Goal: Task Accomplishment & Management: Complete application form

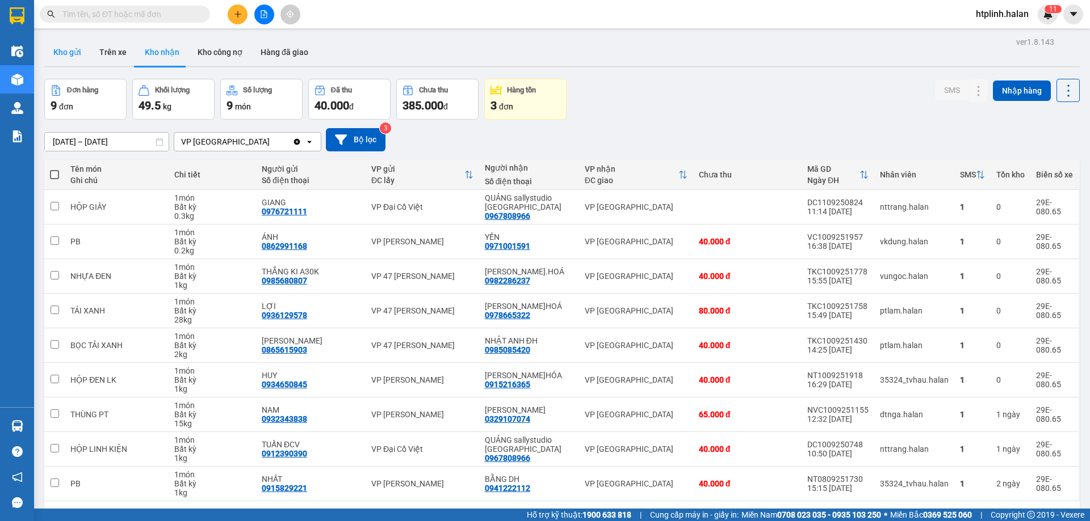
click at [56, 44] on button "Kho gửi" at bounding box center [67, 52] width 46 height 27
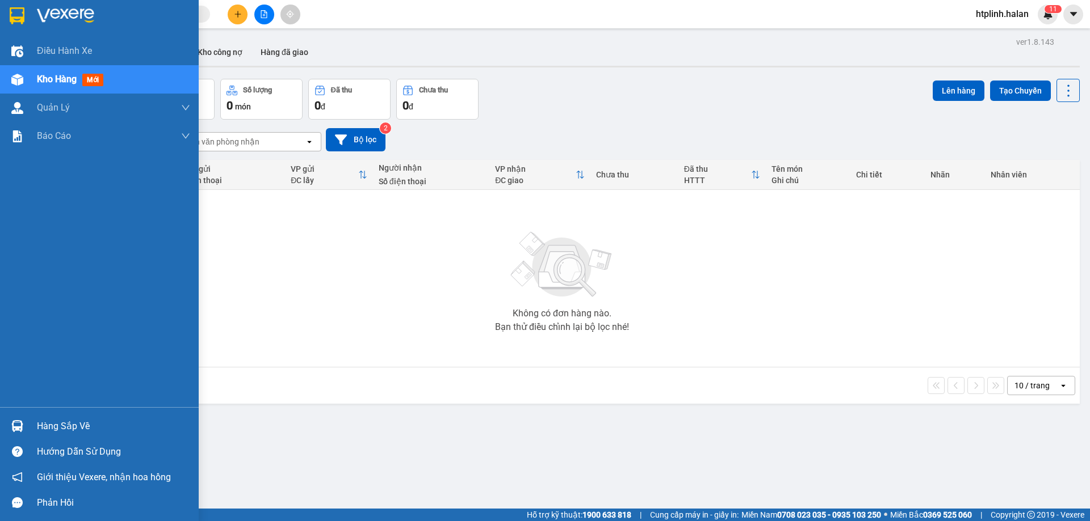
drag, startPoint x: 61, startPoint y: 420, endPoint x: 284, endPoint y: 424, distance: 223.6
click at [66, 419] on div "Hàng sắp về" at bounding box center [113, 426] width 153 height 17
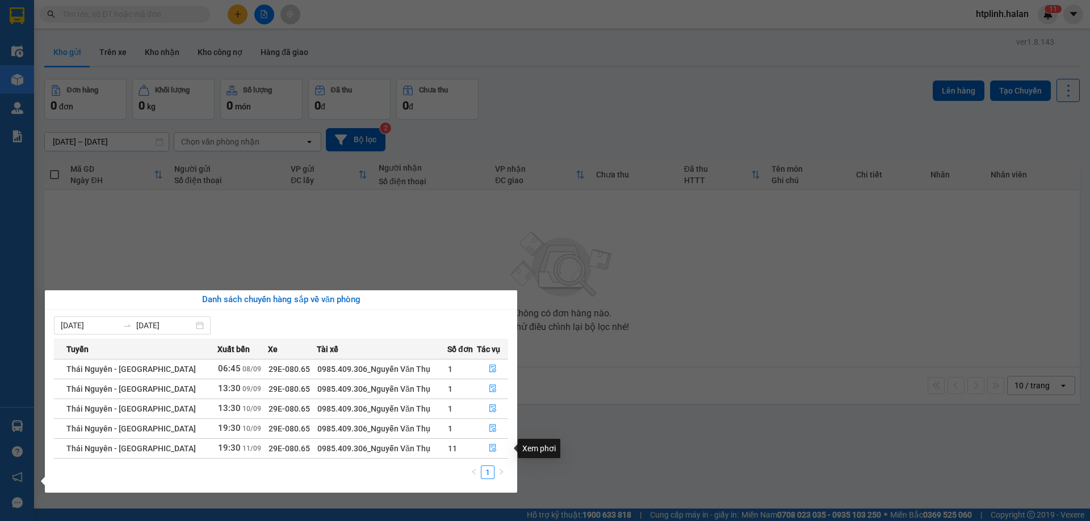
click at [811, 496] on section "Kết quả tìm kiếm ( 0 ) Bộ lọc No Data htplinh.halan 1 1 Điều hành xe Kho hàng m…" at bounding box center [545, 260] width 1090 height 521
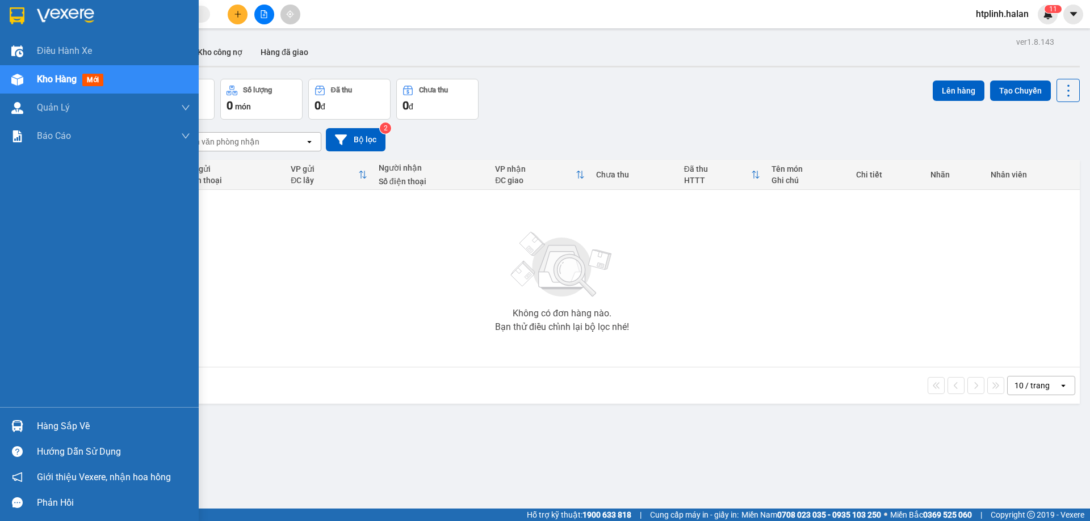
click at [76, 413] on div "Hàng sắp về Hướng dẫn sử dụng Giới thiệu Vexere, nhận hoa hồng Phản hồi" at bounding box center [99, 461] width 199 height 108
click at [104, 427] on div "Hàng sắp về" at bounding box center [113, 426] width 153 height 17
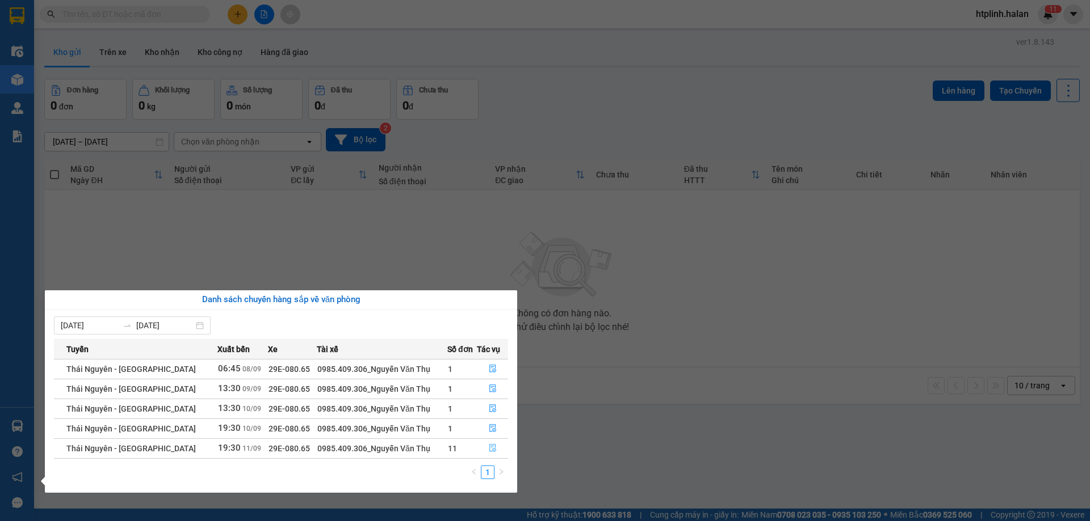
click at [489, 447] on icon "file-done" at bounding box center [492, 449] width 7 height 8
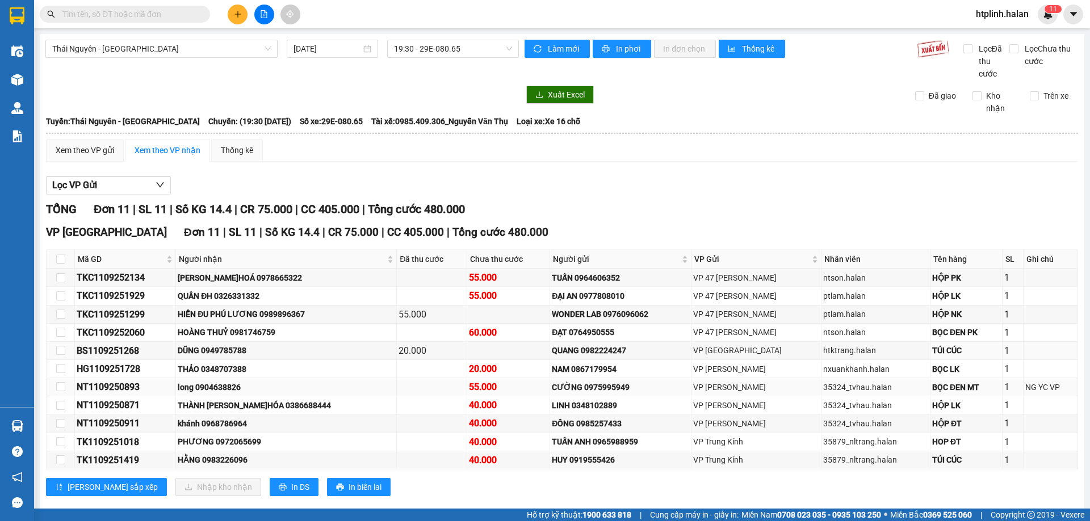
scroll to position [19, 0]
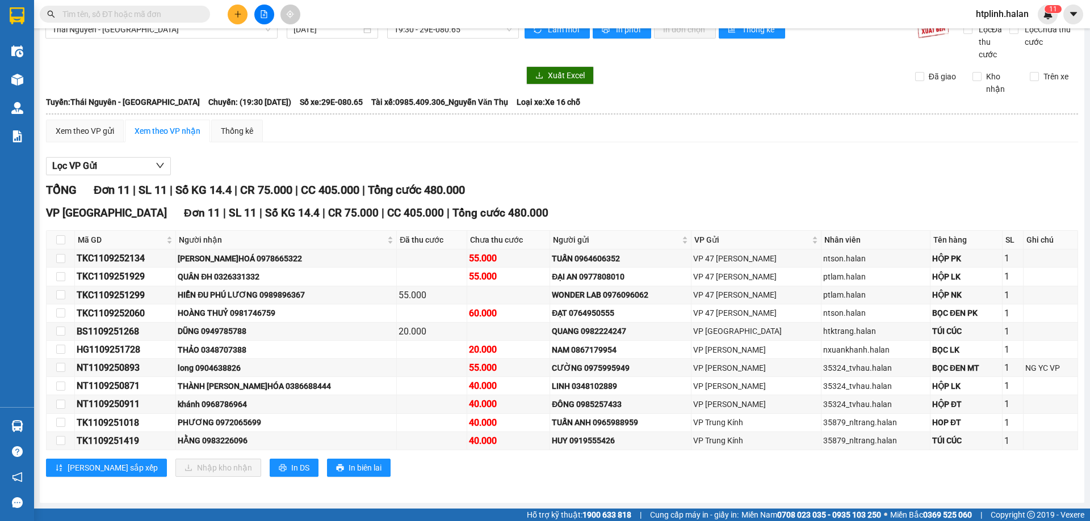
click at [242, 13] on button at bounding box center [238, 15] width 20 height 20
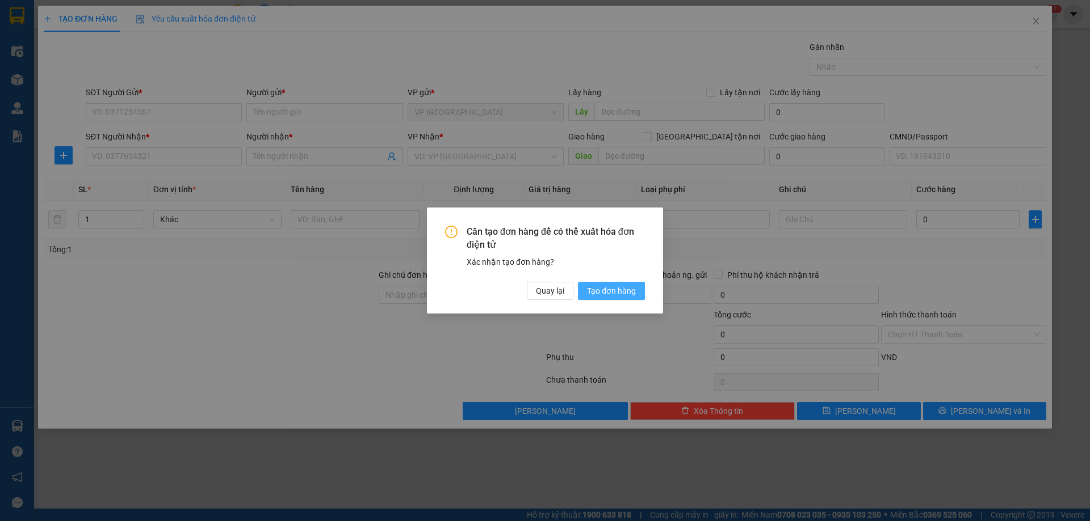
drag, startPoint x: 608, startPoint y: 286, endPoint x: 331, endPoint y: 176, distance: 297.3
click at [607, 285] on span "Tạo đơn hàng" at bounding box center [611, 291] width 49 height 12
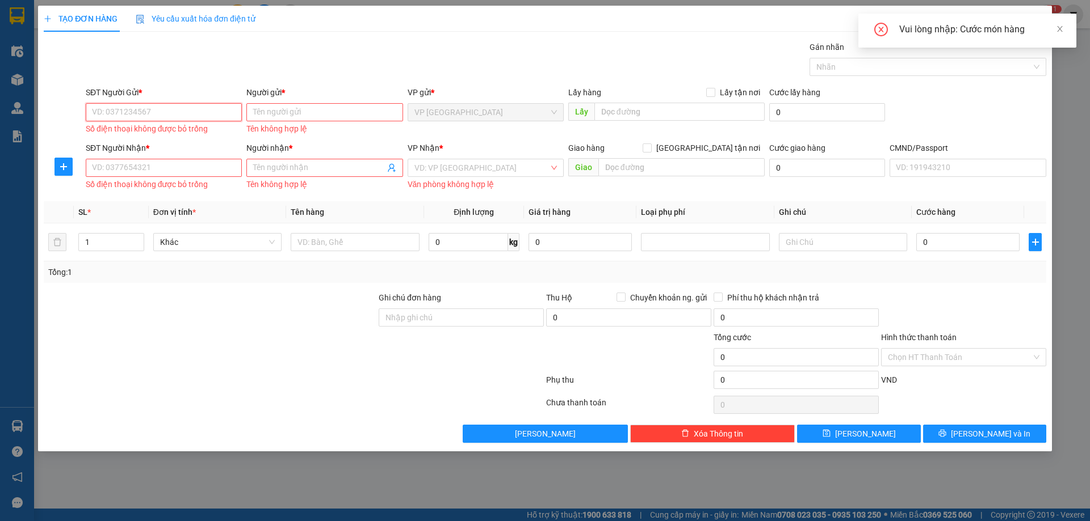
click at [148, 113] on input "SĐT Người Gửi *" at bounding box center [164, 112] width 156 height 18
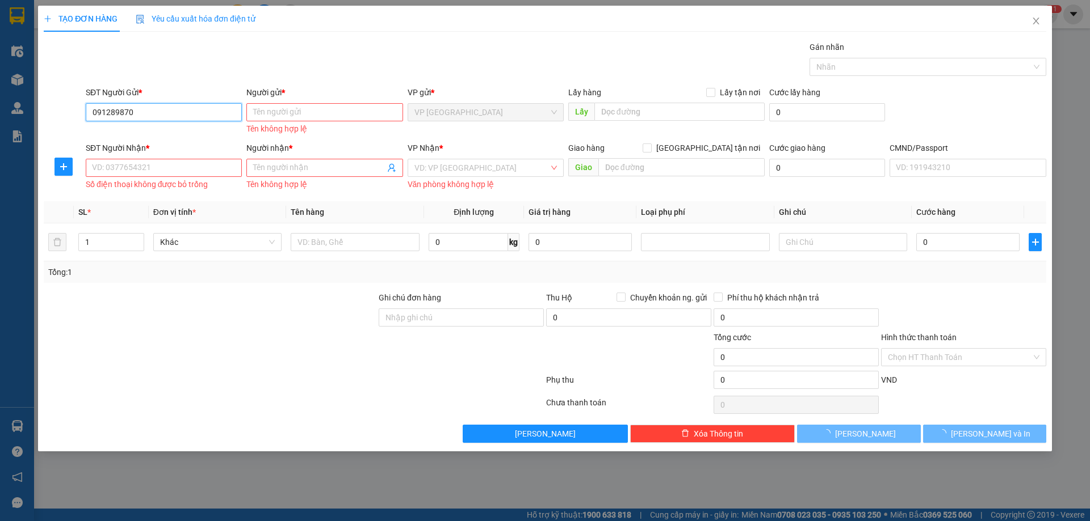
type input "0912898700"
click at [161, 113] on input "0912898700" at bounding box center [164, 112] width 156 height 18
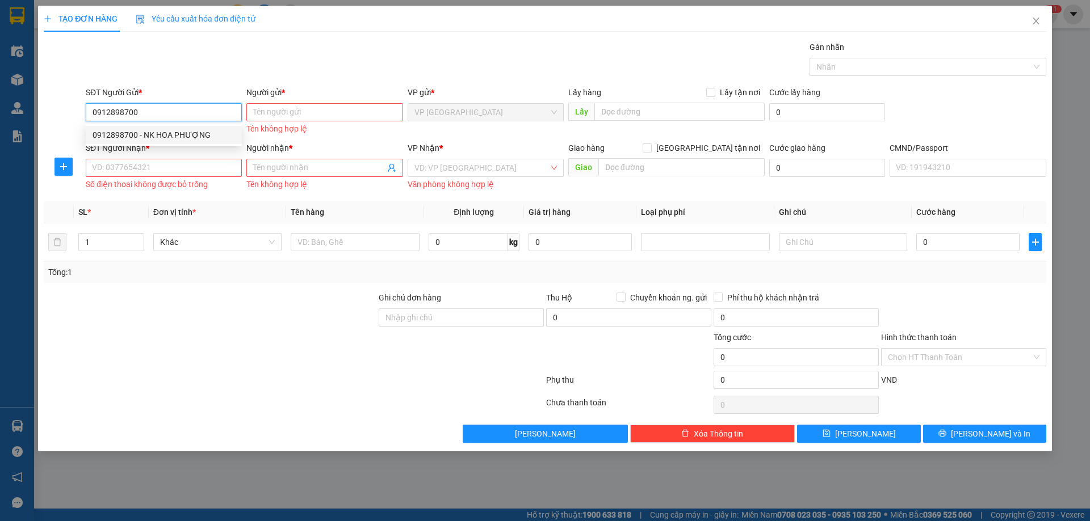
click at [188, 138] on div "0912898700 - NK HOA PHƯỢNG" at bounding box center [163, 135] width 142 height 12
type input "NK HOA PHƯỢNG"
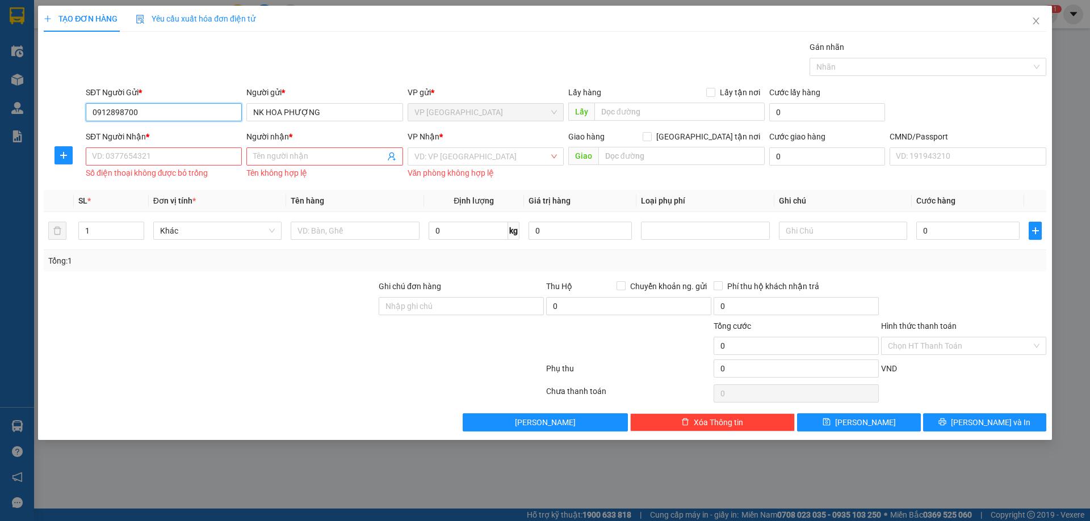
type input "0912898700"
click at [167, 160] on input "SĐT Người Nhận *" at bounding box center [164, 157] width 156 height 18
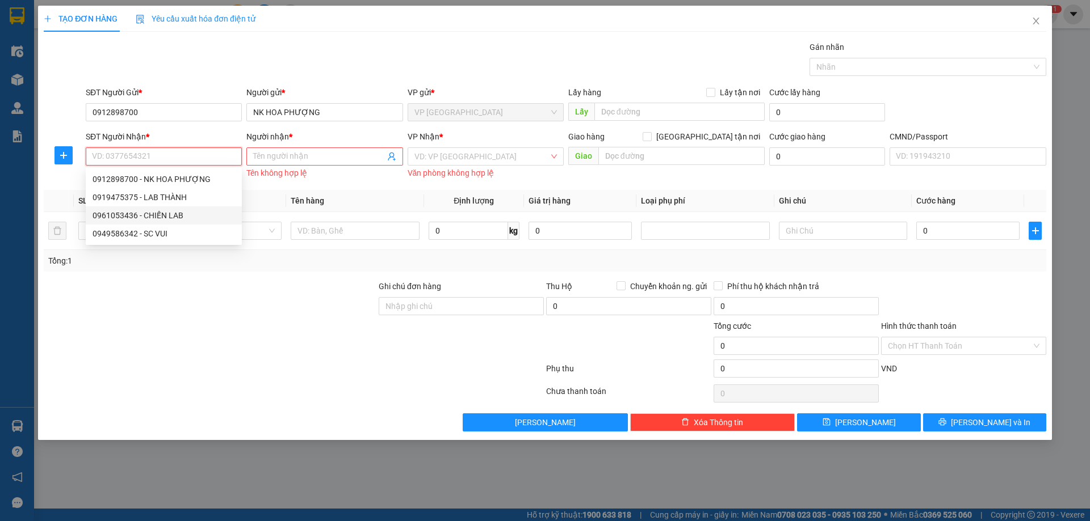
click at [165, 218] on div "0961053436 - CHIẾN LAB" at bounding box center [163, 215] width 142 height 12
type input "0961053436"
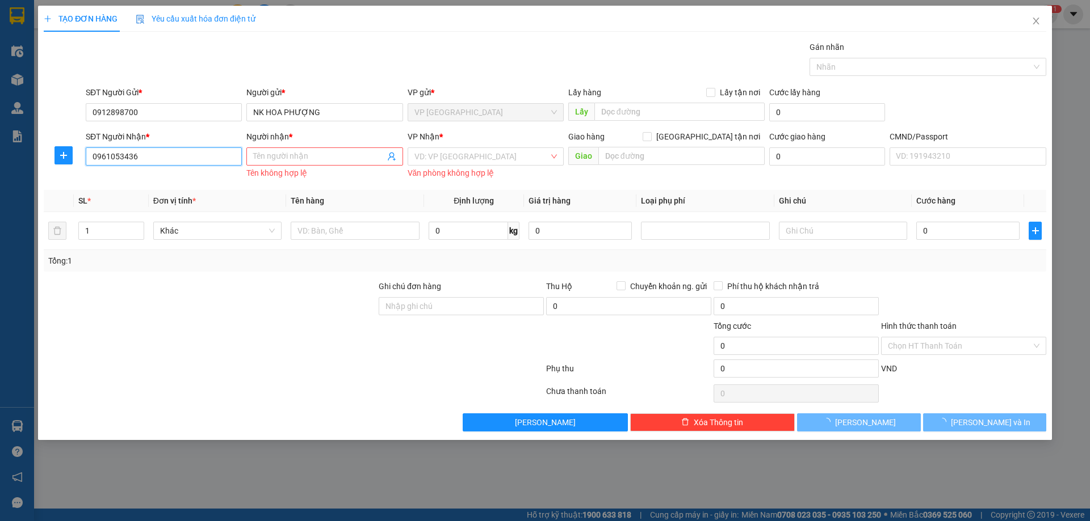
type input "CHIẾN LAB"
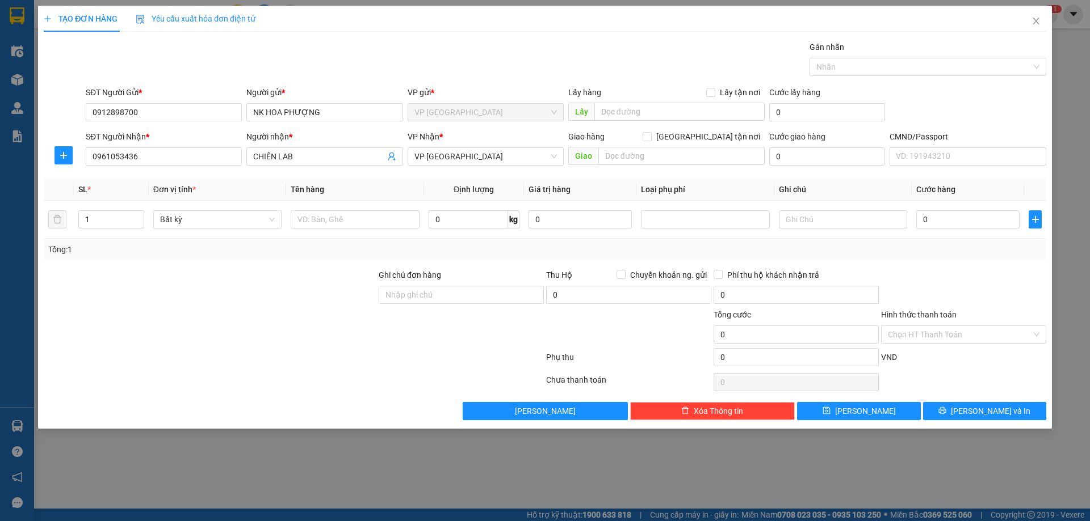
click at [74, 151] on div at bounding box center [64, 155] width 40 height 18
click at [57, 156] on span "plus" at bounding box center [63, 155] width 17 height 9
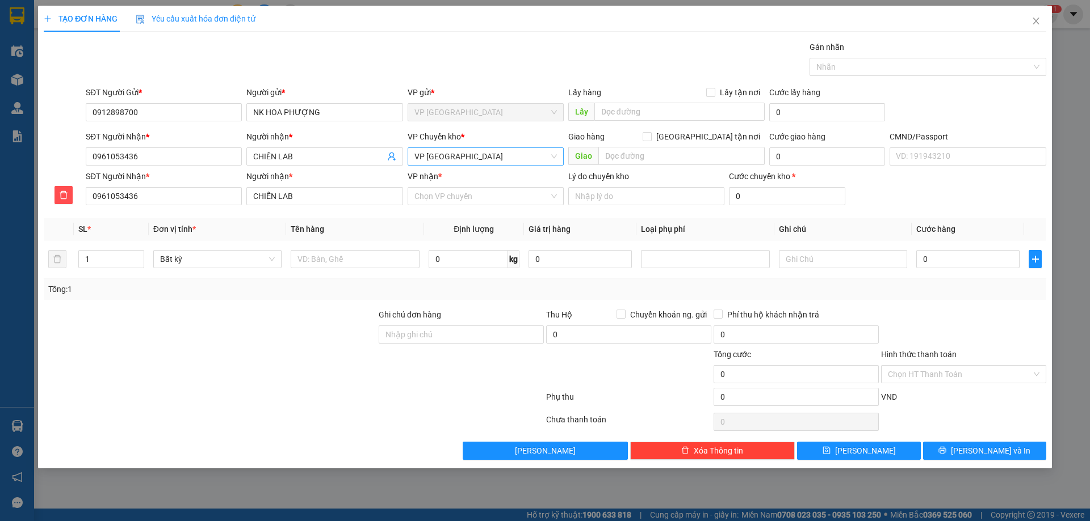
click at [469, 153] on span "VP Hà Đông" at bounding box center [485, 156] width 142 height 17
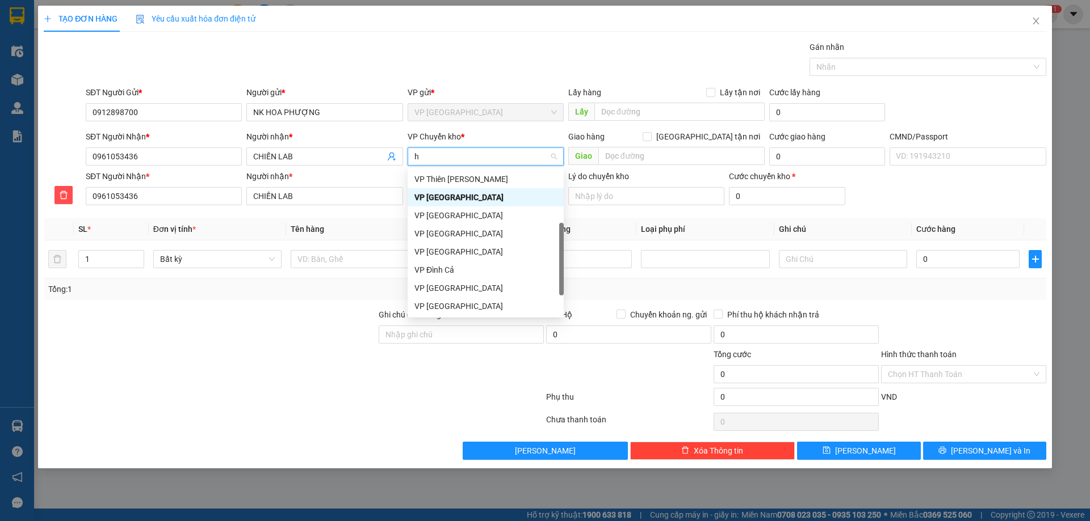
type input "hg"
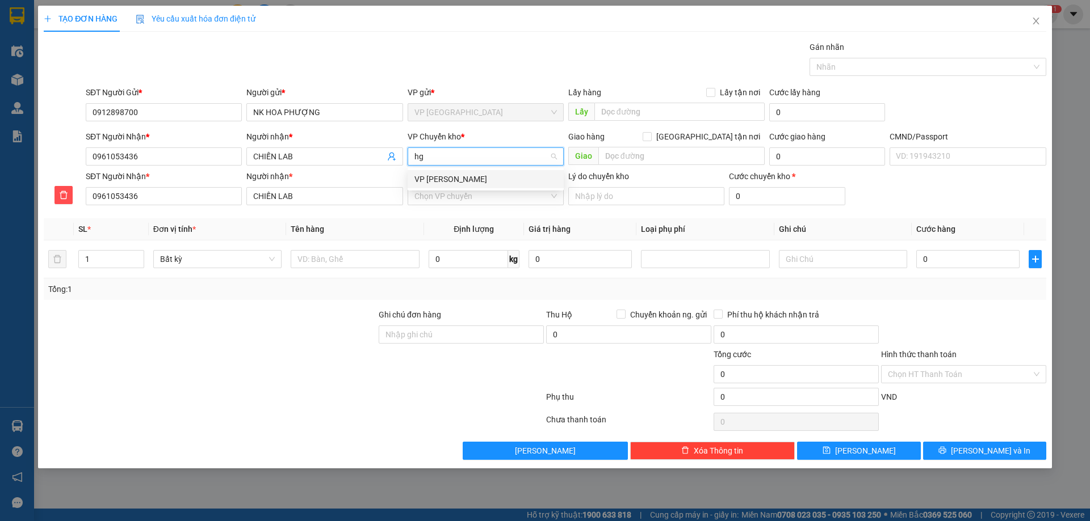
click at [472, 182] on div "VP Hoàng Gia" at bounding box center [485, 179] width 142 height 12
click at [464, 200] on input "VP nhận *" at bounding box center [481, 196] width 134 height 17
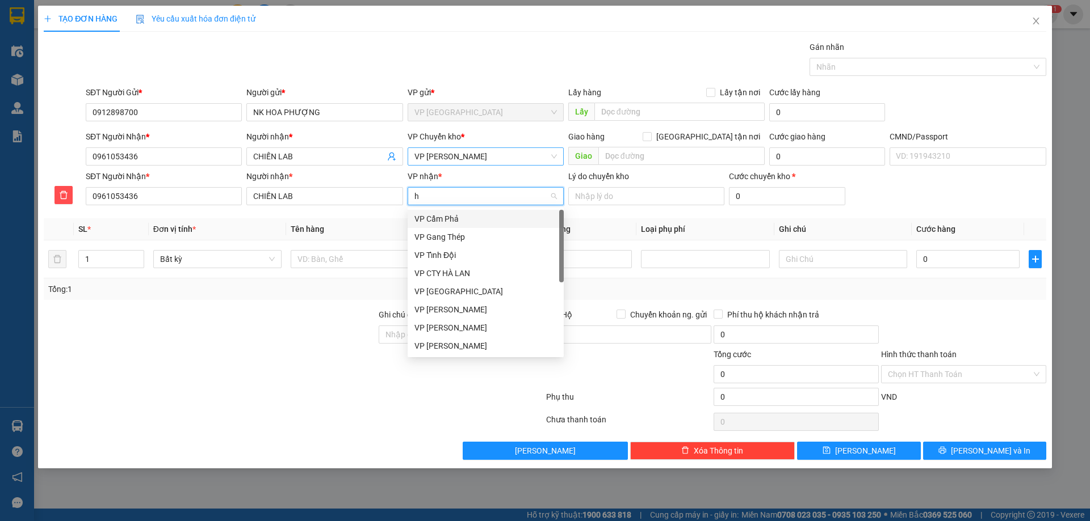
type input "hd"
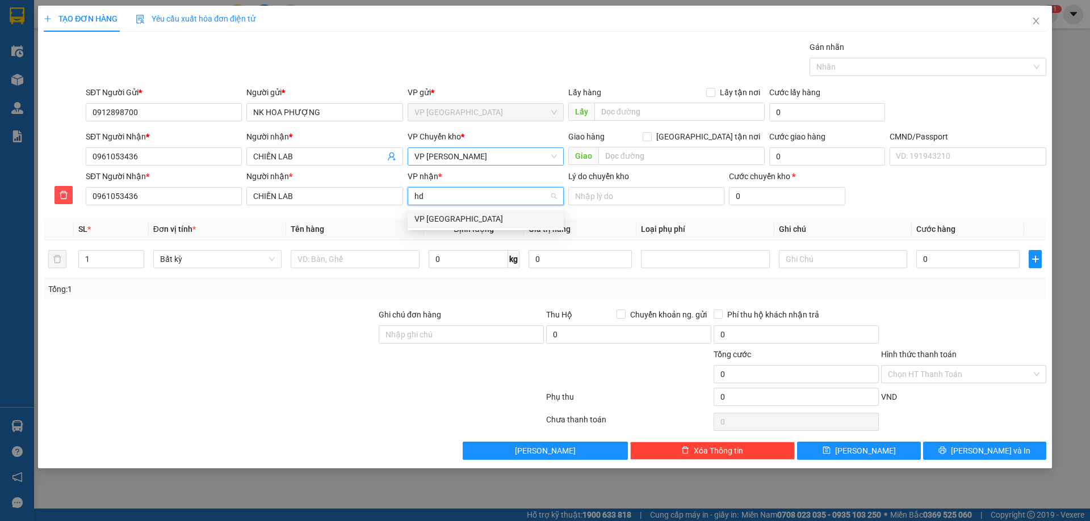
click at [459, 216] on div "VP Hà Đông" at bounding box center [485, 219] width 142 height 12
click at [334, 258] on input "text" at bounding box center [355, 259] width 128 height 18
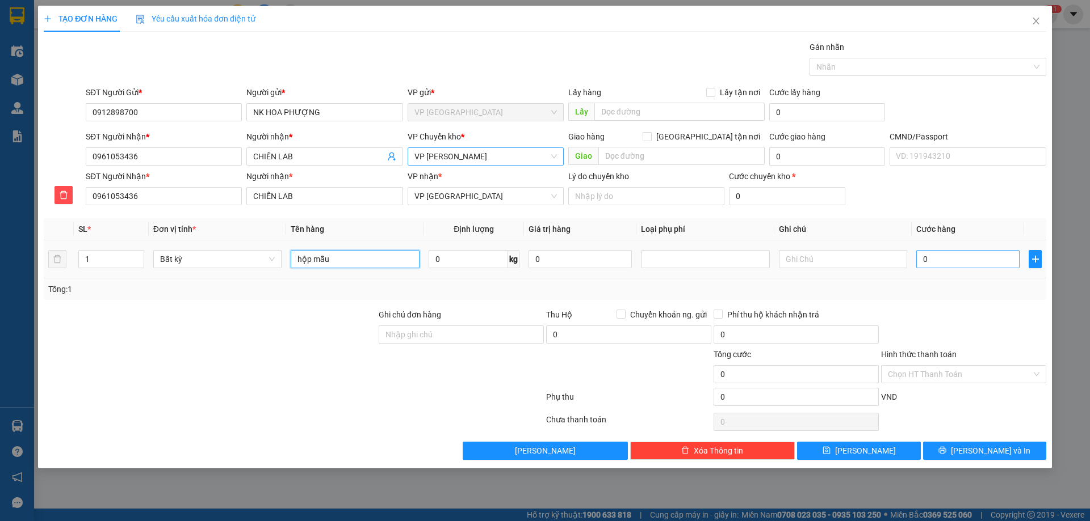
type input "hộp mẫu"
click at [958, 263] on input "0" at bounding box center [967, 259] width 103 height 18
type input "4"
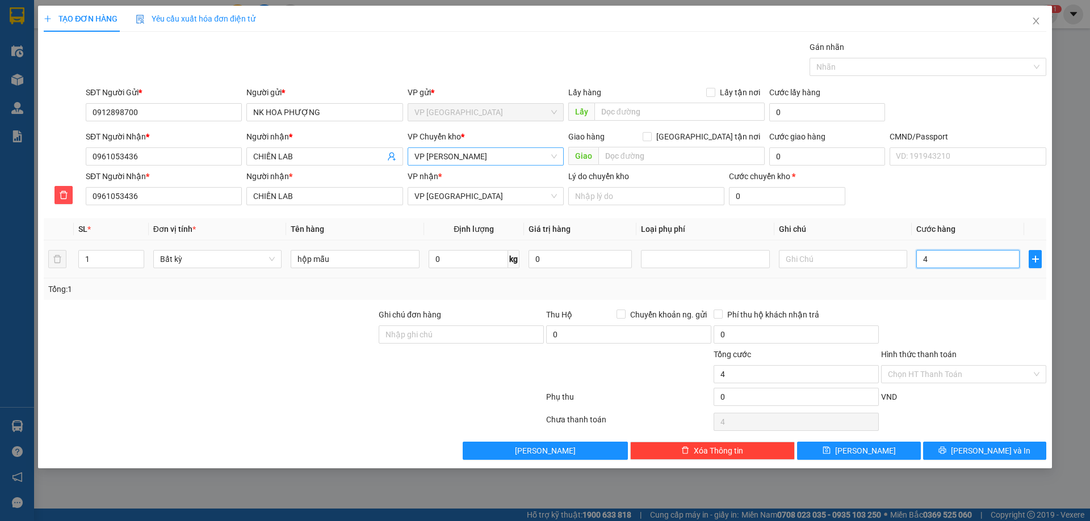
type input "40"
type input "40.000"
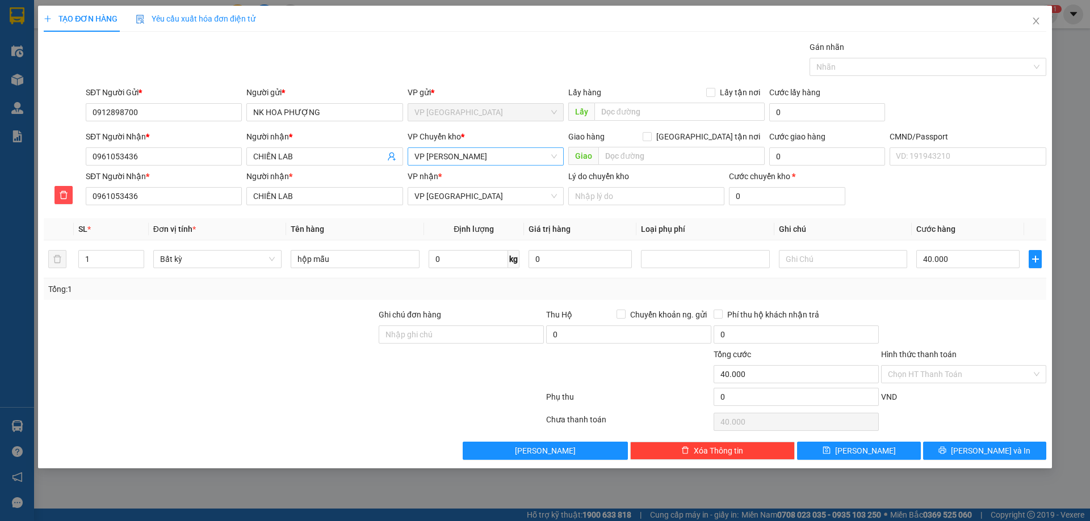
click at [939, 297] on div "Tổng: 1" at bounding box center [545, 290] width 1002 height 22
click at [953, 379] on input "Hình thức thanh toán" at bounding box center [960, 374] width 144 height 17
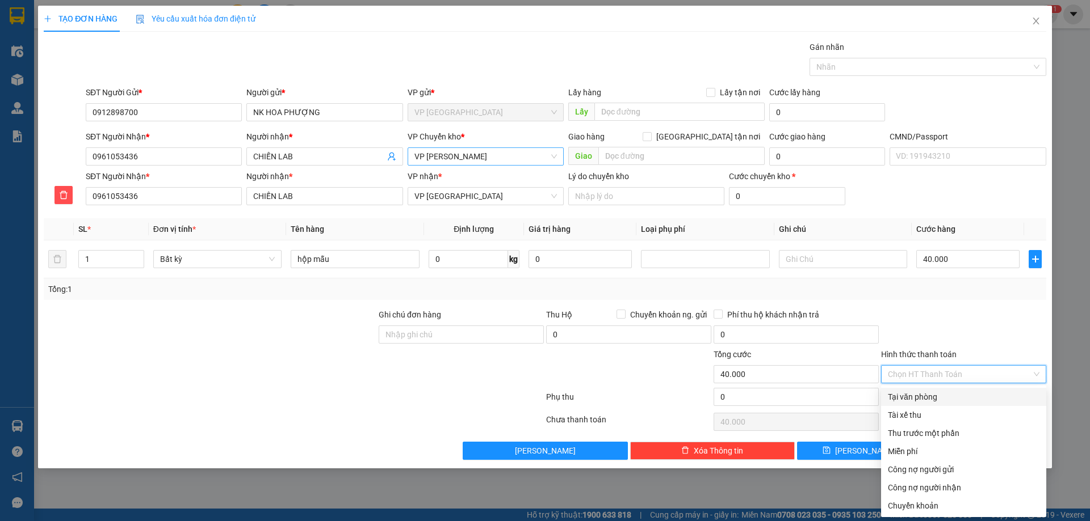
click at [937, 397] on div "Tại văn phòng" at bounding box center [964, 397] width 152 height 12
type input "0"
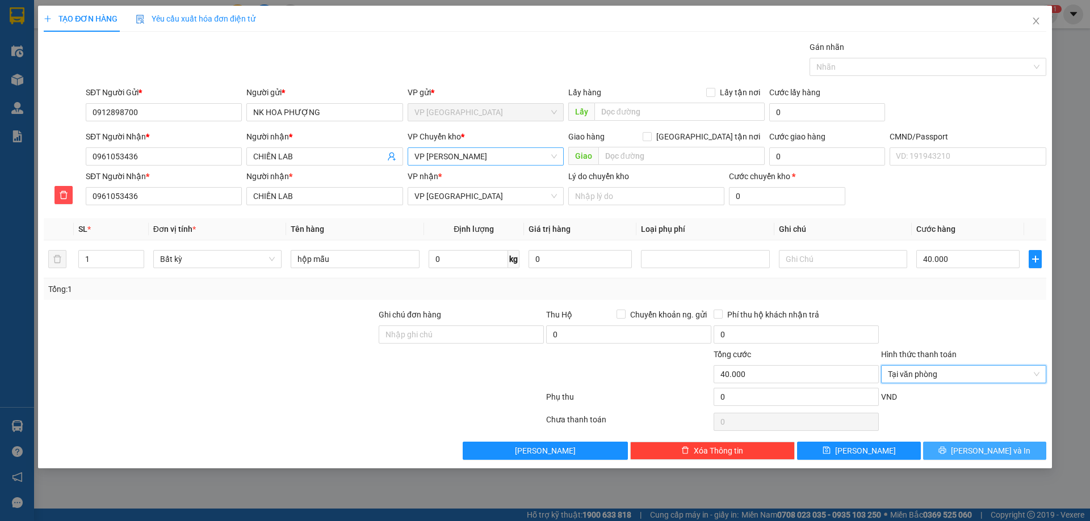
click at [946, 452] on icon "printer" at bounding box center [942, 450] width 7 height 7
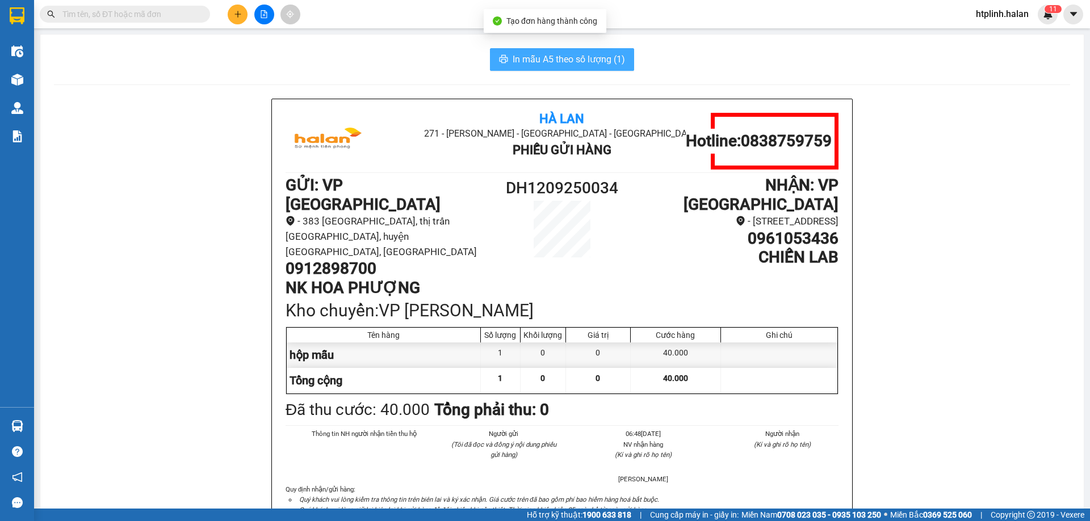
click at [579, 62] on span "In mẫu A5 theo số lượng (1)" at bounding box center [568, 59] width 112 height 14
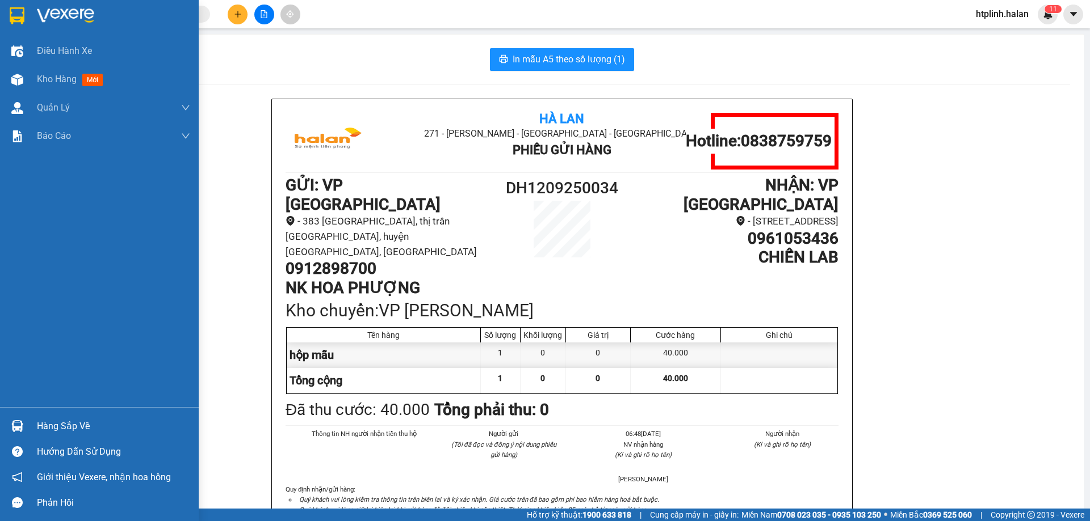
click at [27, 429] on div at bounding box center [17, 427] width 20 height 20
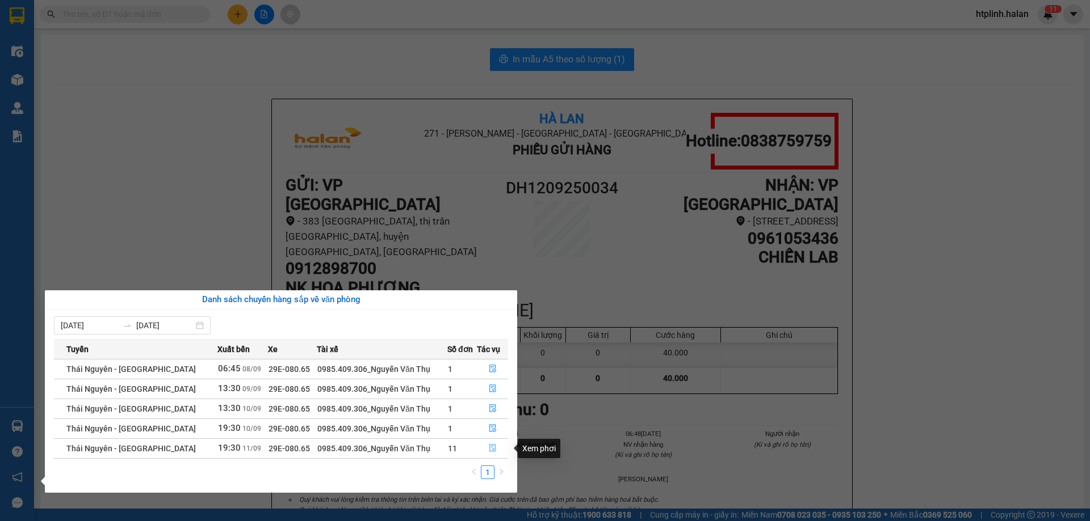
click at [489, 446] on icon "file-done" at bounding box center [492, 449] width 7 height 8
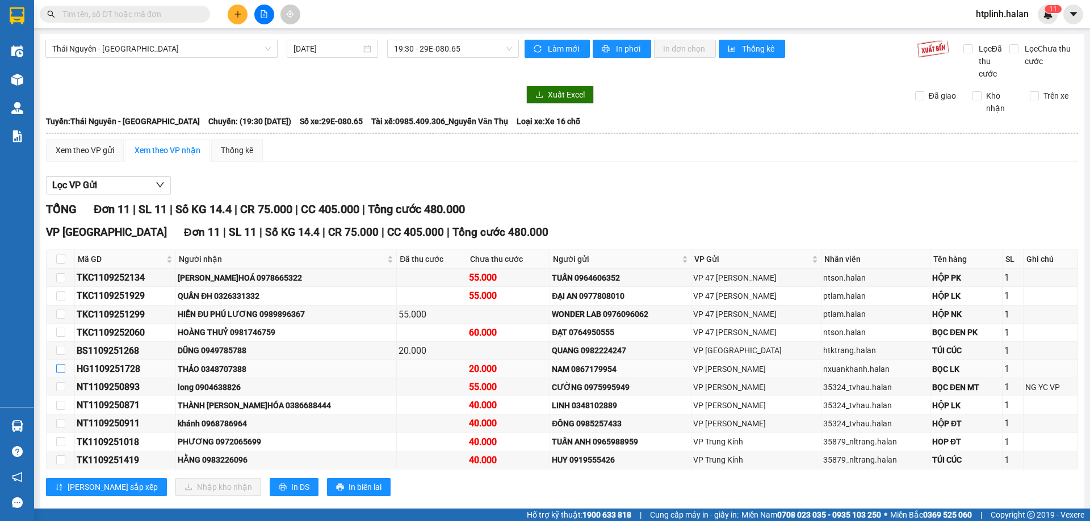
click at [63, 368] on input "checkbox" at bounding box center [60, 368] width 9 height 9
checkbox input "true"
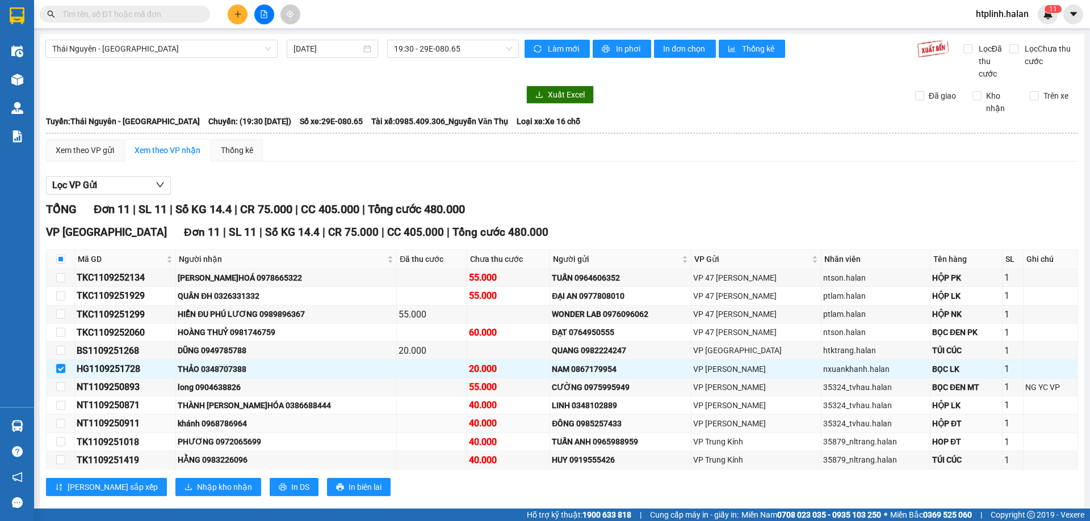
click at [68, 425] on td at bounding box center [61, 424] width 28 height 18
click at [58, 426] on input "checkbox" at bounding box center [60, 423] width 9 height 9
checkbox input "true"
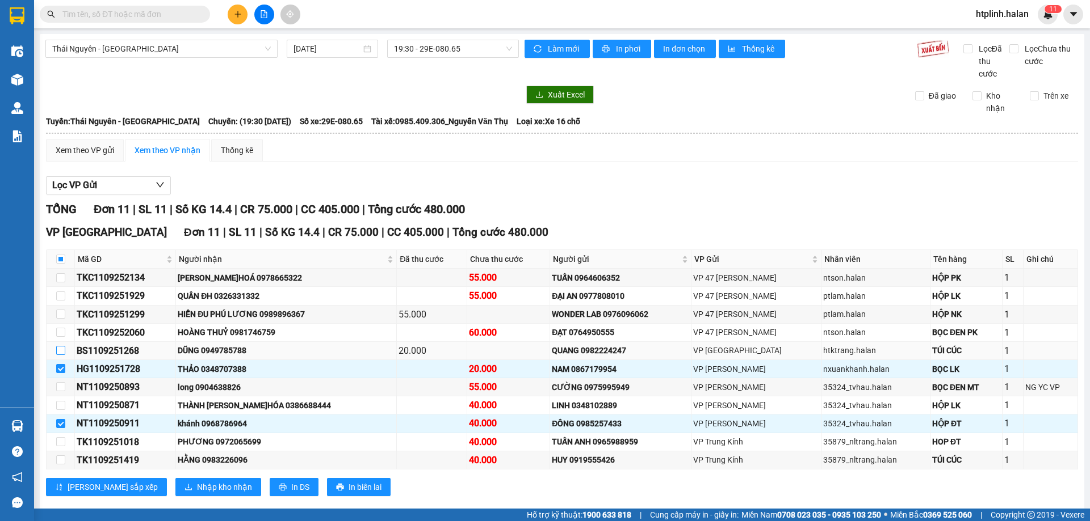
click at [65, 350] on input "checkbox" at bounding box center [60, 350] width 9 height 9
checkbox input "true"
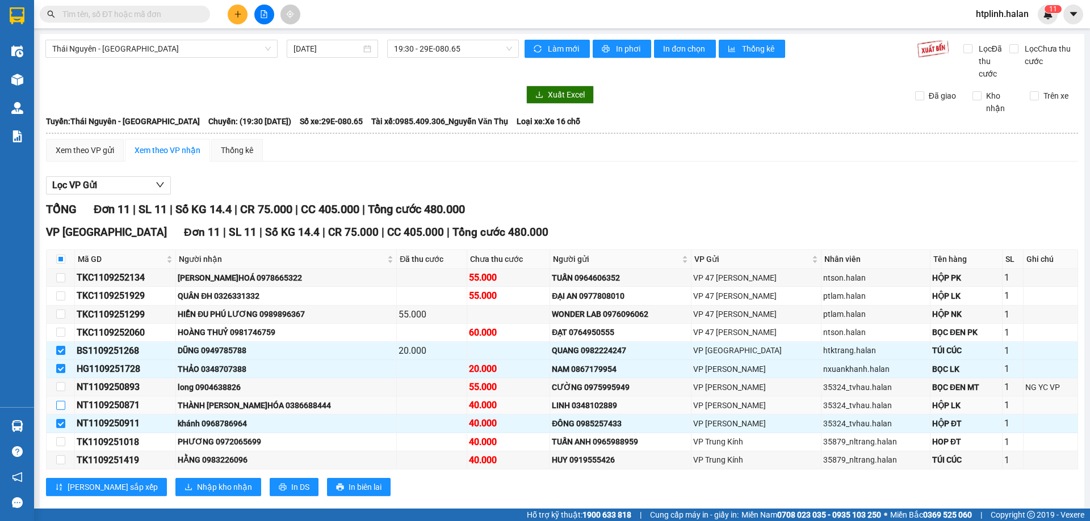
click at [64, 405] on input "checkbox" at bounding box center [60, 405] width 9 height 9
checkbox input "true"
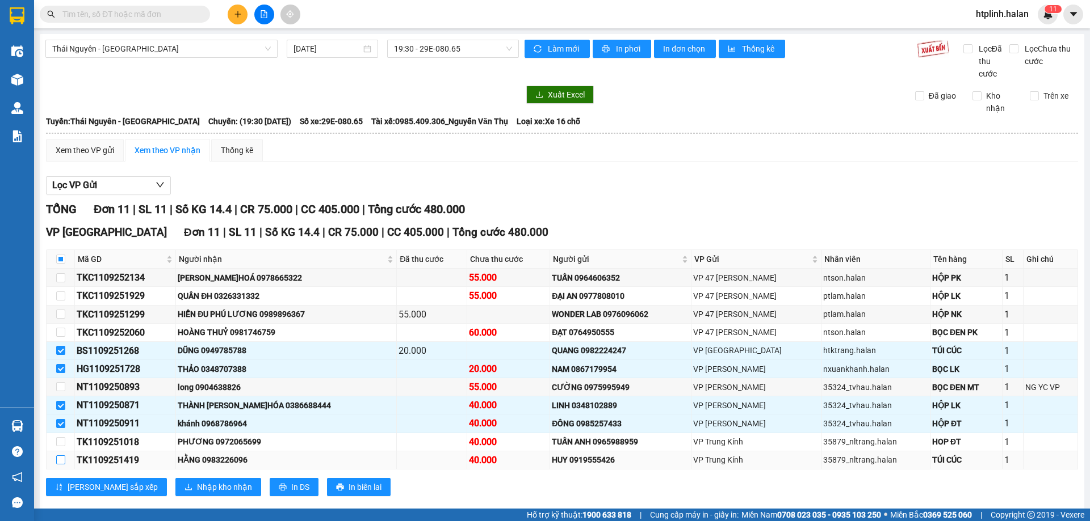
click at [57, 459] on input "checkbox" at bounding box center [60, 460] width 9 height 9
checkbox input "true"
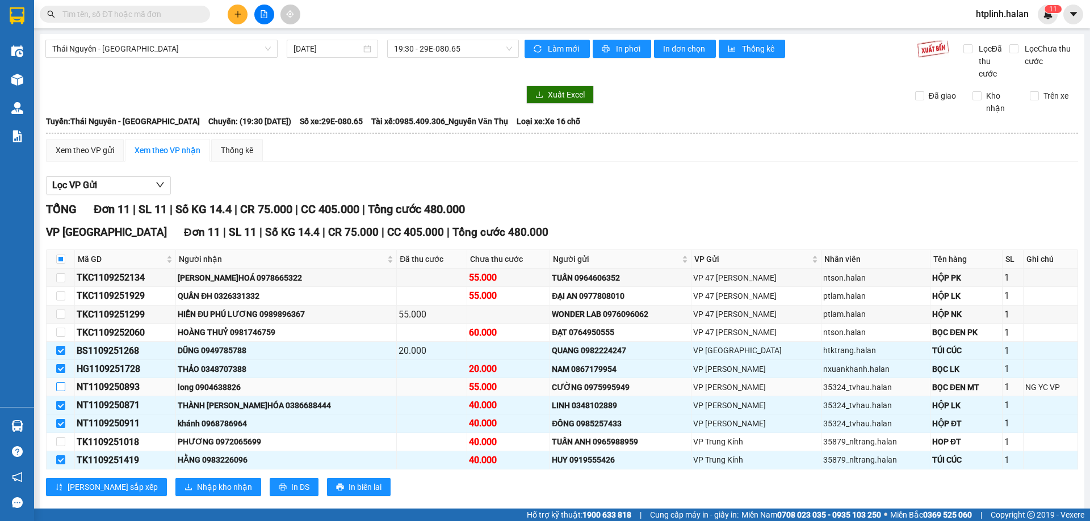
click at [59, 386] on input "checkbox" at bounding box center [60, 386] width 9 height 9
checkbox input "true"
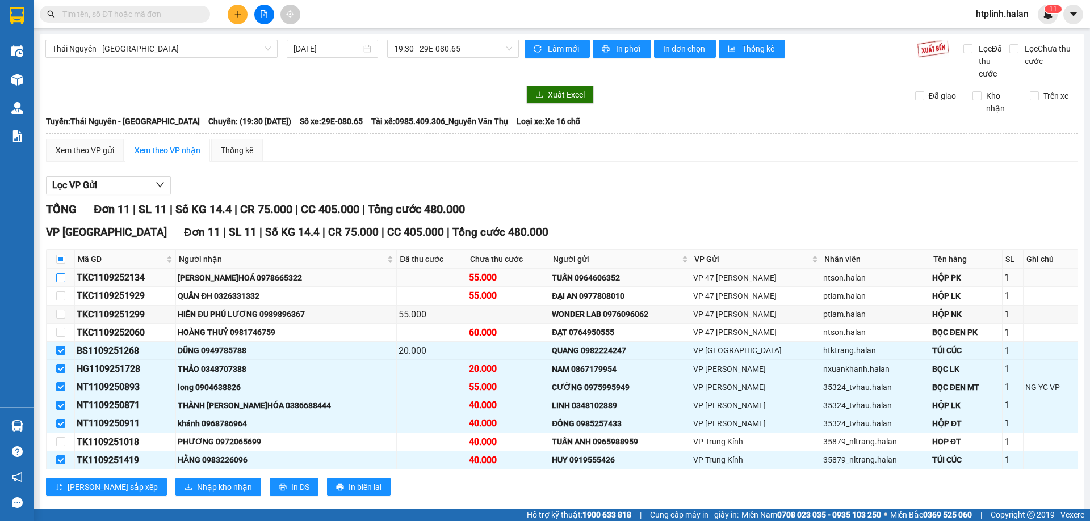
click at [60, 279] on input "checkbox" at bounding box center [60, 278] width 9 height 9
checkbox input "true"
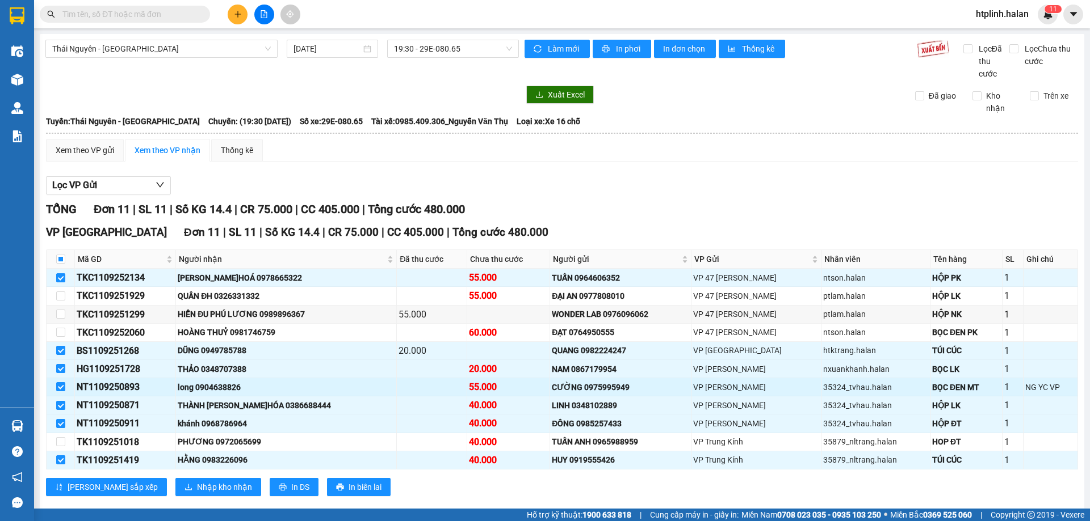
scroll to position [19, 0]
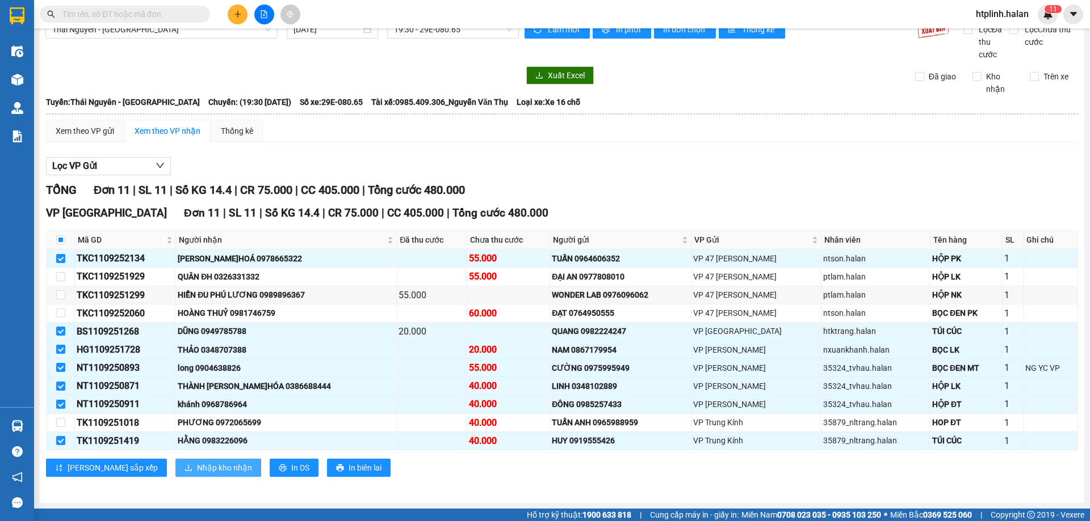
click at [197, 470] on span "Nhập kho nhận" at bounding box center [224, 468] width 55 height 12
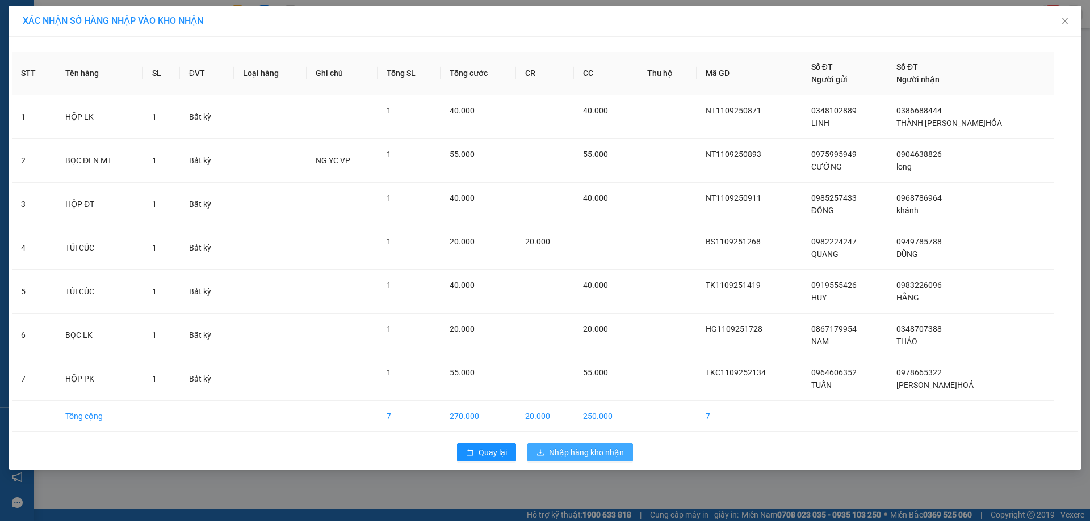
drag, startPoint x: 595, startPoint y: 450, endPoint x: 582, endPoint y: 432, distance: 22.2
click at [594, 449] on span "Nhập hàng kho nhận" at bounding box center [586, 453] width 75 height 12
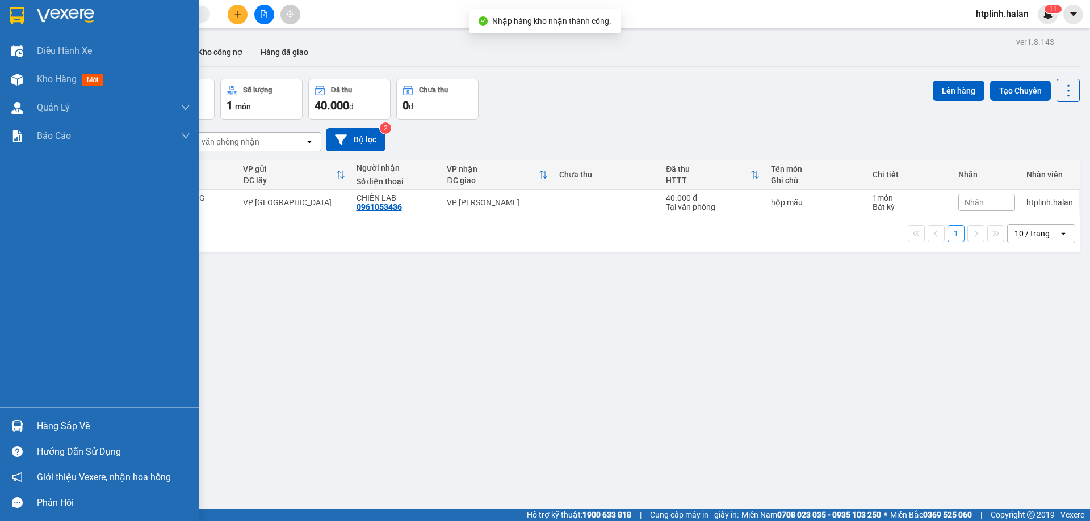
click at [63, 411] on div "Hàng sắp về Hướng dẫn sử dụng Giới thiệu Vexere, nhận hoa hồng Phản hồi" at bounding box center [99, 461] width 199 height 108
click at [70, 425] on div "Hàng sắp về" at bounding box center [113, 426] width 153 height 17
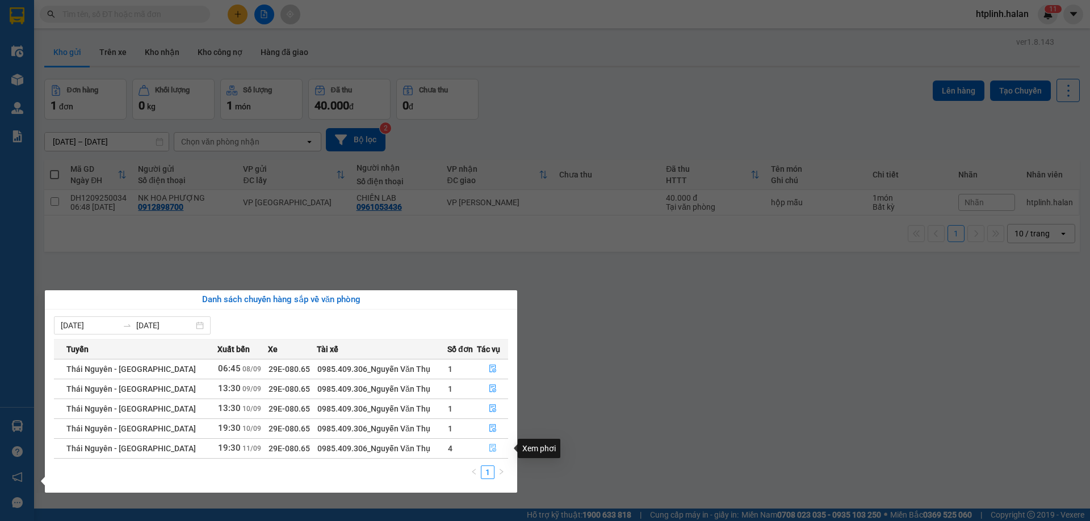
click at [490, 451] on icon "file-done" at bounding box center [492, 449] width 7 height 8
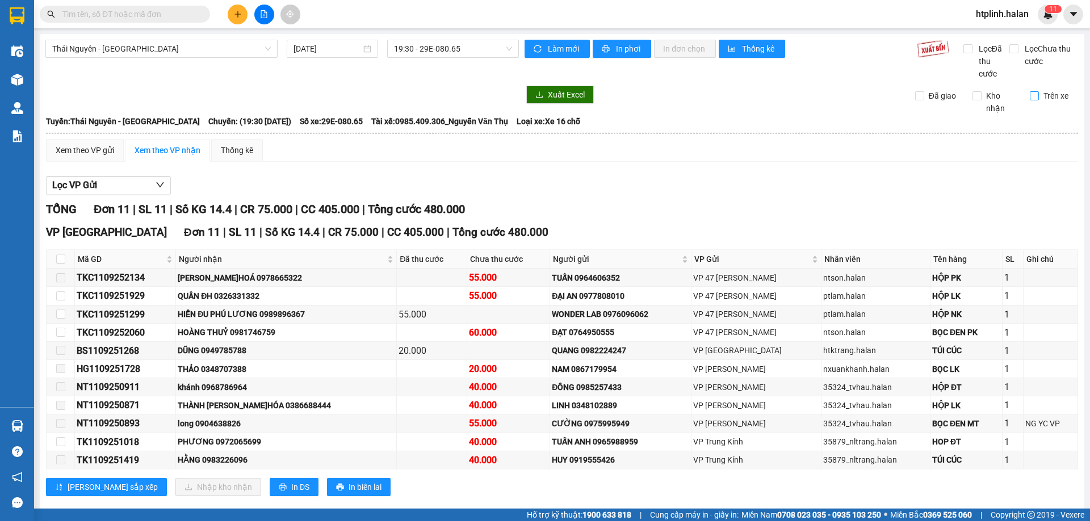
click at [1029, 95] on input "Trên xe" at bounding box center [1033, 95] width 9 height 9
checkbox input "true"
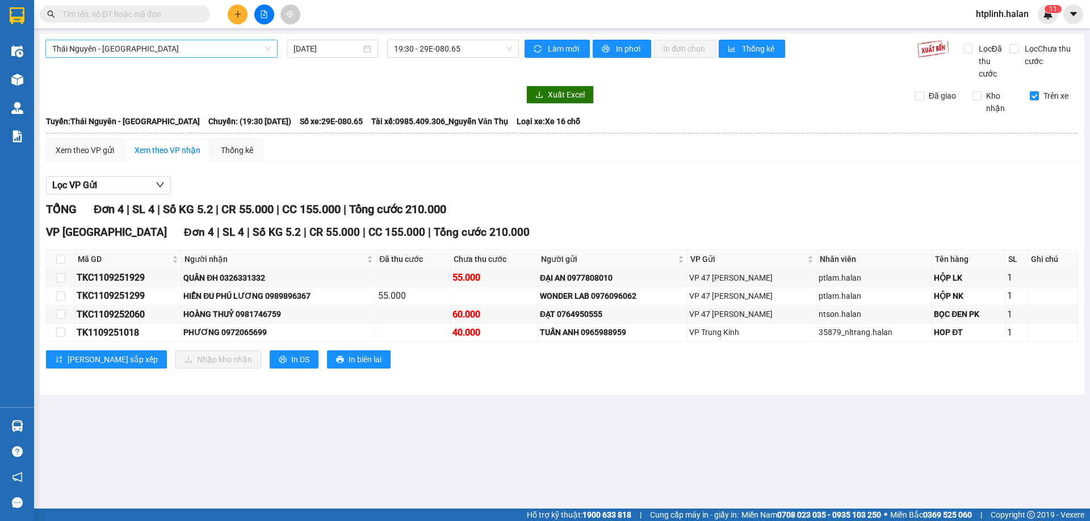
click at [166, 49] on span "Thái Nguyên - [GEOGRAPHIC_DATA]" at bounding box center [161, 48] width 218 height 17
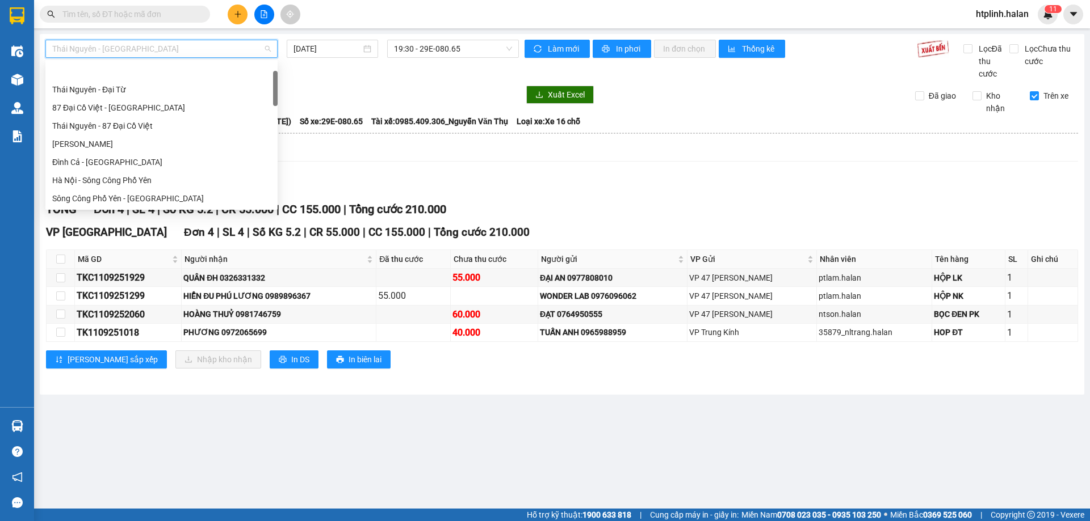
click at [166, 49] on span "Thái Nguyên - [GEOGRAPHIC_DATA]" at bounding box center [161, 48] width 218 height 17
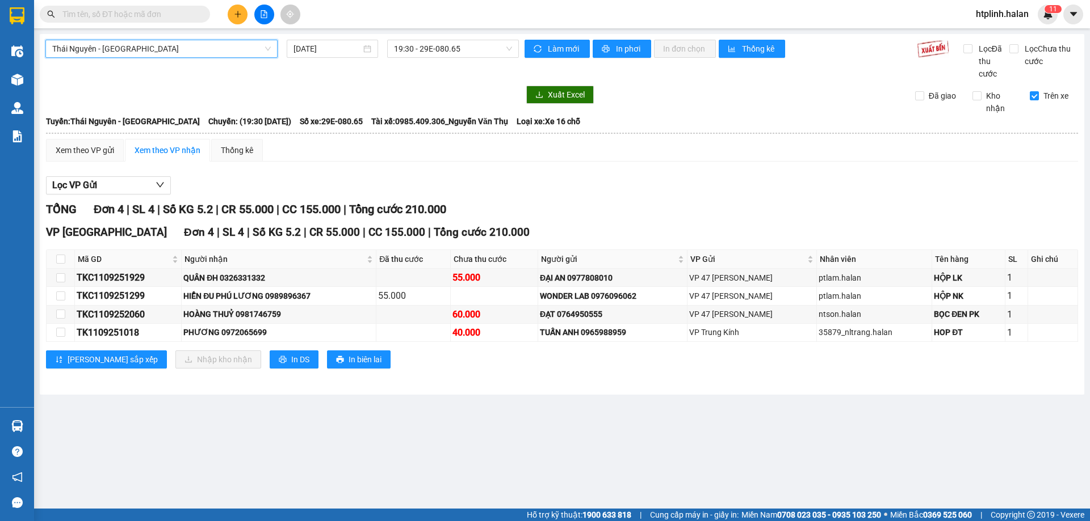
click at [188, 20] on input "text" at bounding box center [129, 14] width 134 height 12
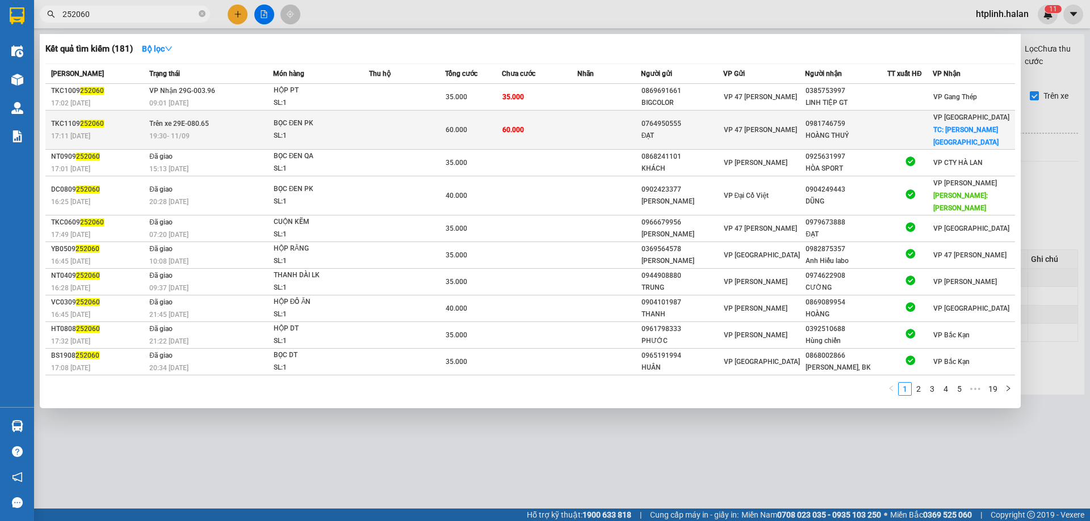
type input "252060"
click at [370, 117] on td at bounding box center [407, 130] width 76 height 39
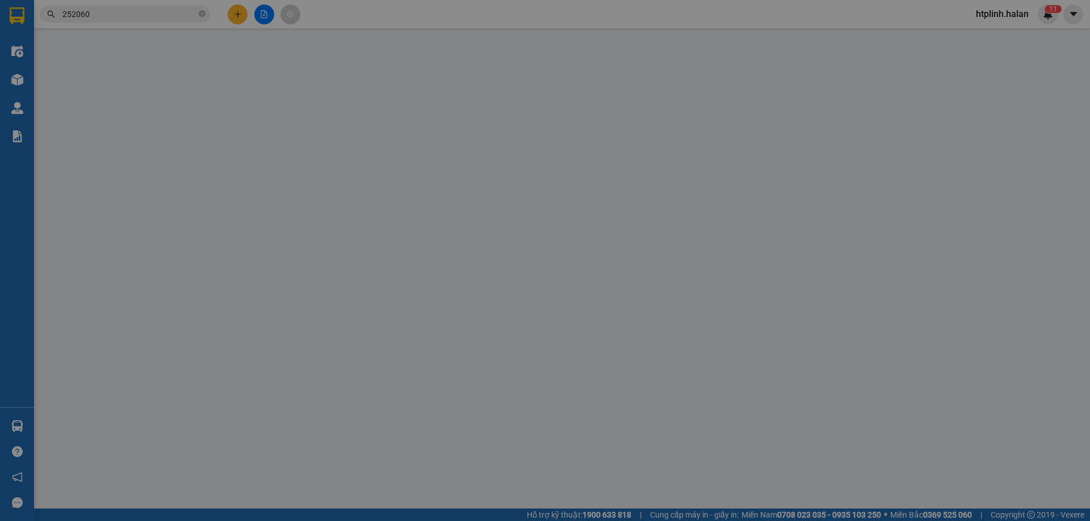
type input "0764950555"
type input "ĐẠT"
type input "0981746759"
type input "HOÀNG THUỶ"
checkbox input "true"
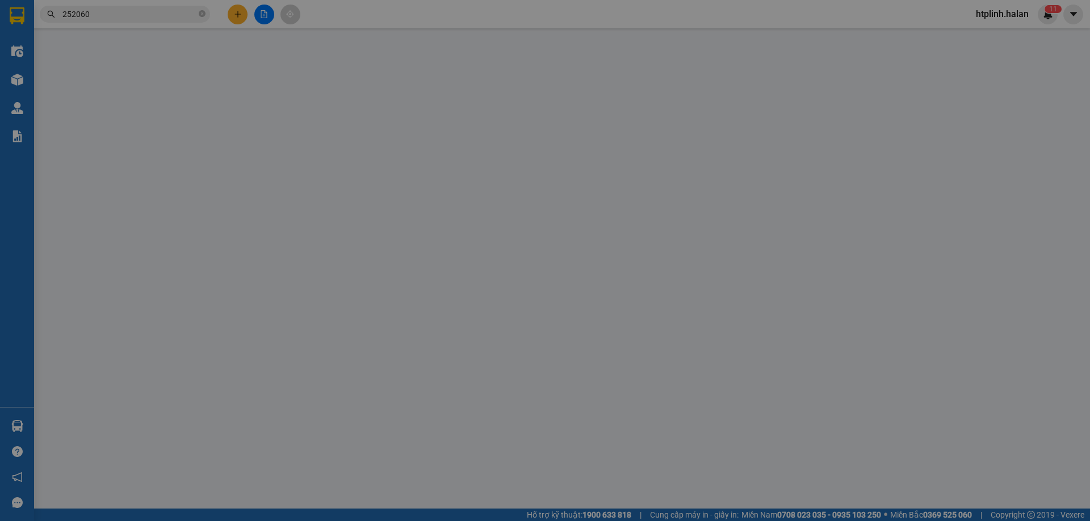
type input "ĐU PHÚ LƯƠNG"
type input "20.000"
type input "60.000"
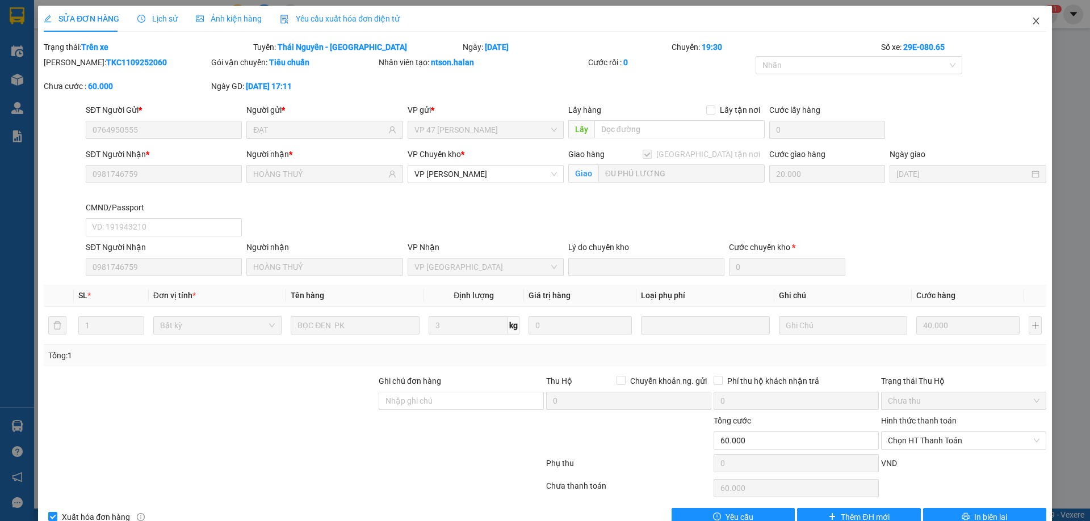
click at [1031, 19] on icon "close" at bounding box center [1035, 20] width 9 height 9
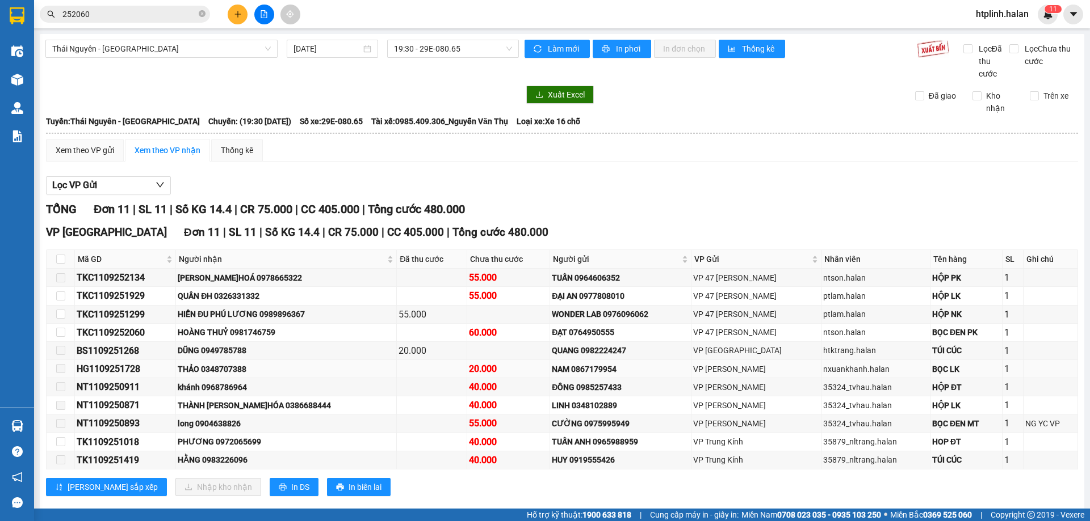
scroll to position [19, 0]
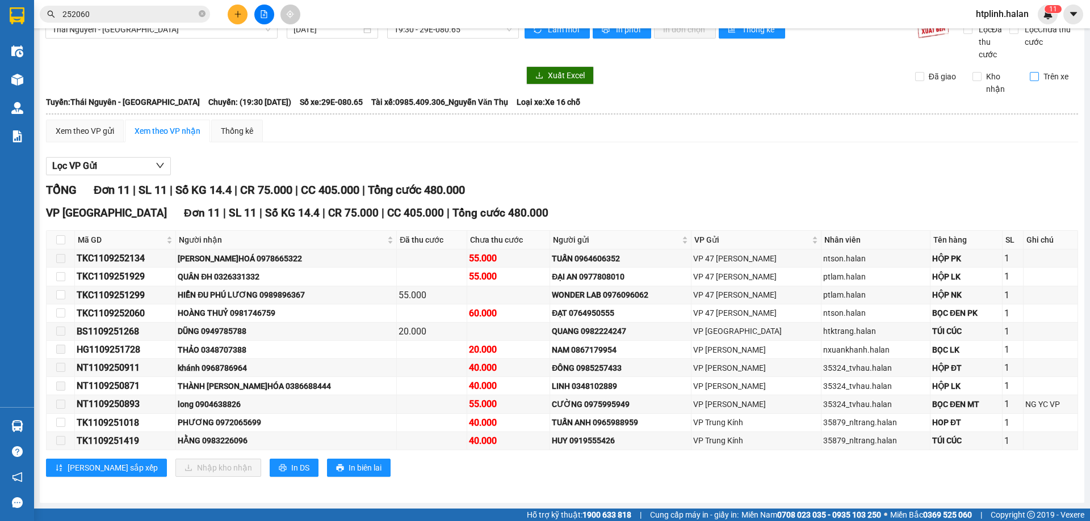
click at [1029, 73] on input "Trên xe" at bounding box center [1033, 76] width 9 height 9
checkbox input "true"
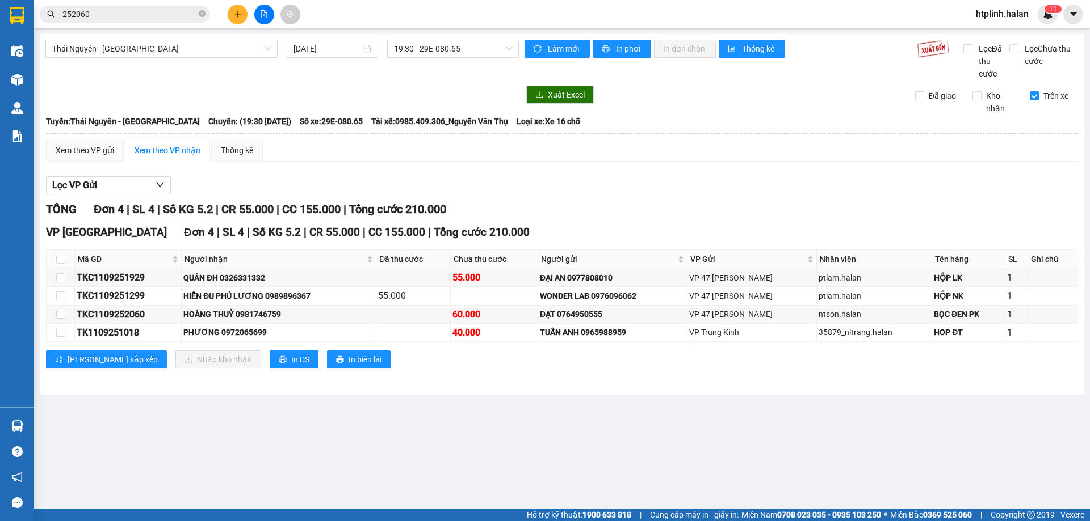
scroll to position [0, 0]
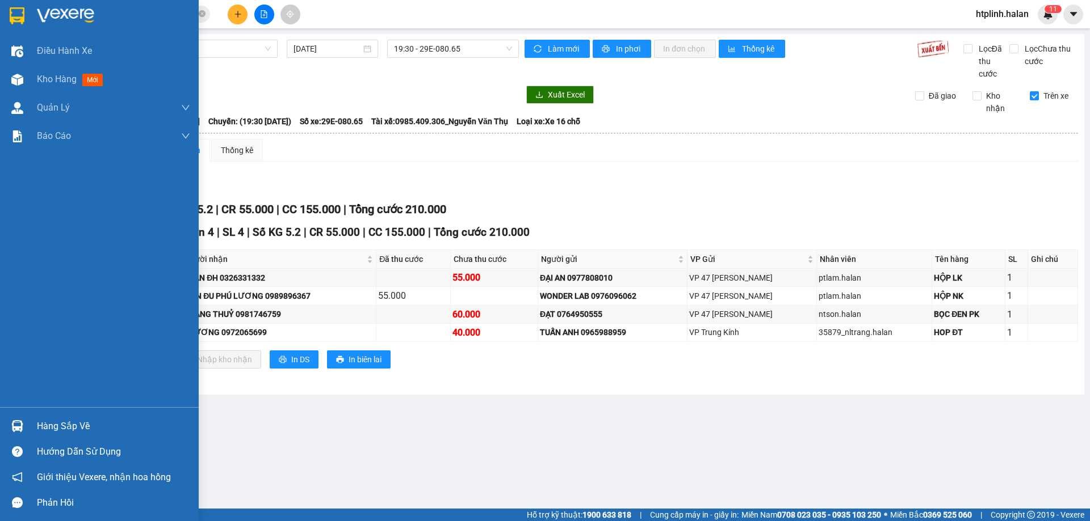
drag, startPoint x: 55, startPoint y: 417, endPoint x: 108, endPoint y: 412, distance: 53.5
click at [56, 417] on div "Hàng sắp về" at bounding box center [99, 427] width 199 height 26
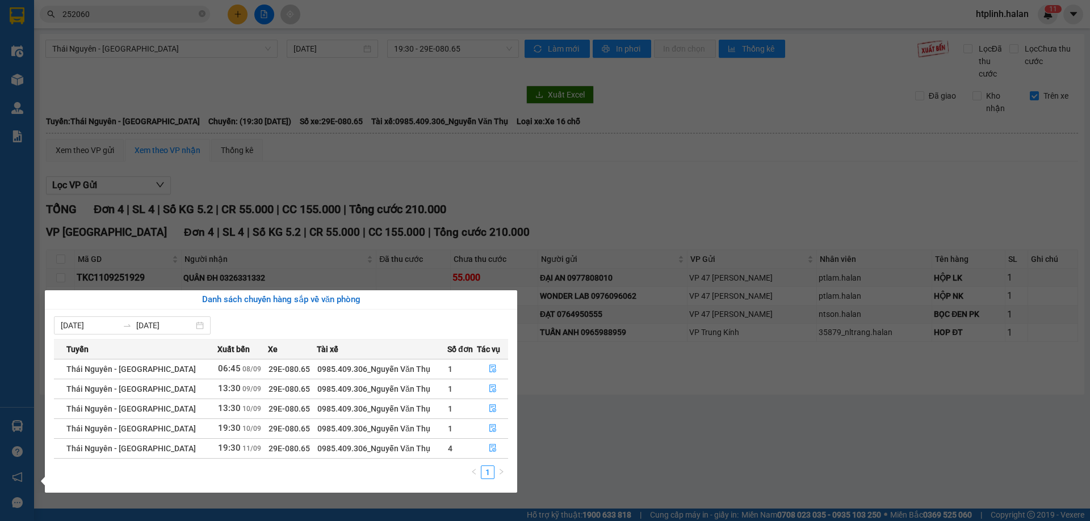
click at [574, 179] on section "Kết quả tìm kiếm ( 181 ) Bộ lọc Mã ĐH Trạng thái Món hàng Thu hộ Tổng cước Chưa…" at bounding box center [545, 260] width 1090 height 521
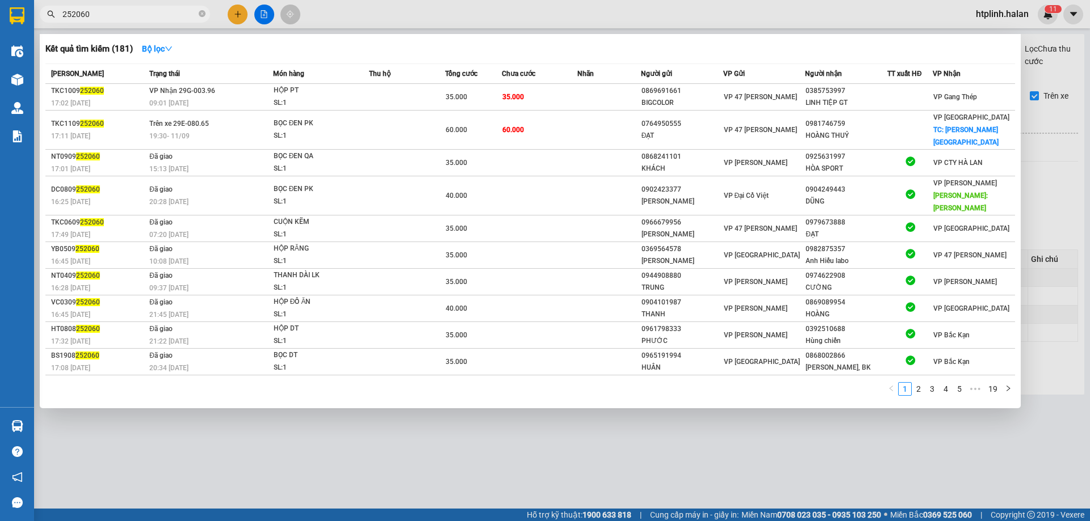
click at [130, 15] on input "252060" at bounding box center [129, 14] width 134 height 12
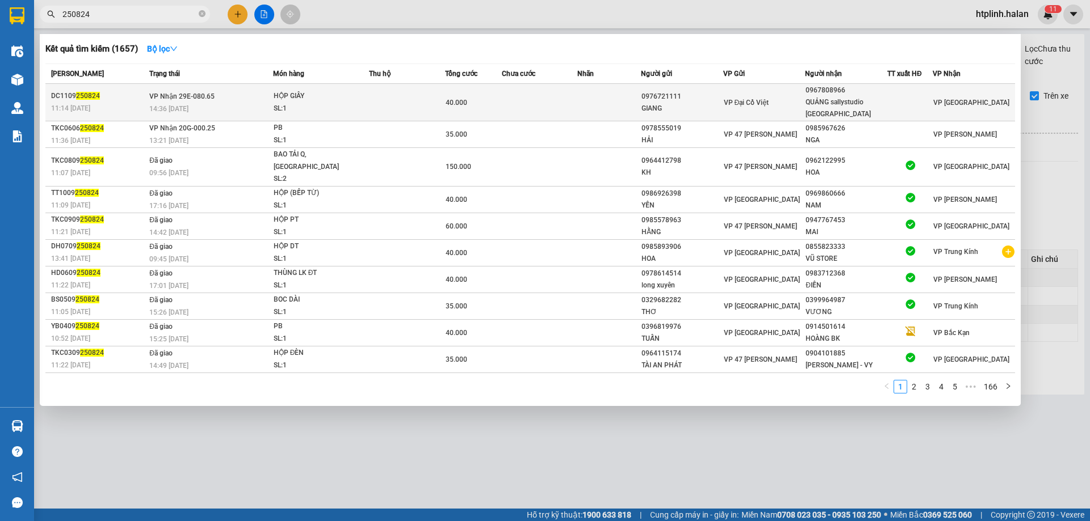
type input "250824"
click at [313, 103] on div "SL: 1" at bounding box center [316, 109] width 85 height 12
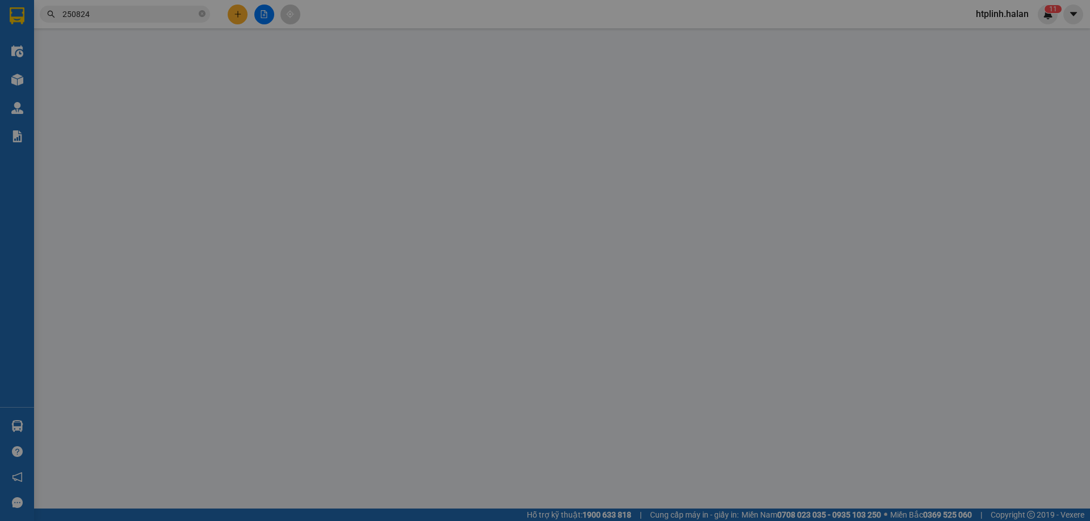
type input "0976721111"
type input "GIANG"
type input "0967808966"
type input "QUẢNG sallystudio TN"
type input "40.000"
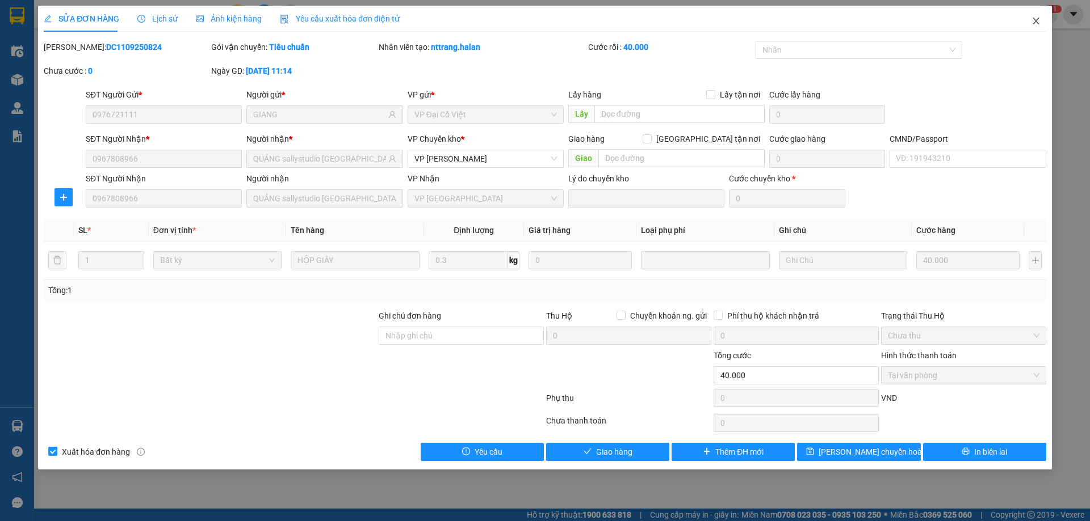
click at [1035, 16] on span "Close" at bounding box center [1036, 22] width 32 height 32
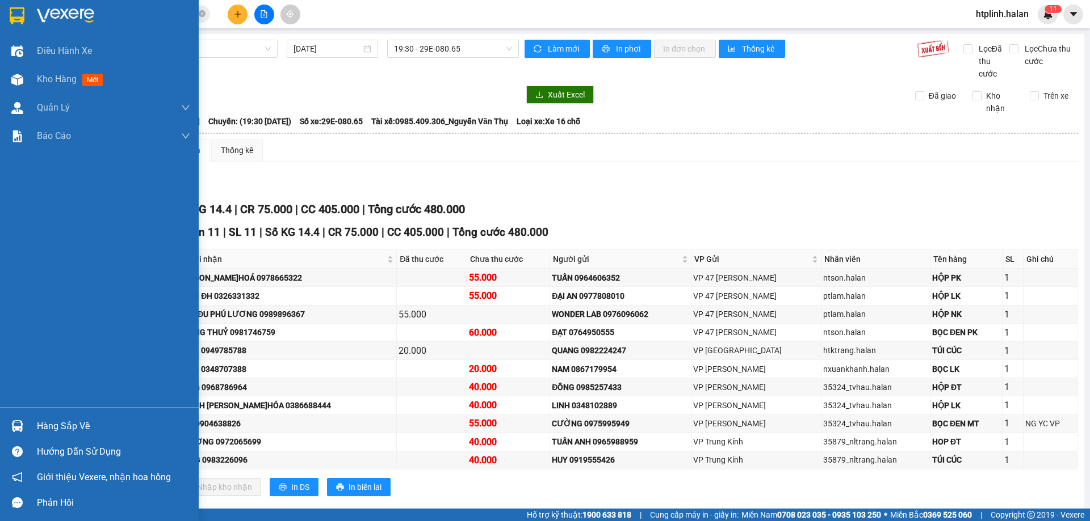
click at [79, 425] on div "Hàng sắp về" at bounding box center [113, 426] width 153 height 17
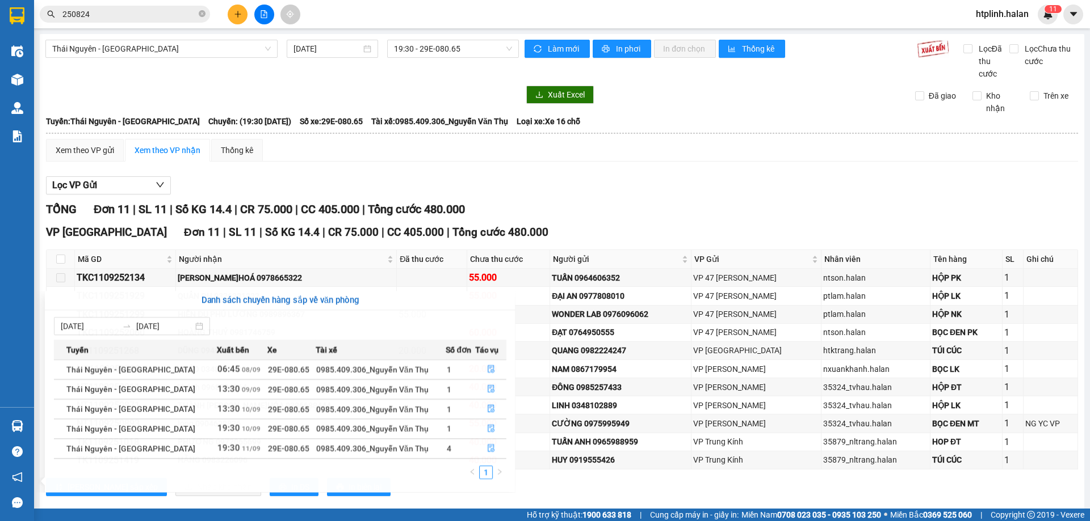
click at [191, 20] on section "Kết quả tìm kiếm ( 1657 ) Bộ lọc Mã ĐH Trạng thái Món hàng Thu hộ Tổng cước Chư…" at bounding box center [545, 260] width 1090 height 521
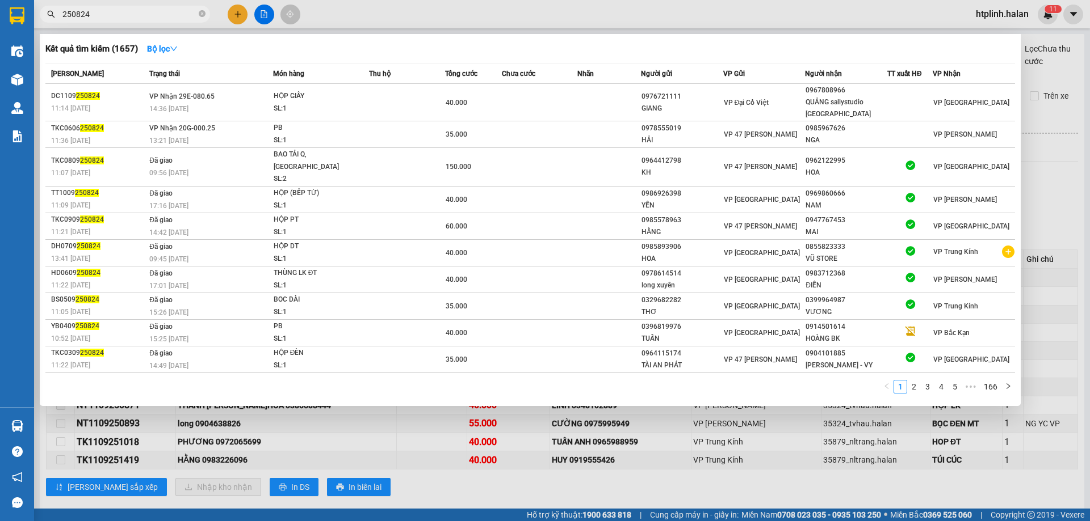
click at [207, 16] on span "250824" at bounding box center [125, 14] width 170 height 17
click at [198, 12] on span "250824" at bounding box center [125, 14] width 170 height 17
click at [200, 13] on icon "close-circle" at bounding box center [202, 13] width 7 height 7
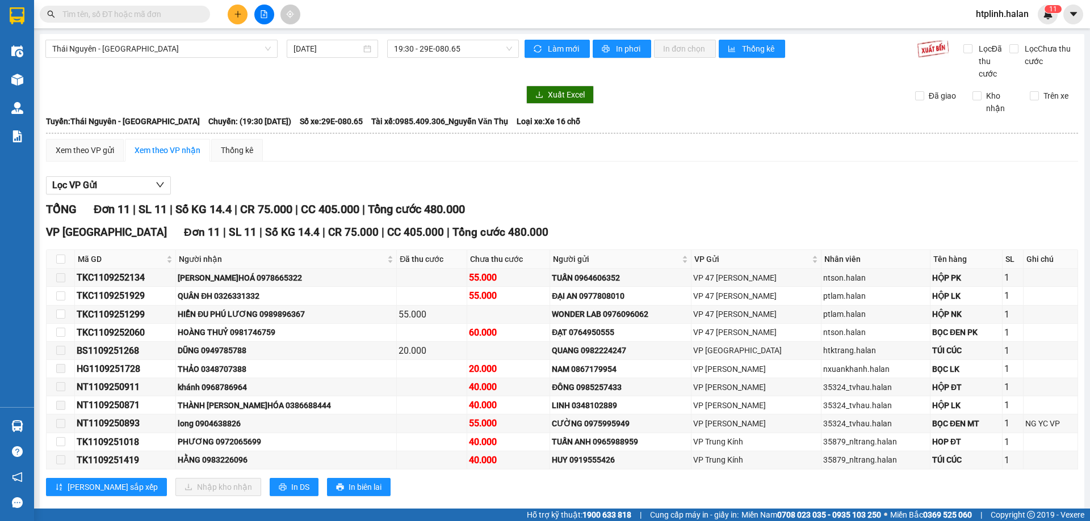
click at [170, 10] on input "text" at bounding box center [129, 14] width 134 height 12
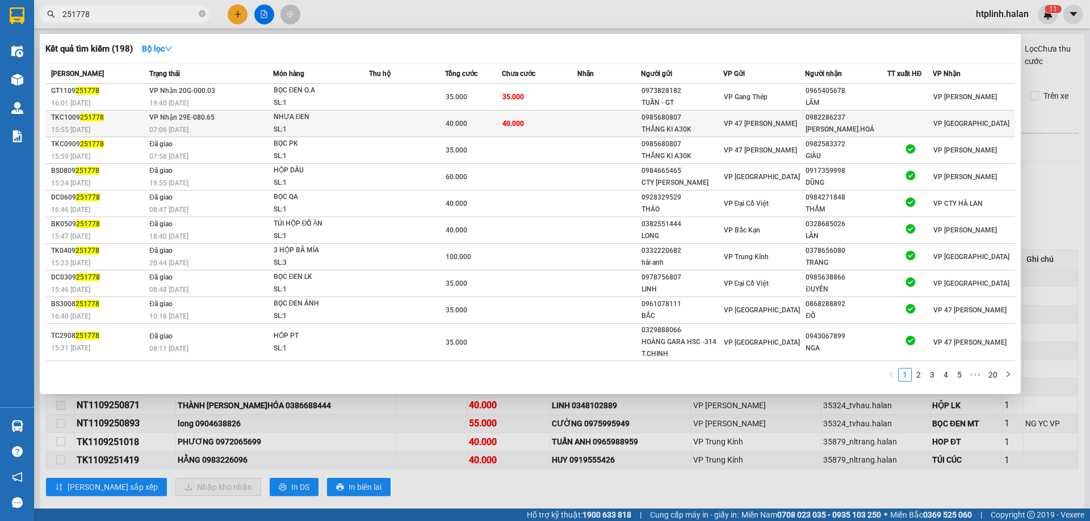
type input "251778"
click at [285, 121] on div "NHỰA ĐEN" at bounding box center [316, 117] width 85 height 12
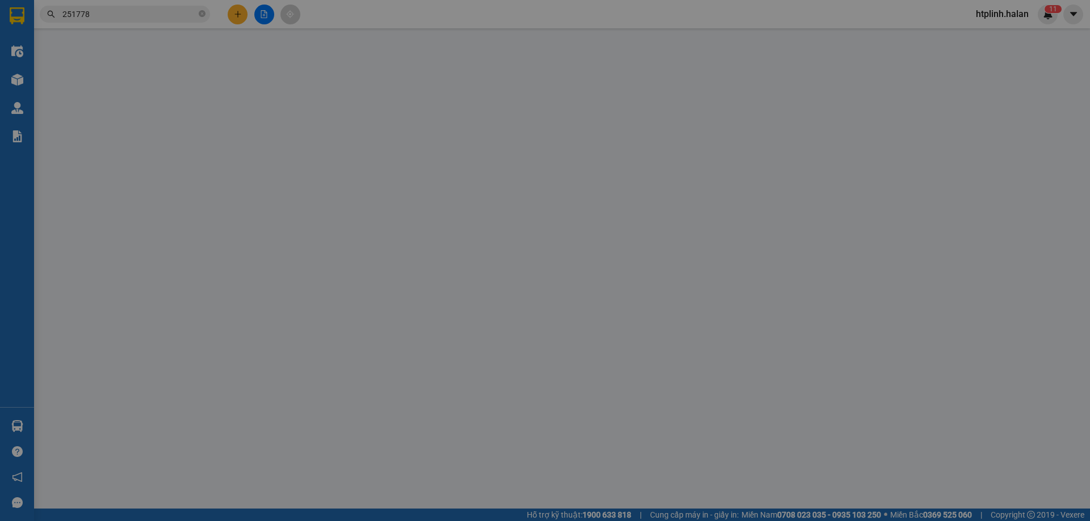
type input "0985680807"
type input "THẮNG KI A30K"
type input "0982286237"
type input "LÊ VIỆT Đ.HOÁ"
type input "40.000"
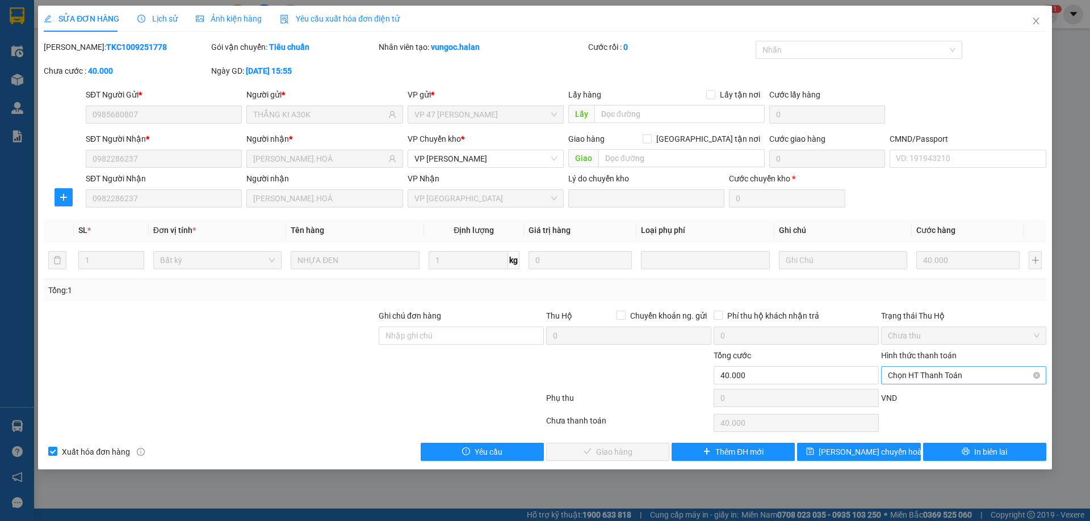
click at [924, 377] on span "Chọn HT Thanh Toán" at bounding box center [964, 375] width 152 height 17
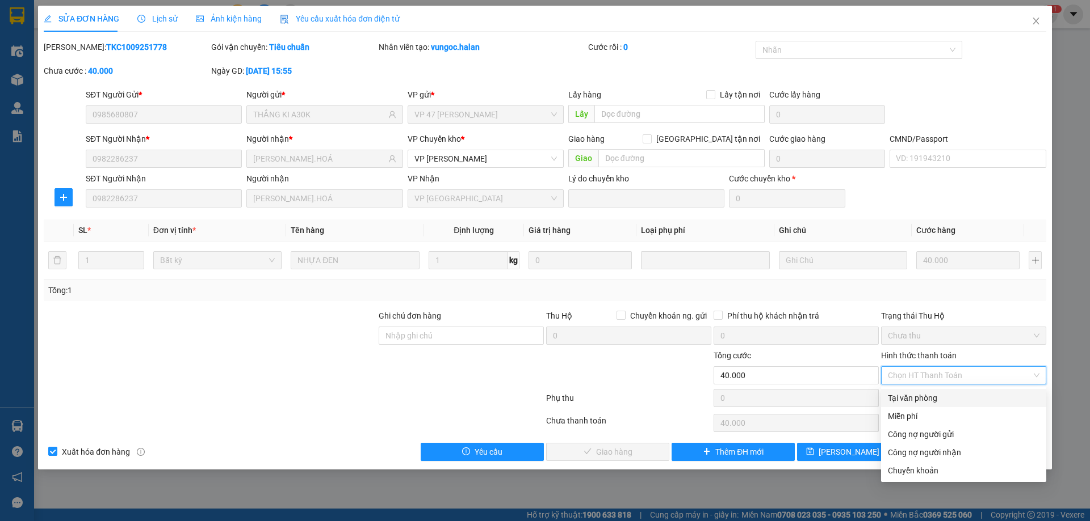
click at [908, 395] on div "Tại văn phòng" at bounding box center [964, 398] width 152 height 12
type input "0"
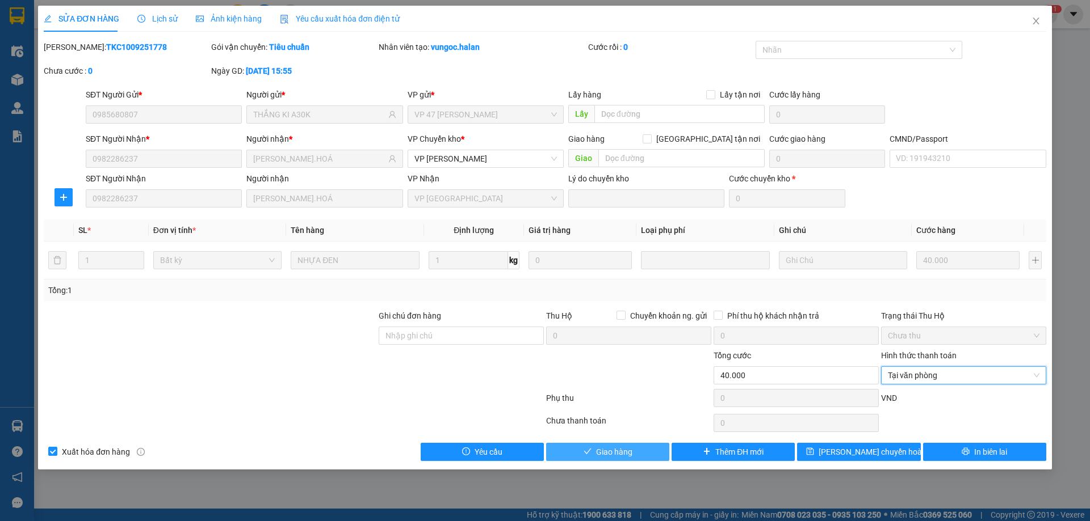
click at [587, 453] on icon "check" at bounding box center [586, 452] width 7 height 6
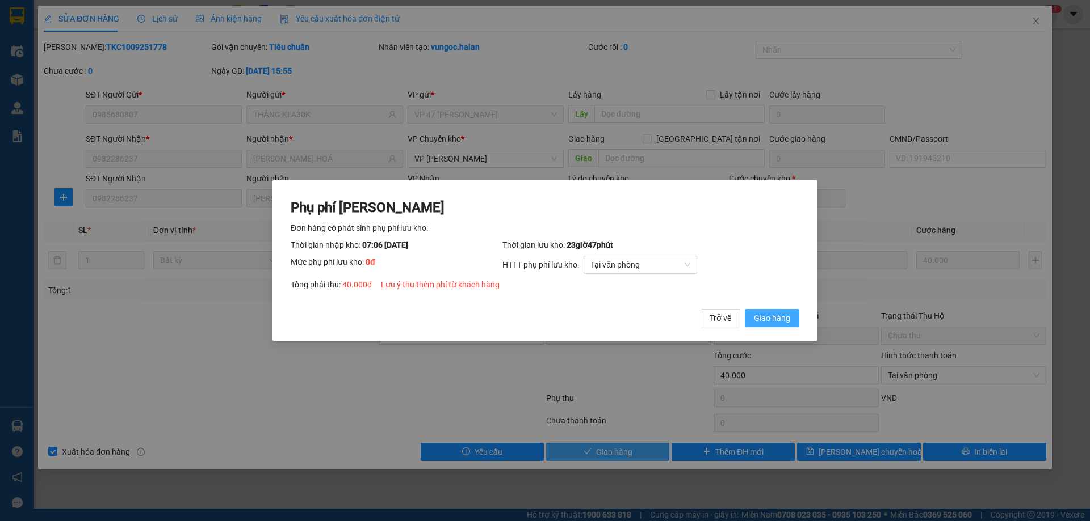
click at [771, 325] on span "Giao hàng" at bounding box center [772, 318] width 36 height 12
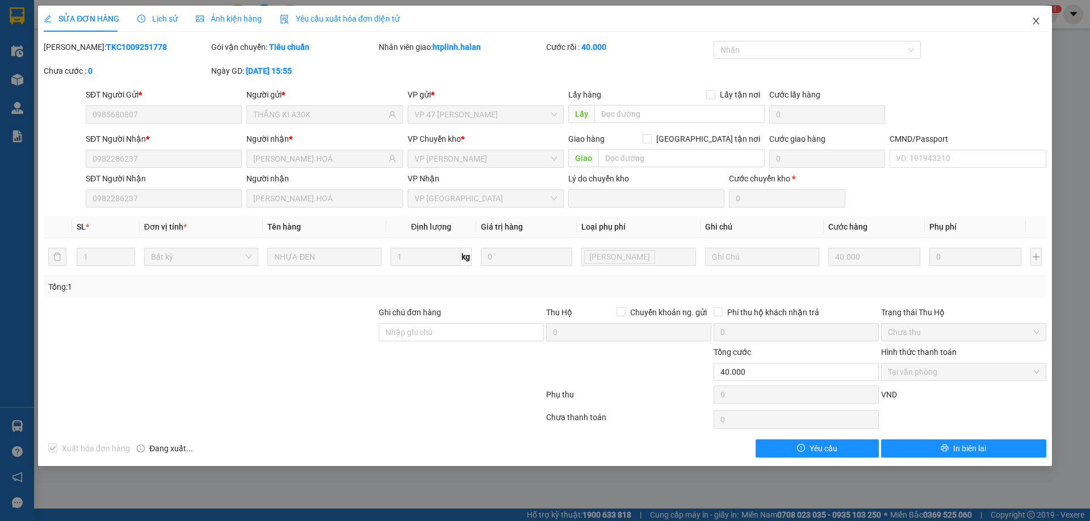
drag, startPoint x: 1036, startPoint y: 20, endPoint x: 557, endPoint y: 22, distance: 478.9
click at [1034, 20] on icon "close" at bounding box center [1035, 20] width 9 height 9
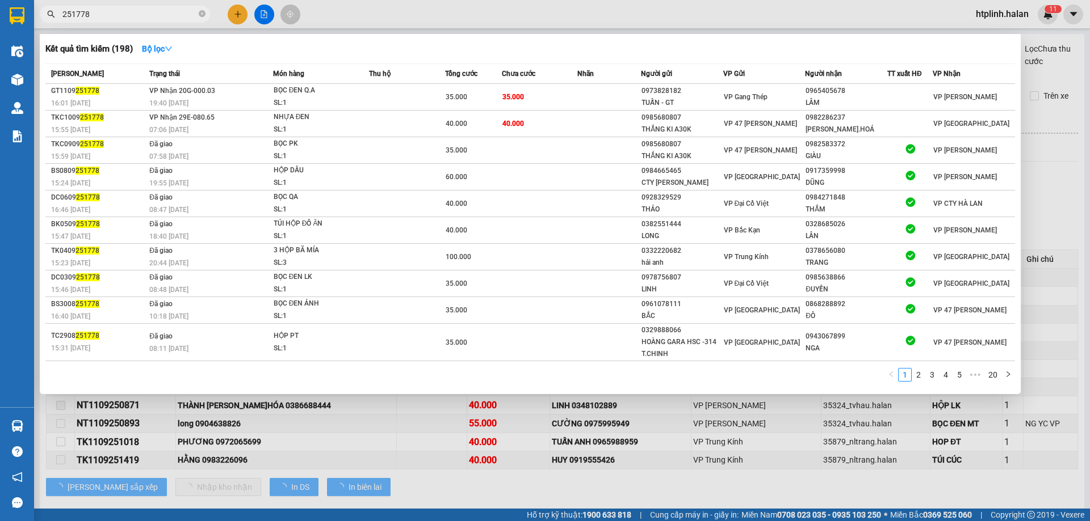
click at [107, 7] on span "251778" at bounding box center [125, 14] width 170 height 17
click at [143, 16] on input "251778" at bounding box center [129, 14] width 134 height 12
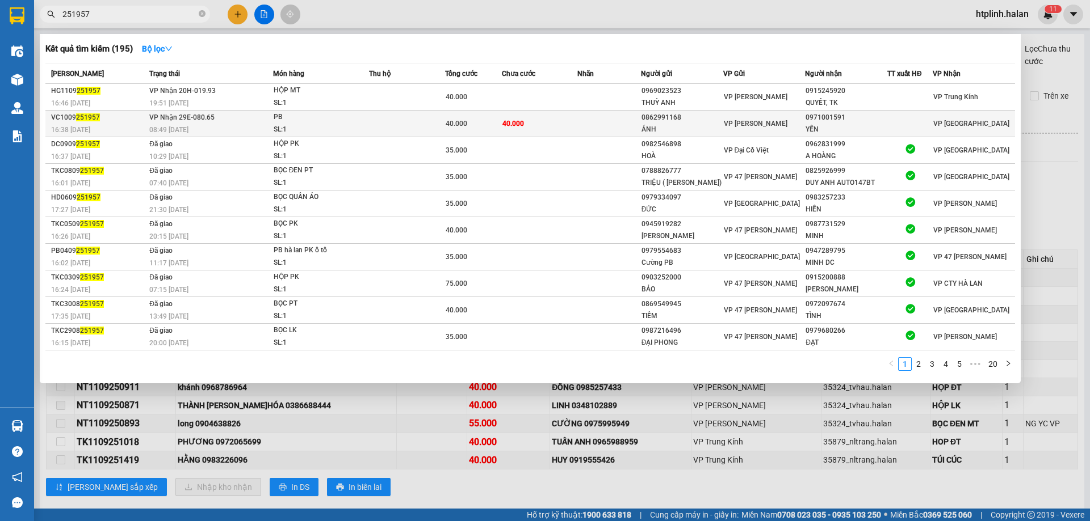
type input "251957"
click at [265, 123] on td "VP Nhận 29E-080.65 08:49 - 11/09" at bounding box center [209, 124] width 127 height 27
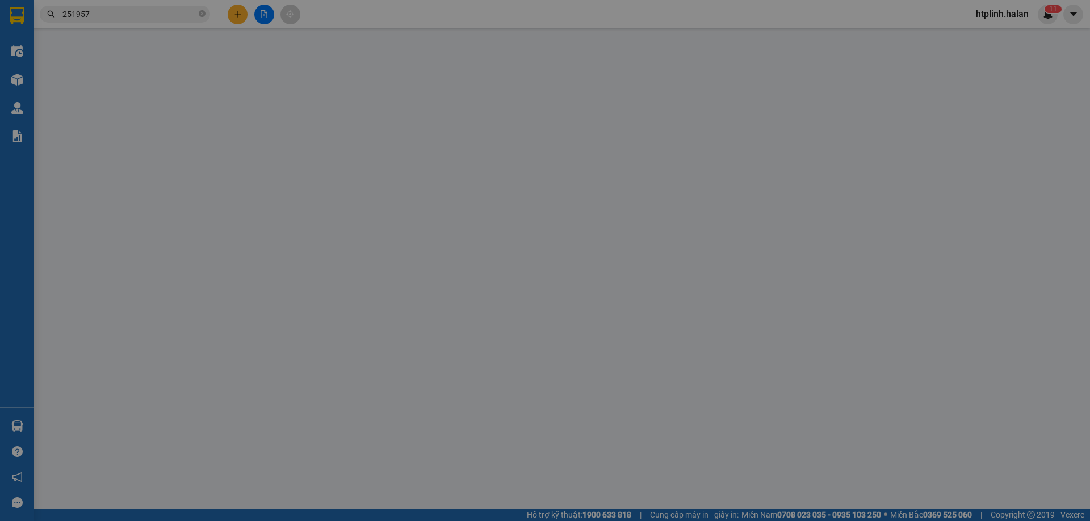
type input "0862991168"
type input "ÁNH"
type input "0971001591"
type input "YẾN"
type input "40.000"
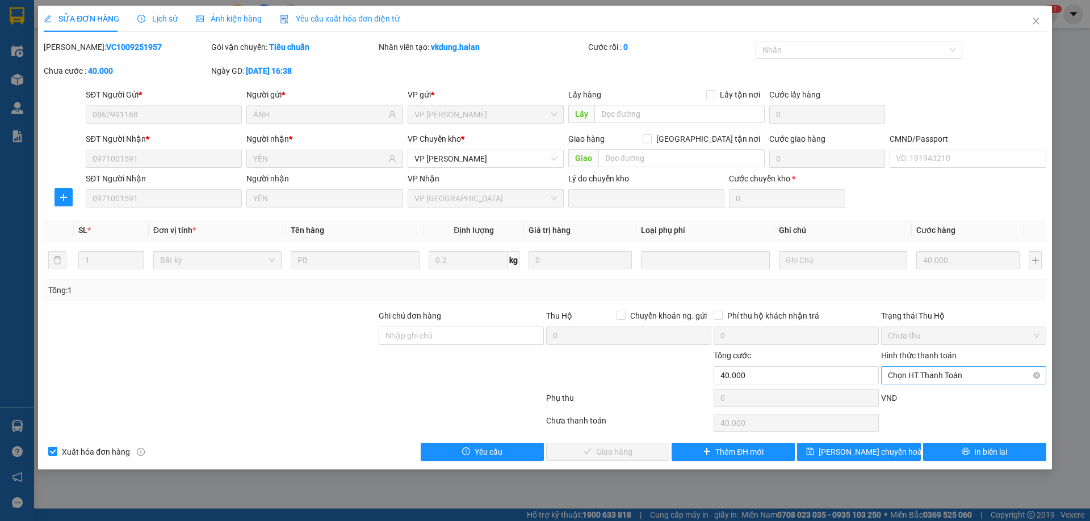
click at [944, 384] on span "Chọn HT Thanh Toán" at bounding box center [964, 375] width 152 height 17
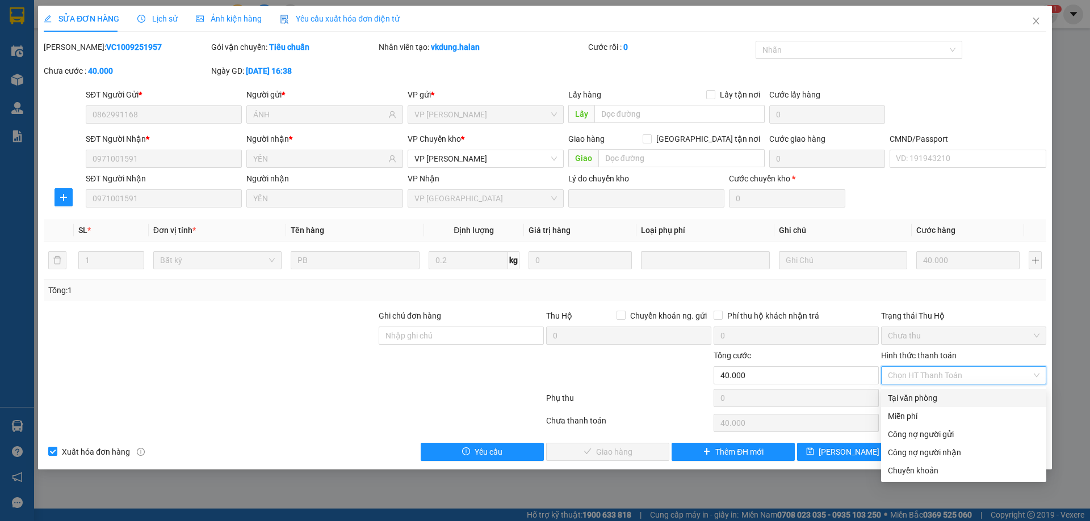
click at [944, 393] on div "Tại văn phòng" at bounding box center [964, 398] width 152 height 12
type input "0"
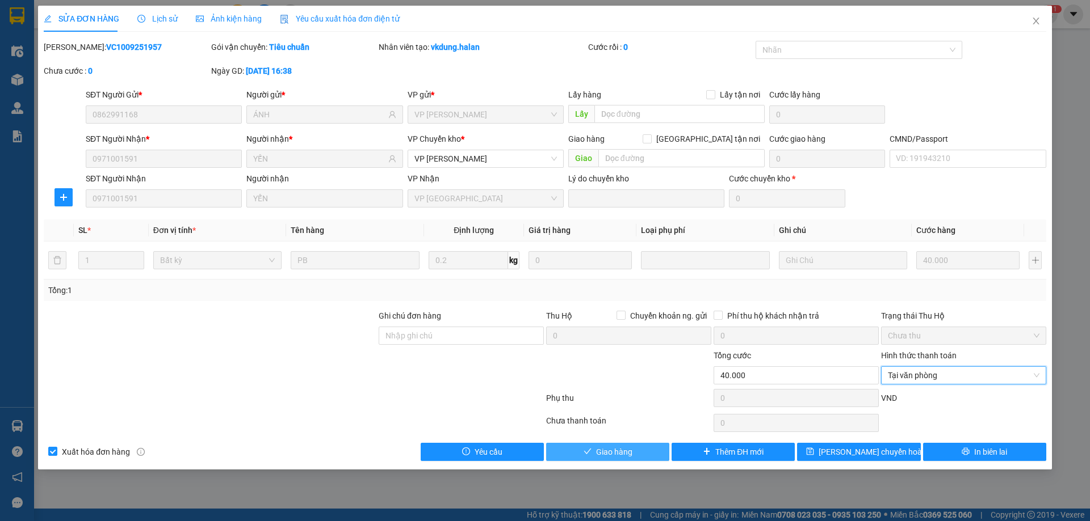
drag, startPoint x: 629, startPoint y: 452, endPoint x: 652, endPoint y: 441, distance: 25.9
click at [628, 452] on span "Giao hàng" at bounding box center [614, 452] width 36 height 12
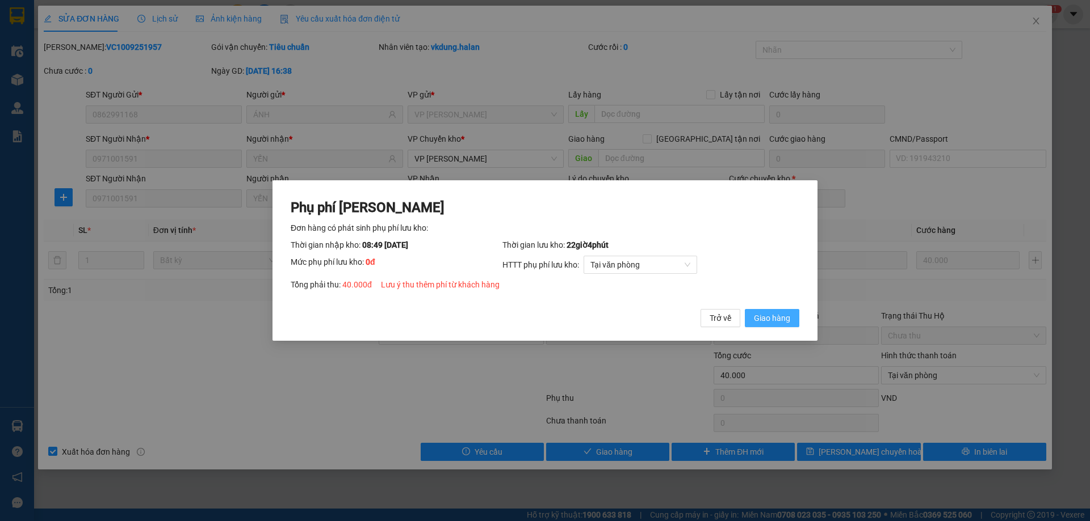
click at [782, 323] on span "Giao hàng" at bounding box center [772, 318] width 36 height 12
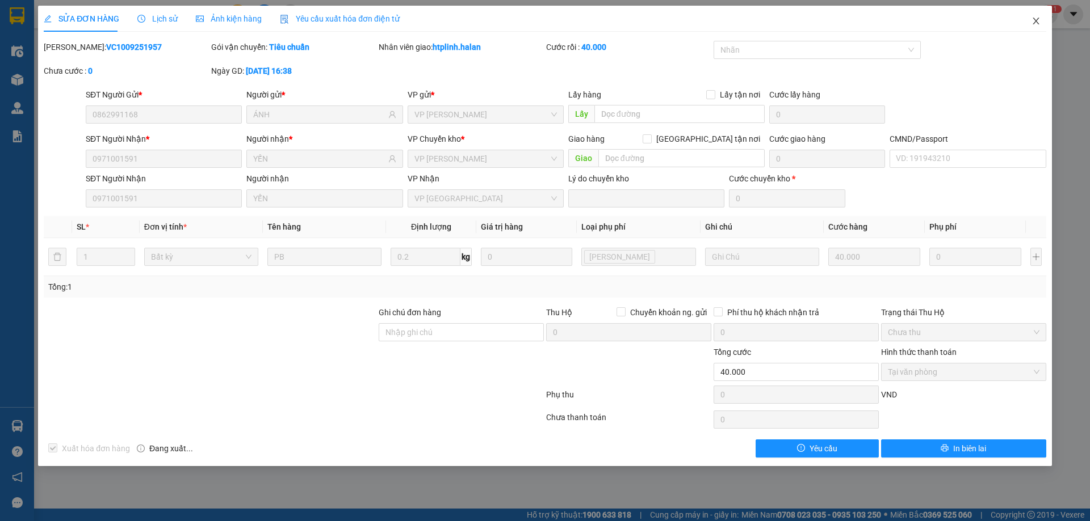
click at [1039, 16] on span "Close" at bounding box center [1036, 22] width 32 height 32
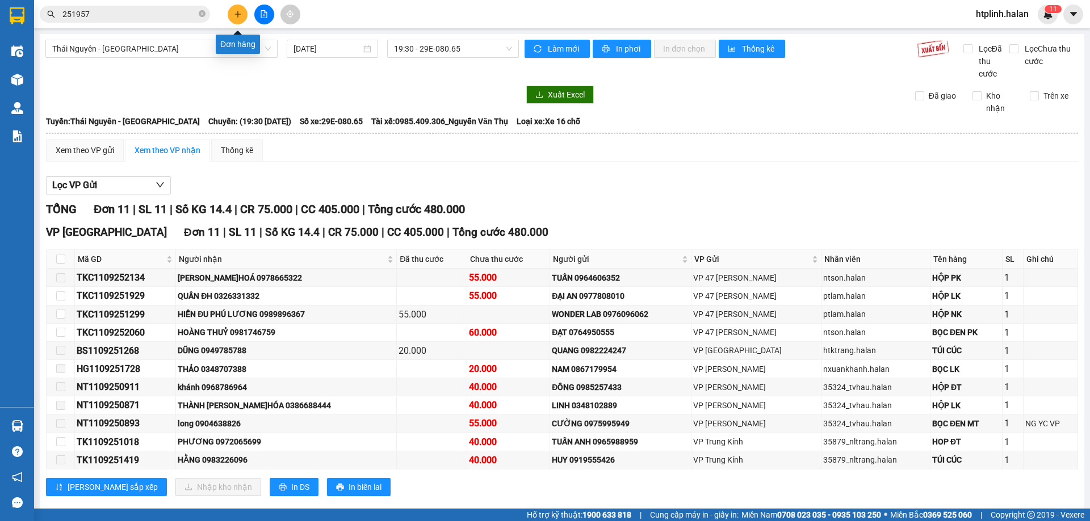
click at [231, 12] on button at bounding box center [238, 15] width 20 height 20
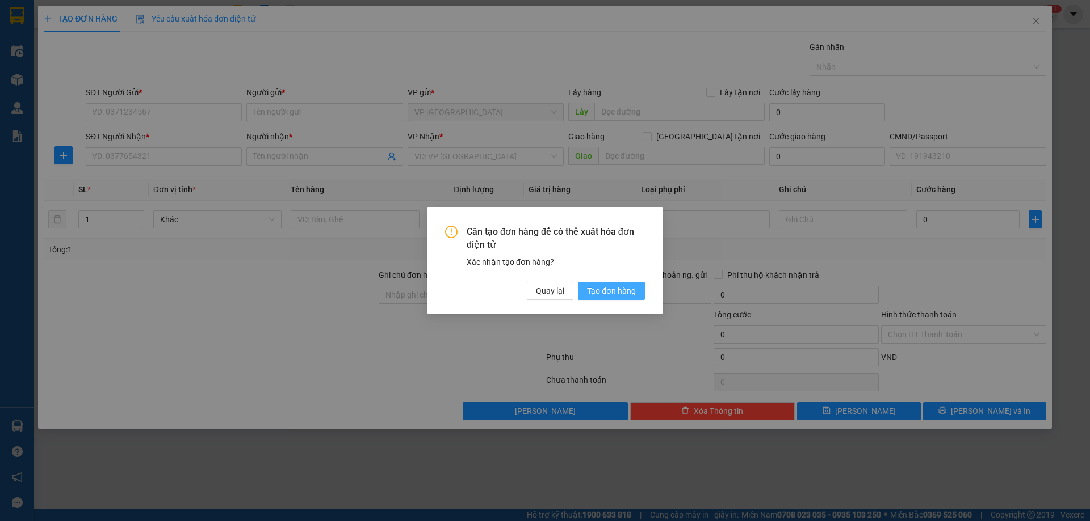
click at [595, 293] on span "Tạo đơn hàng" at bounding box center [611, 291] width 49 height 12
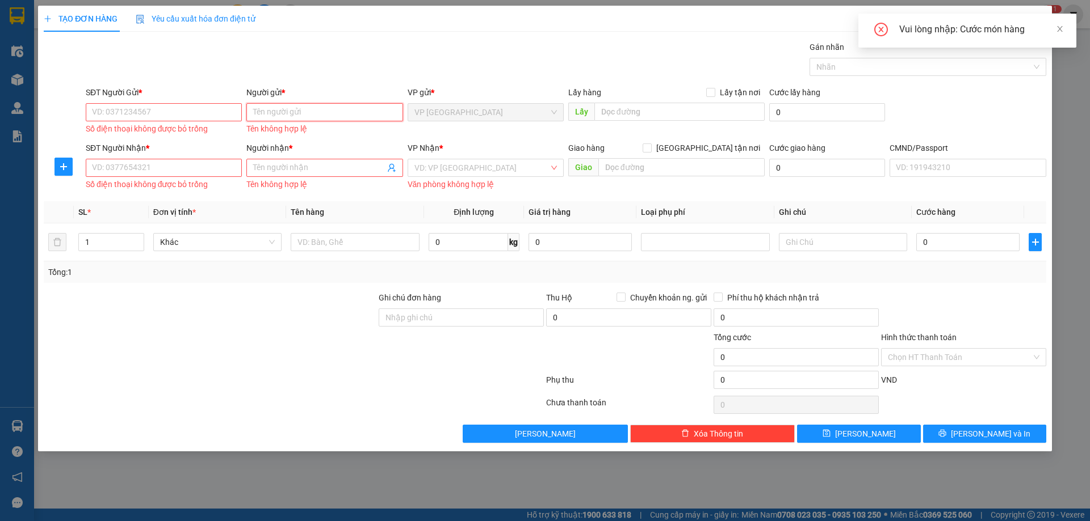
click at [273, 113] on input "Người gửi *" at bounding box center [324, 112] width 156 height 18
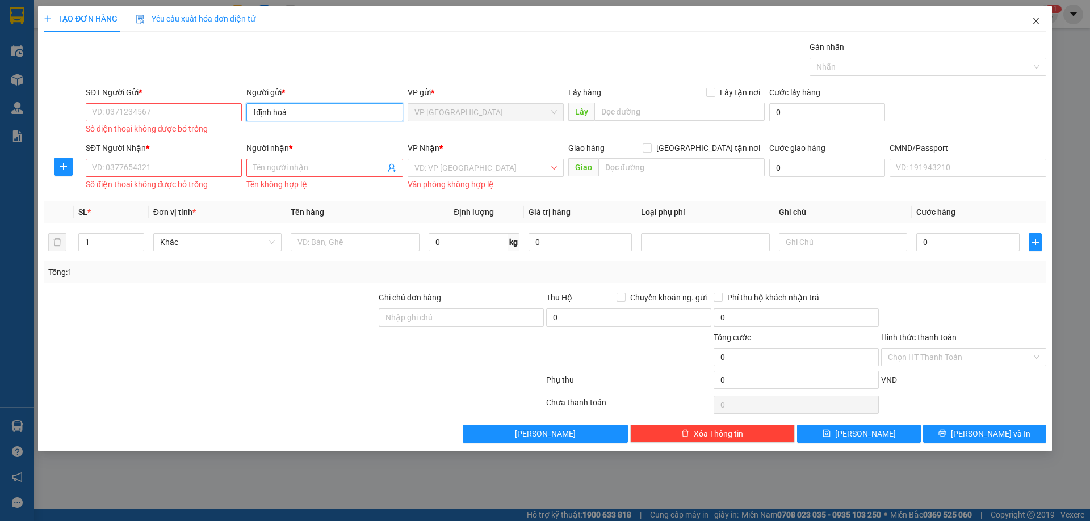
type input "fđịnh hoá"
drag, startPoint x: 1035, startPoint y: 19, endPoint x: 694, endPoint y: 3, distance: 341.4
click at [1034, 19] on icon "close" at bounding box center [1035, 20] width 9 height 9
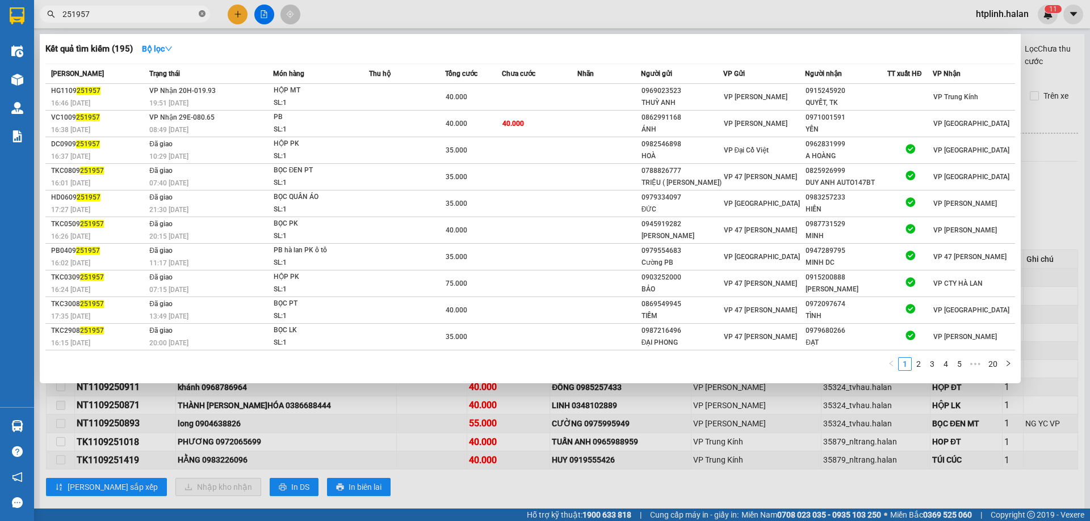
click at [202, 12] on icon "close-circle" at bounding box center [202, 13] width 7 height 7
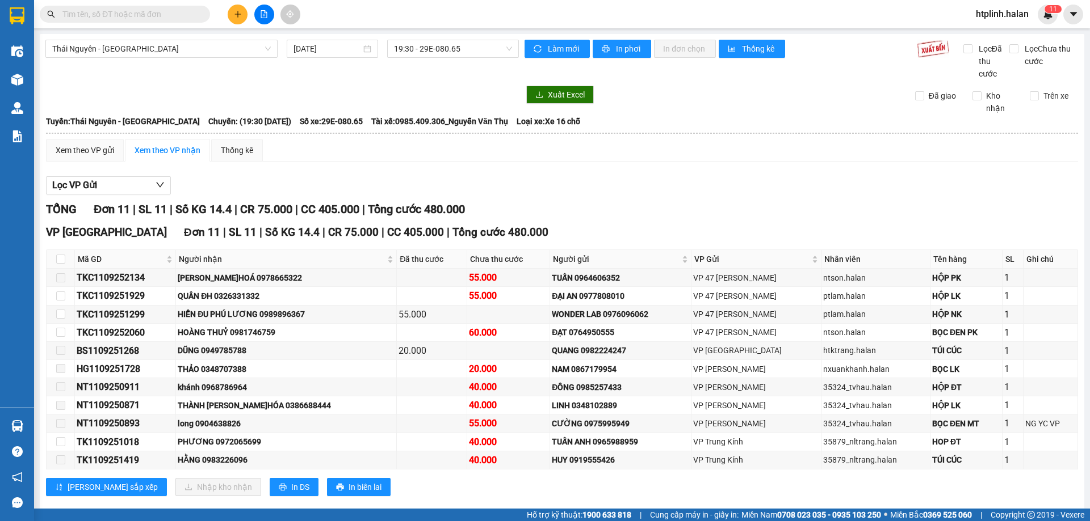
click at [159, 11] on input "text" at bounding box center [129, 14] width 134 height 12
type input "d"
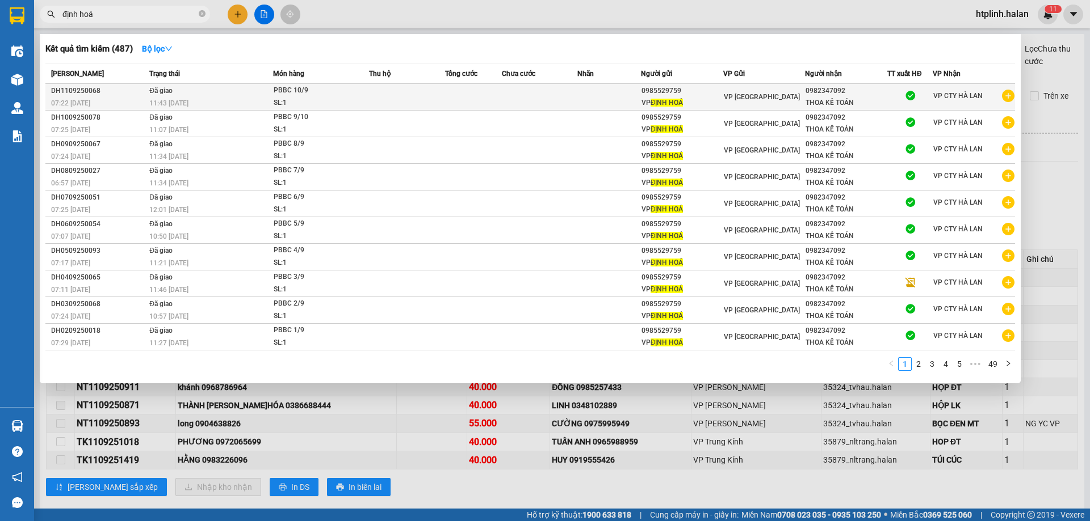
type input "định hoá"
copy div "0985529759"
drag, startPoint x: 640, startPoint y: 90, endPoint x: 679, endPoint y: 88, distance: 39.2
click at [679, 88] on td "0985529759 VP ĐỊNH HOÁ" at bounding box center [682, 97] width 82 height 27
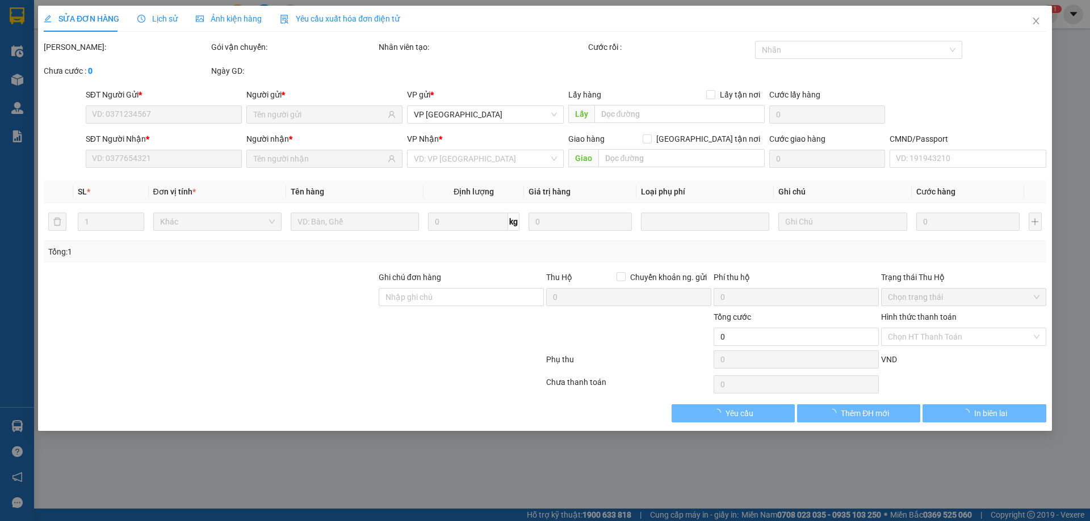
type input "0985529759"
type input "0982347092"
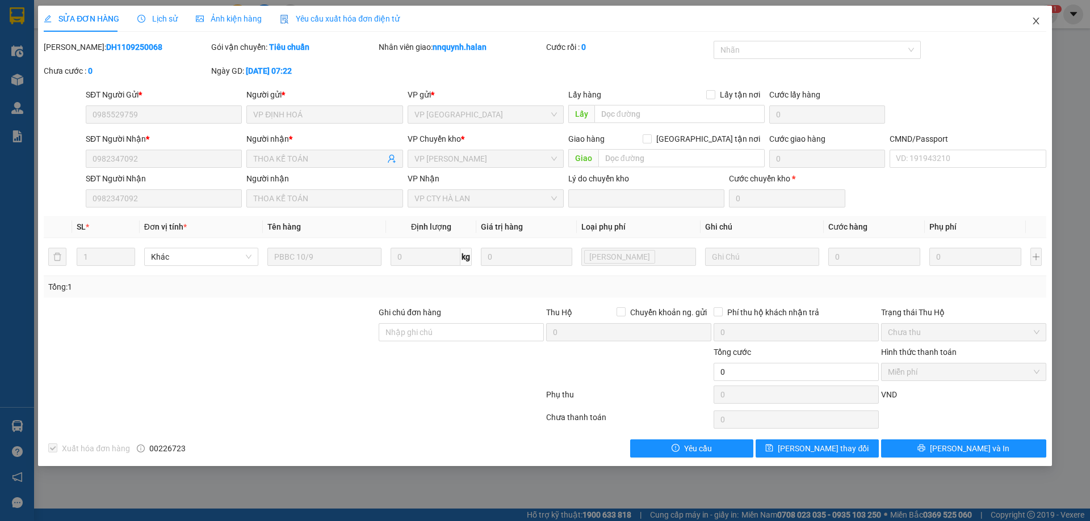
click at [1032, 20] on icon "close" at bounding box center [1035, 20] width 9 height 9
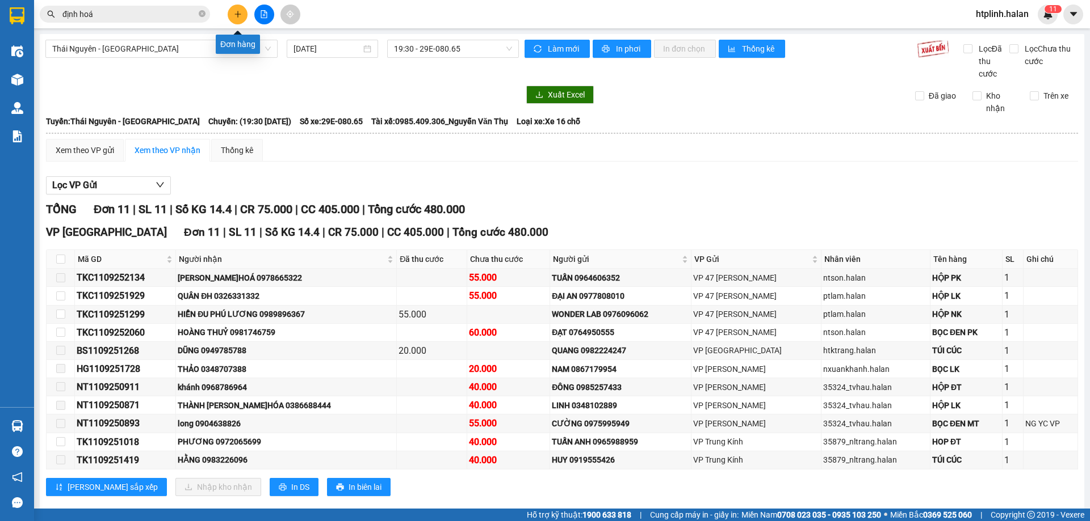
click at [234, 11] on icon "plus" at bounding box center [238, 14] width 8 height 8
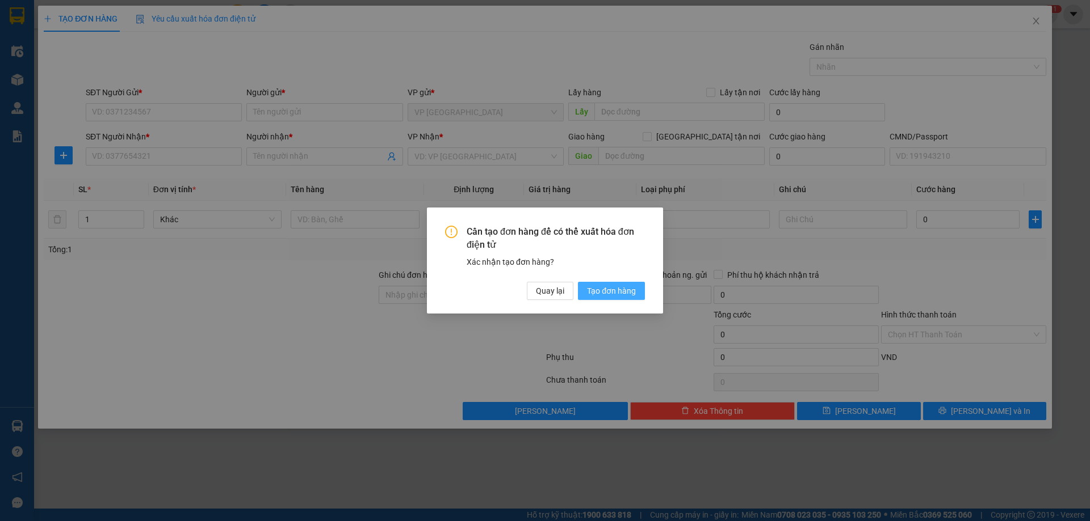
click at [606, 282] on button "Tạo đơn hàng" at bounding box center [611, 291] width 67 height 18
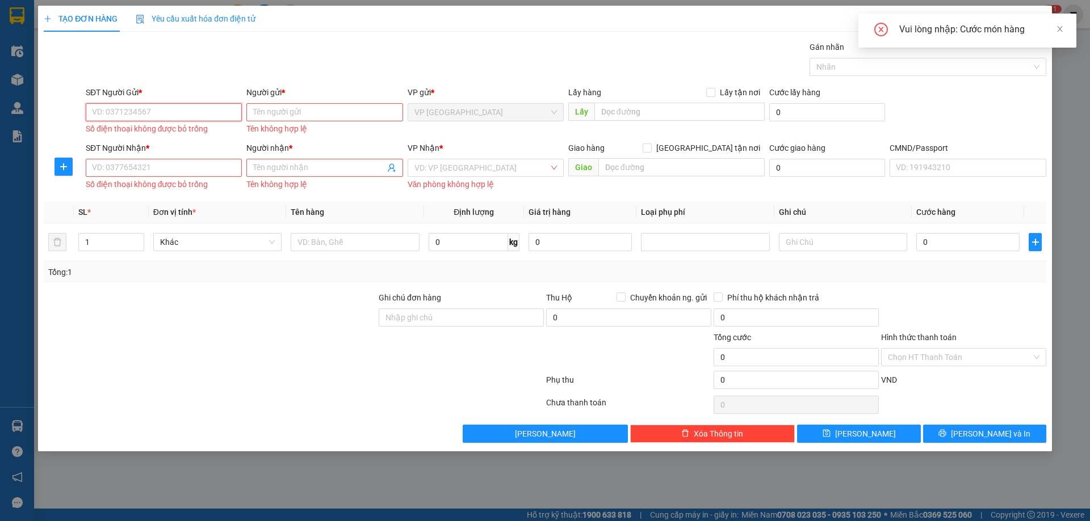
click at [130, 113] on input "SĐT Người Gửi *" at bounding box center [164, 112] width 156 height 18
paste input "0985529759"
type input "0985529759"
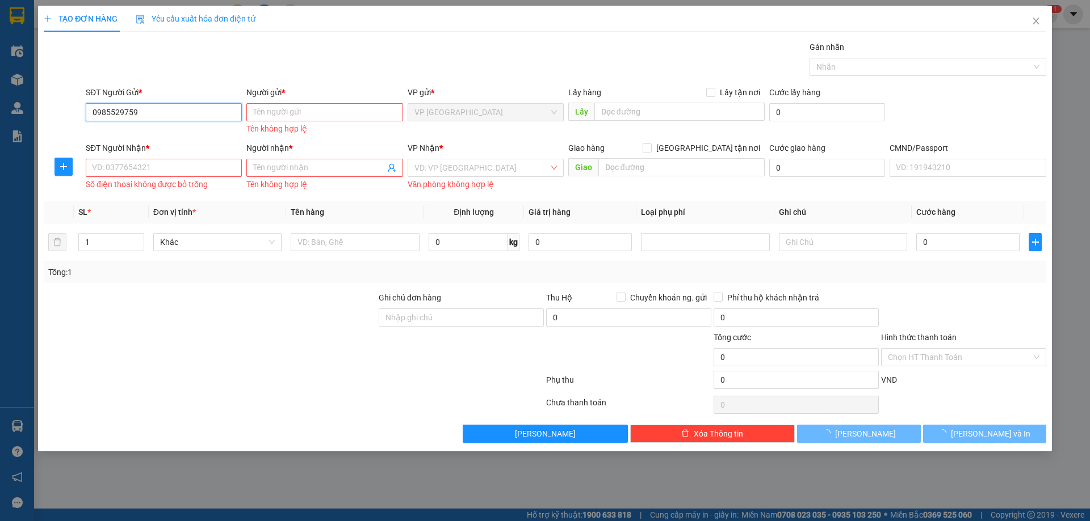
click at [158, 112] on input "0985529759" at bounding box center [164, 112] width 156 height 18
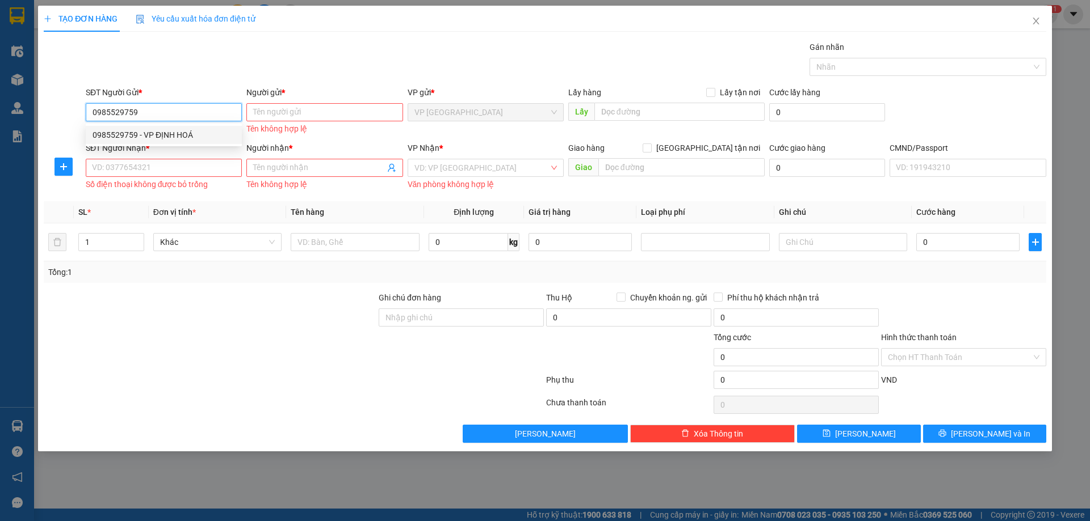
click at [159, 130] on div "0985529759 - VP ĐỊNH HOÁ" at bounding box center [163, 135] width 142 height 12
type input "VP ĐỊNH HOÁ"
type input "0985529759"
click at [165, 157] on div "SĐT Người Nhận * VD: 0377654321 Số điện thoại không được bỏ trống" at bounding box center [164, 167] width 156 height 51
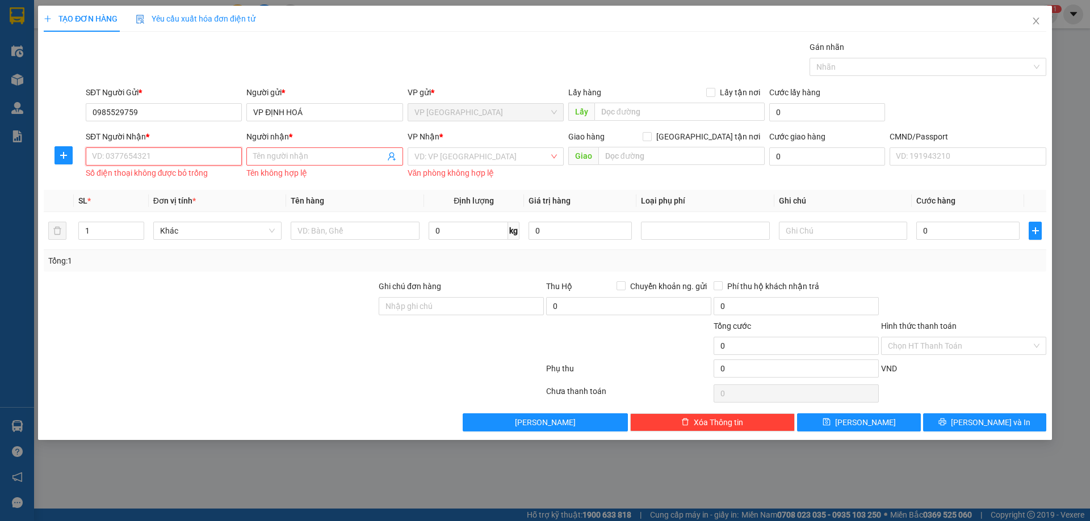
click at [155, 155] on input "SĐT Người Nhận *" at bounding box center [164, 157] width 156 height 18
click at [390, 154] on icon "user-add" at bounding box center [391, 156] width 9 height 9
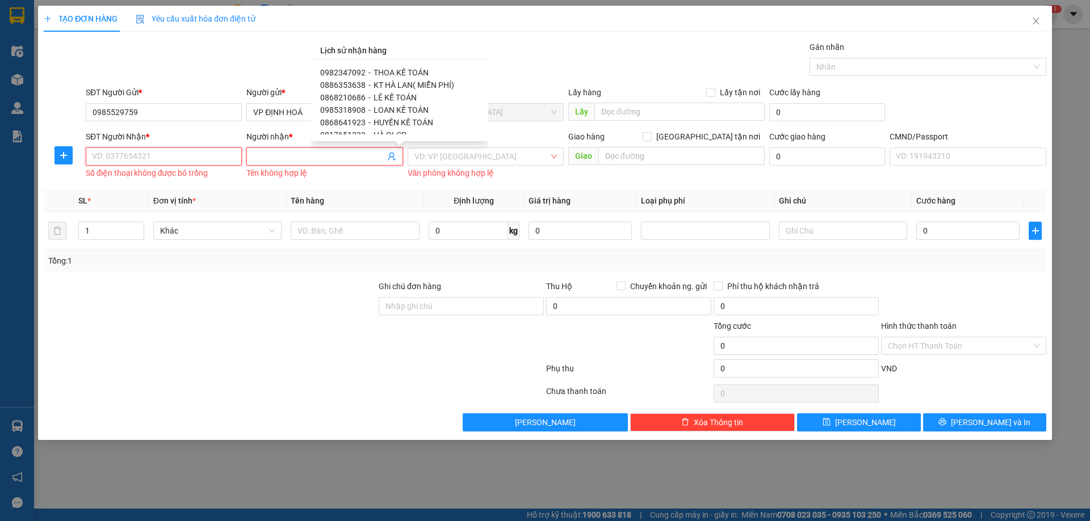
click at [170, 157] on input "SĐT Người Nhận *" at bounding box center [164, 157] width 156 height 18
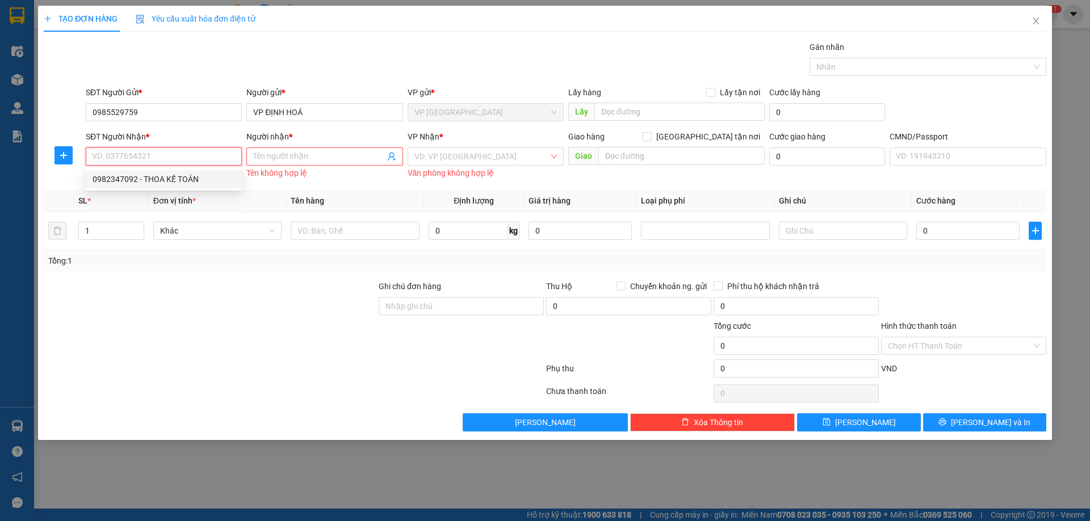
paste input "0988900284"
type input "0988900284"
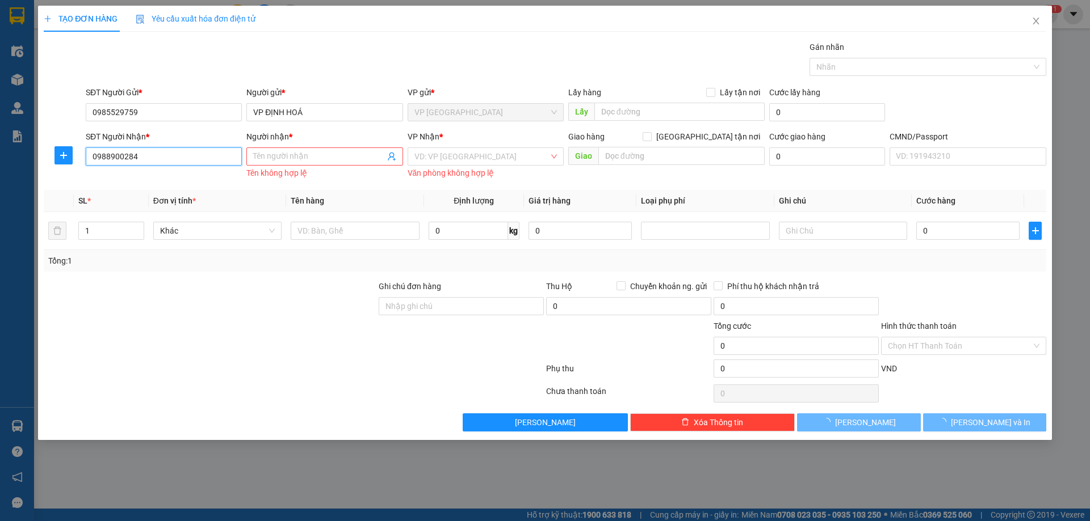
click at [173, 159] on input "0988900284" at bounding box center [164, 157] width 156 height 18
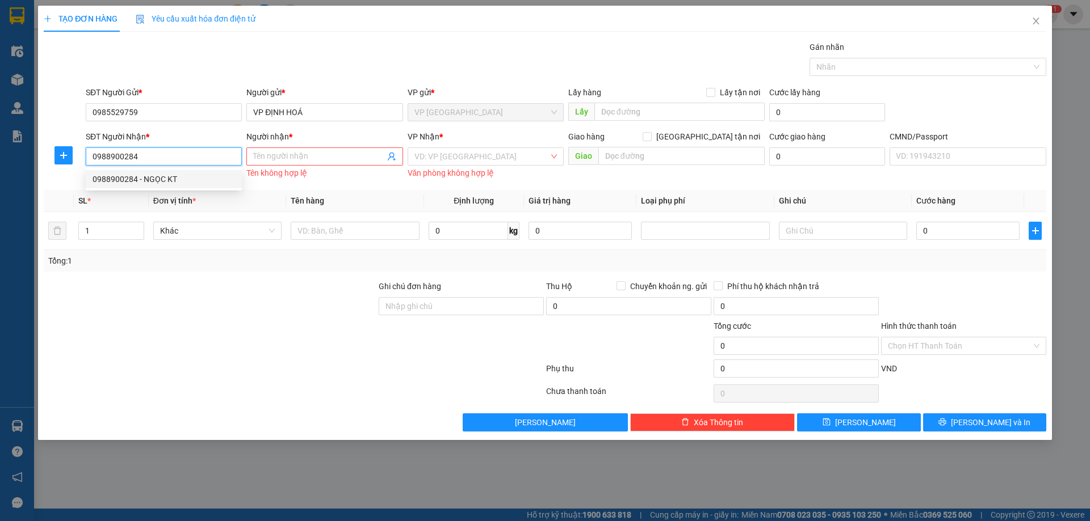
click at [173, 183] on div "0988900284 - NGỌC KT" at bounding box center [163, 179] width 142 height 12
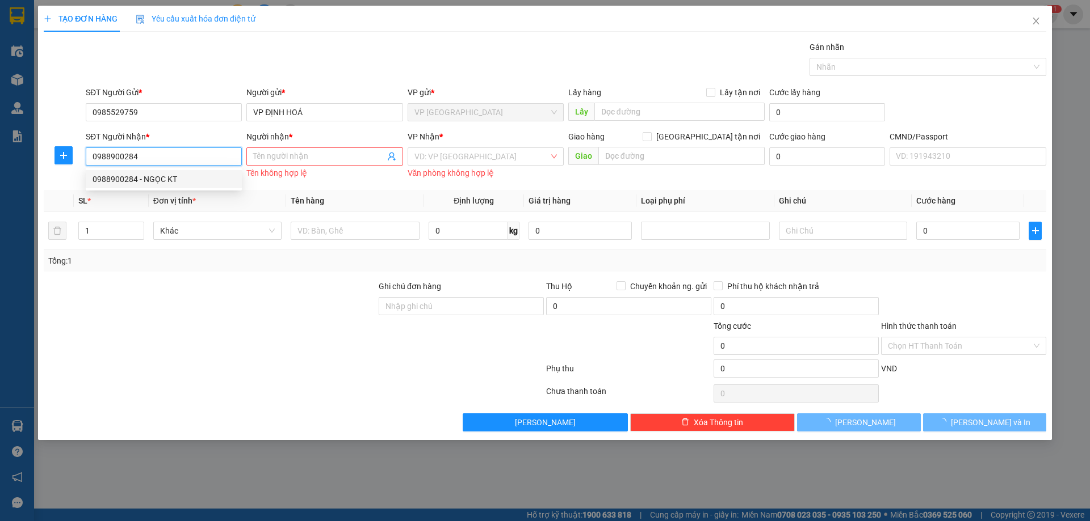
type input "NGỌC KT"
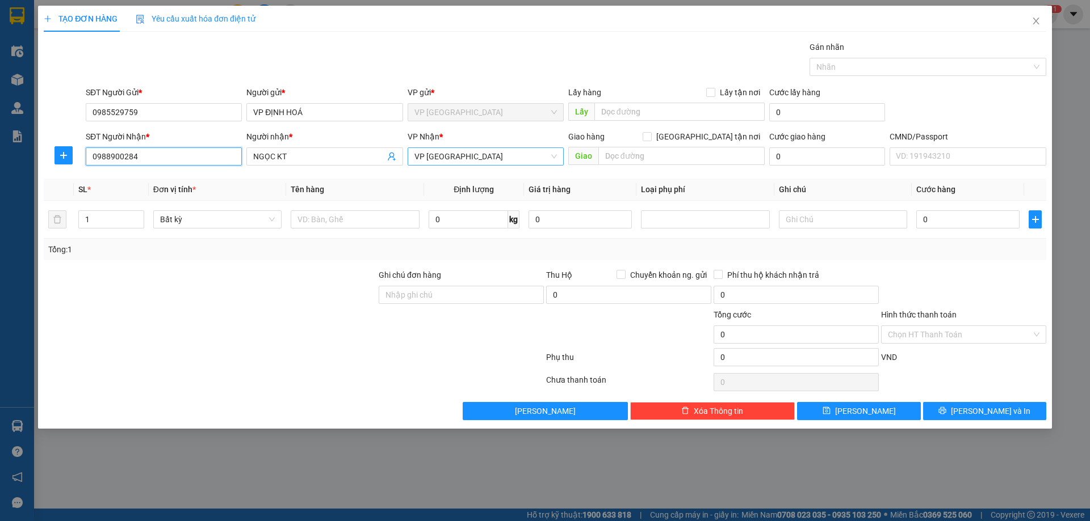
click at [508, 162] on span "VP Yên Bình" at bounding box center [485, 156] width 142 height 17
type input "0988900284"
type input "hg"
click at [475, 191] on span "Định lượng" at bounding box center [473, 189] width 40 height 9
click at [435, 158] on span "VP Yên Bình" at bounding box center [485, 156] width 142 height 17
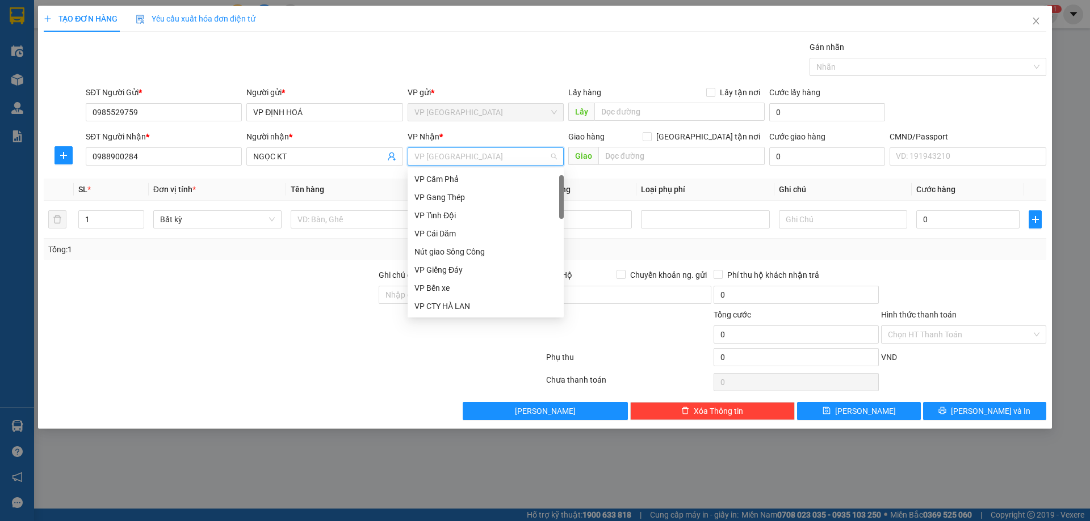
scroll to position [18, 0]
type input "hg"
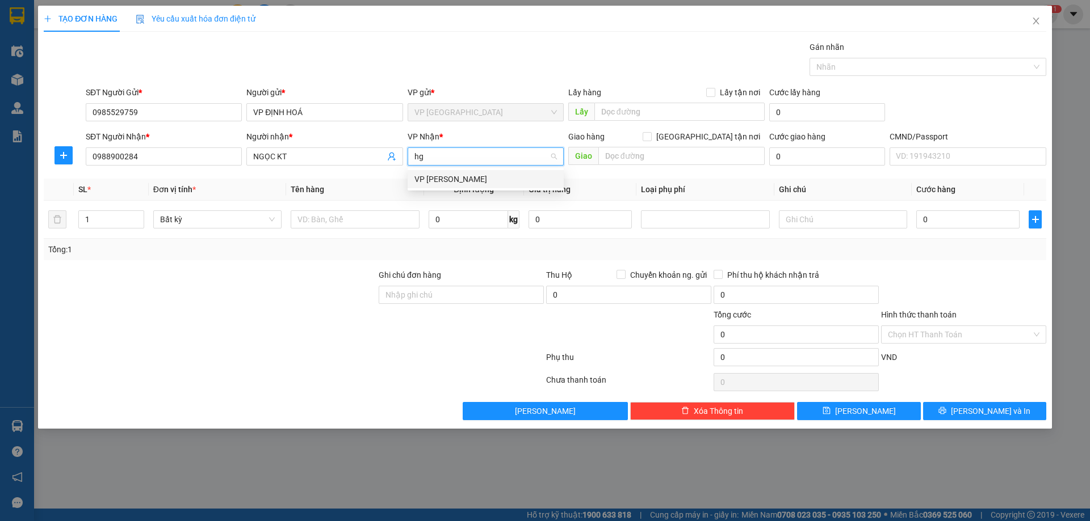
scroll to position [0, 0]
click at [436, 177] on div "VP Hoàng Gia" at bounding box center [485, 179] width 142 height 12
click at [49, 150] on div at bounding box center [64, 155] width 40 height 18
click at [66, 152] on icon "plus" at bounding box center [63, 155] width 9 height 9
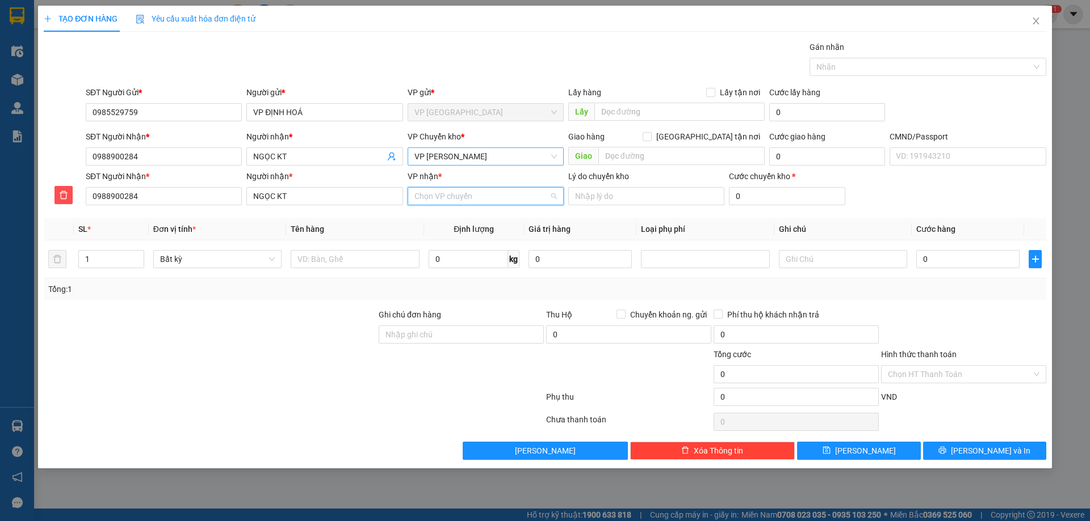
click at [468, 198] on input "VP nhận *" at bounding box center [481, 196] width 134 height 17
type input "cty"
click at [456, 212] on div "VP CTY HÀ LAN" at bounding box center [485, 219] width 156 height 18
click at [350, 254] on input "text" at bounding box center [355, 259] width 128 height 18
type input "pbbc"
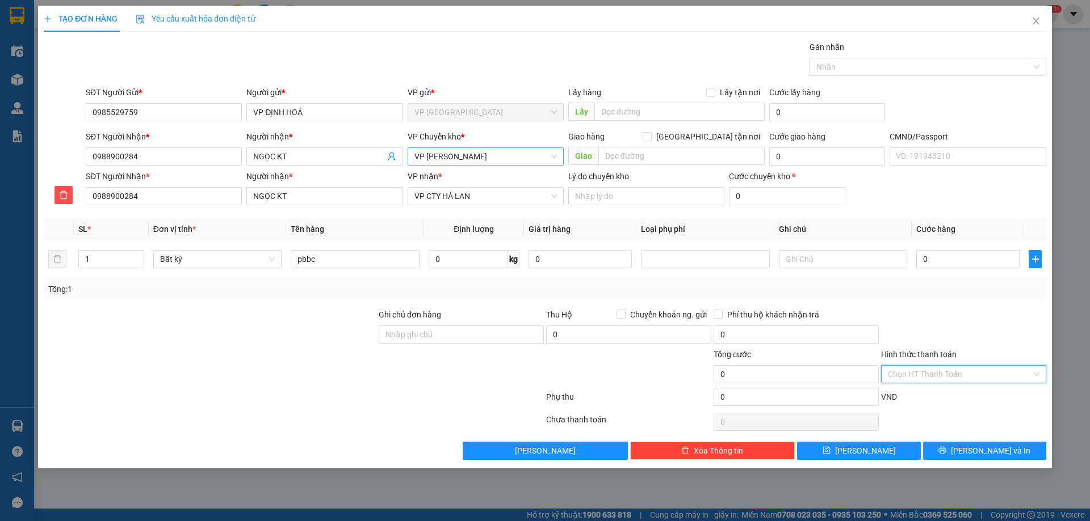
click at [970, 377] on input "Hình thức thanh toán" at bounding box center [960, 374] width 144 height 17
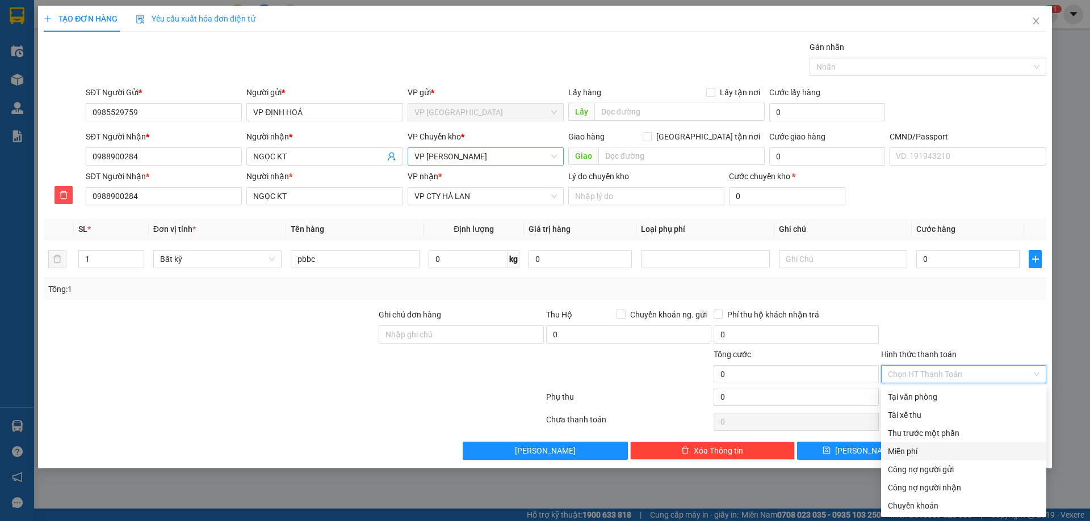
click at [911, 451] on div "Miễn phí" at bounding box center [964, 451] width 152 height 12
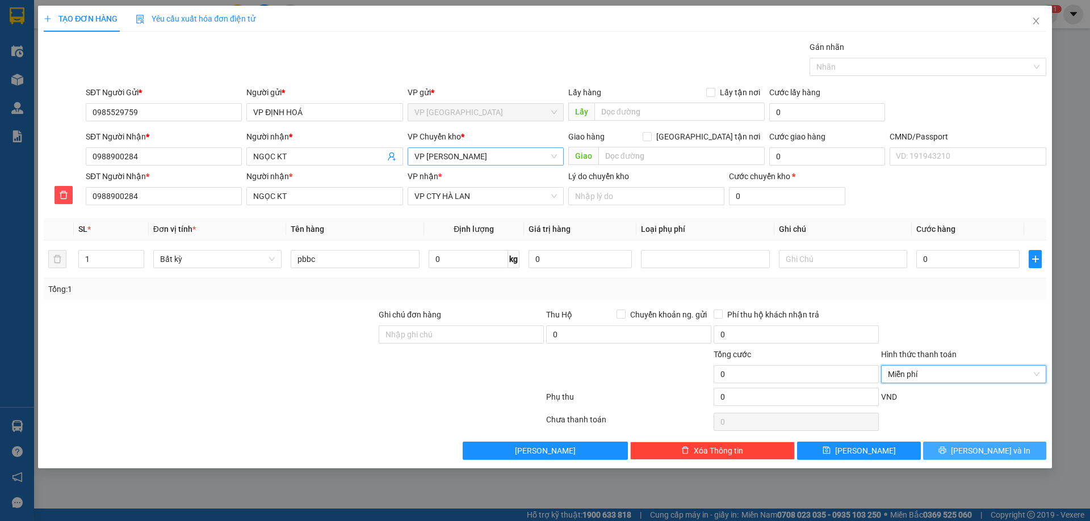
click at [949, 448] on button "[PERSON_NAME] và In" at bounding box center [984, 451] width 123 height 18
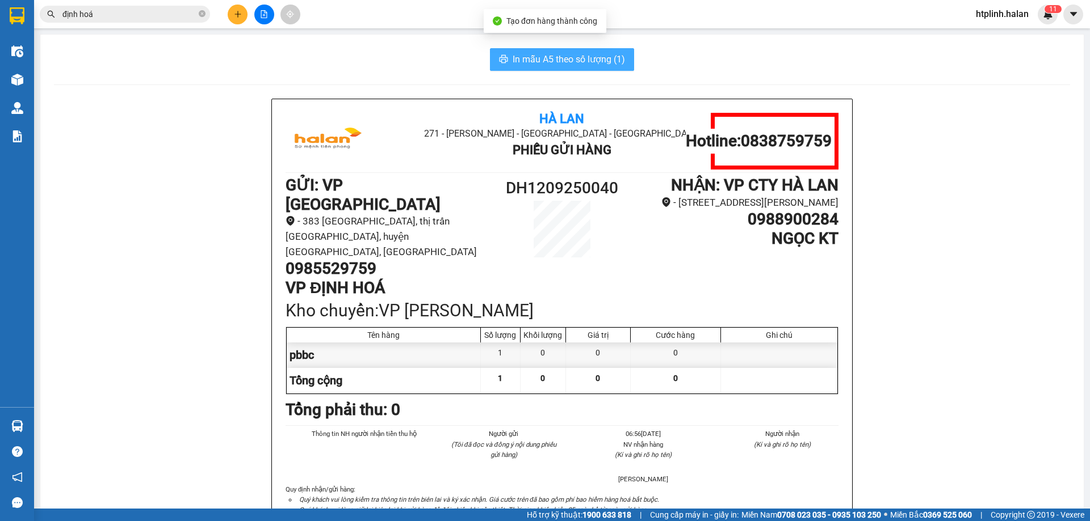
click at [541, 57] on span "In mẫu A5 theo số lượng (1)" at bounding box center [568, 59] width 112 height 14
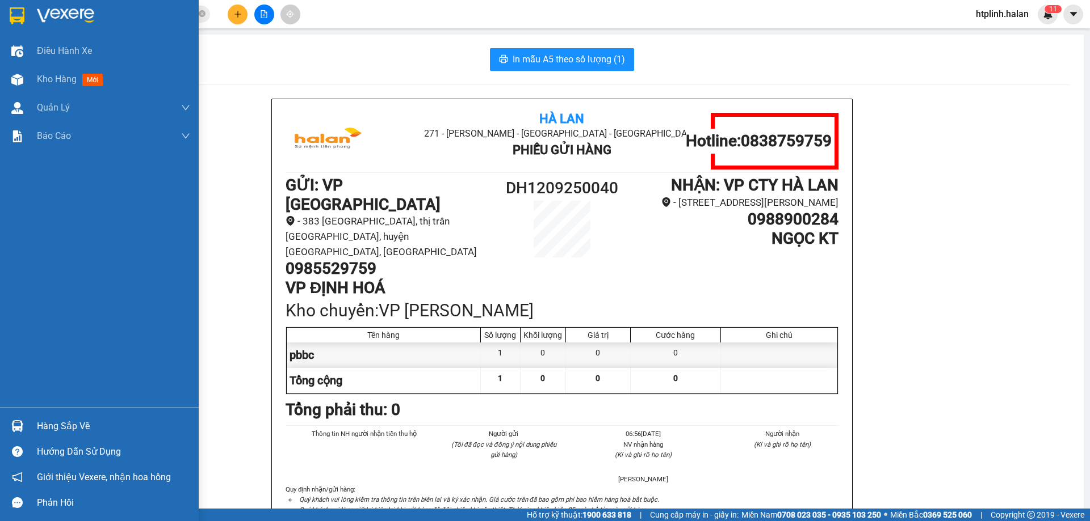
click at [59, 431] on div "Hàng sắp về" at bounding box center [113, 426] width 153 height 17
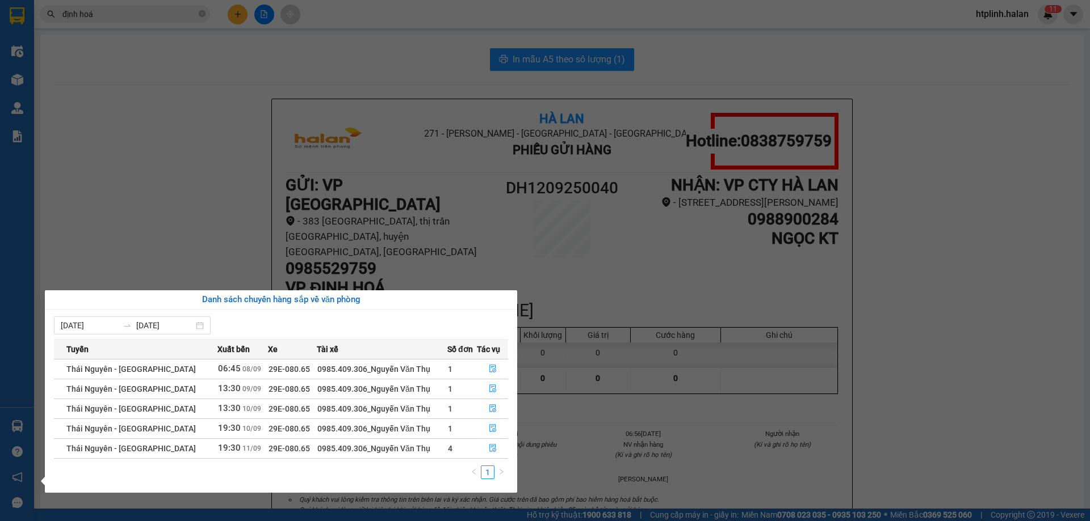
click at [159, 175] on section "Kết quả tìm kiếm ( 487 ) Bộ lọc Mã ĐH Trạng thái Món hàng Thu hộ Tổng cước Chưa…" at bounding box center [545, 260] width 1090 height 521
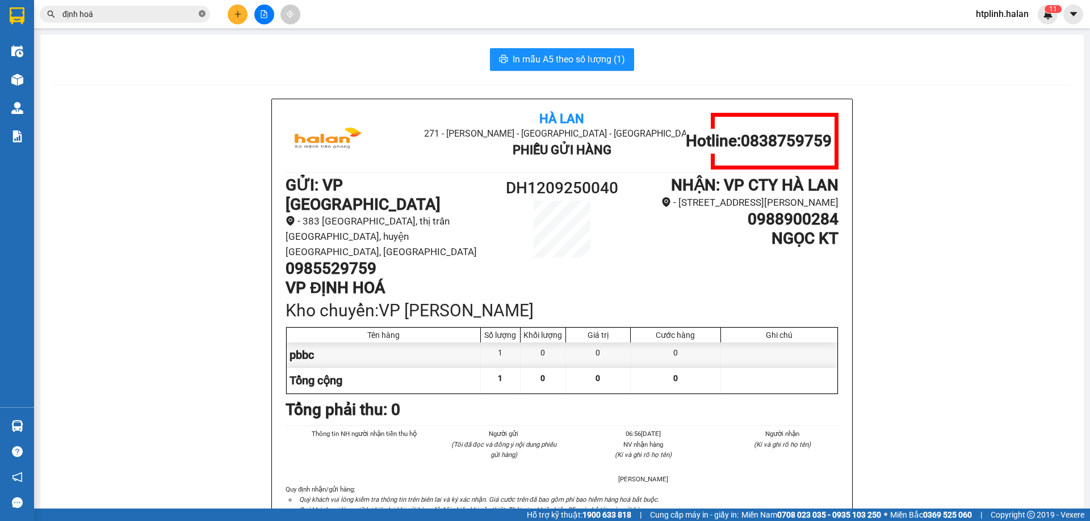
click at [201, 14] on icon "close-circle" at bounding box center [202, 13] width 7 height 7
click at [147, 14] on input "text" at bounding box center [129, 14] width 134 height 12
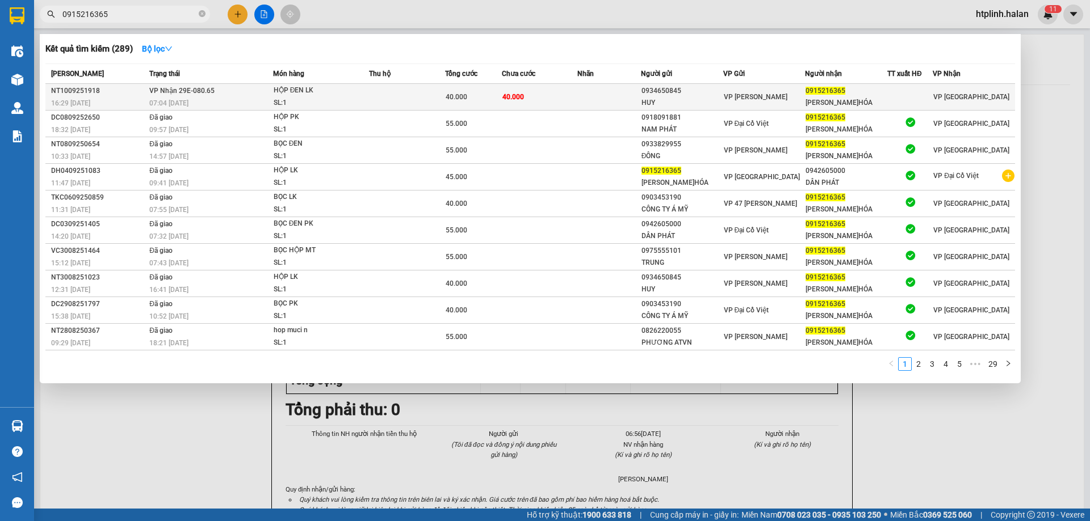
type input "0915216365"
click at [428, 96] on td at bounding box center [407, 97] width 76 height 27
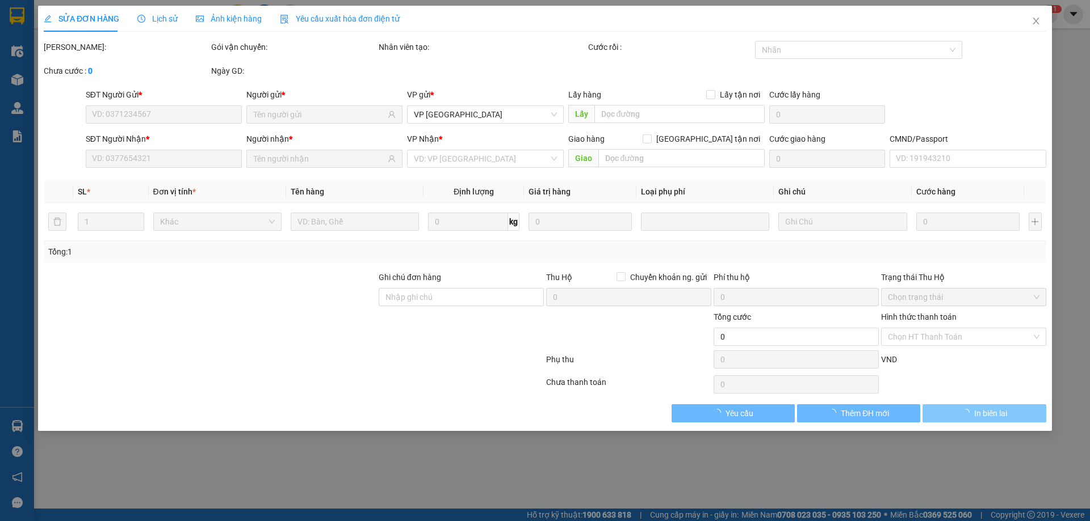
type input "0934650845"
type input "HUY"
type input "0915216365"
type input "HÀO Đ.HÓA"
type input "40.000"
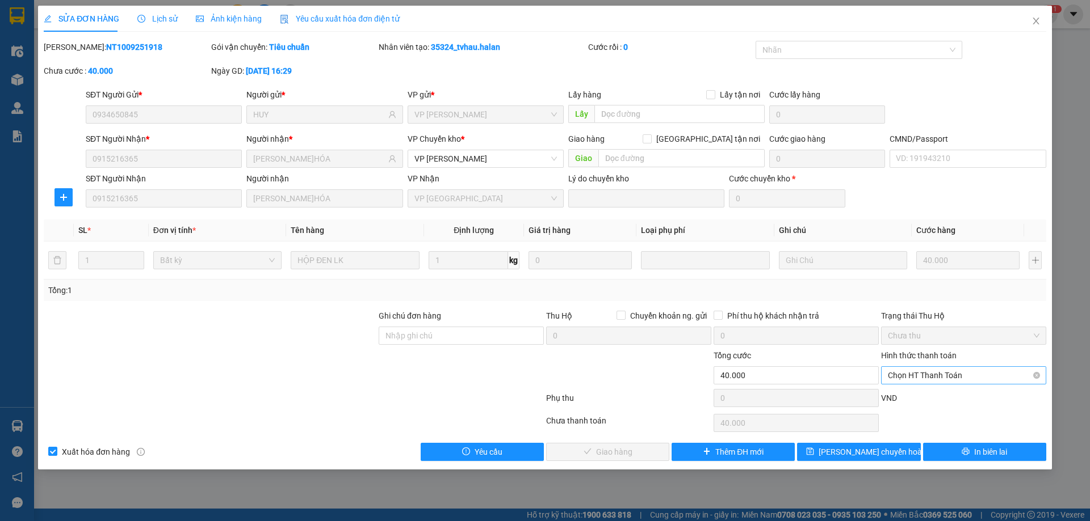
click at [928, 376] on span "Chọn HT Thanh Toán" at bounding box center [964, 375] width 152 height 17
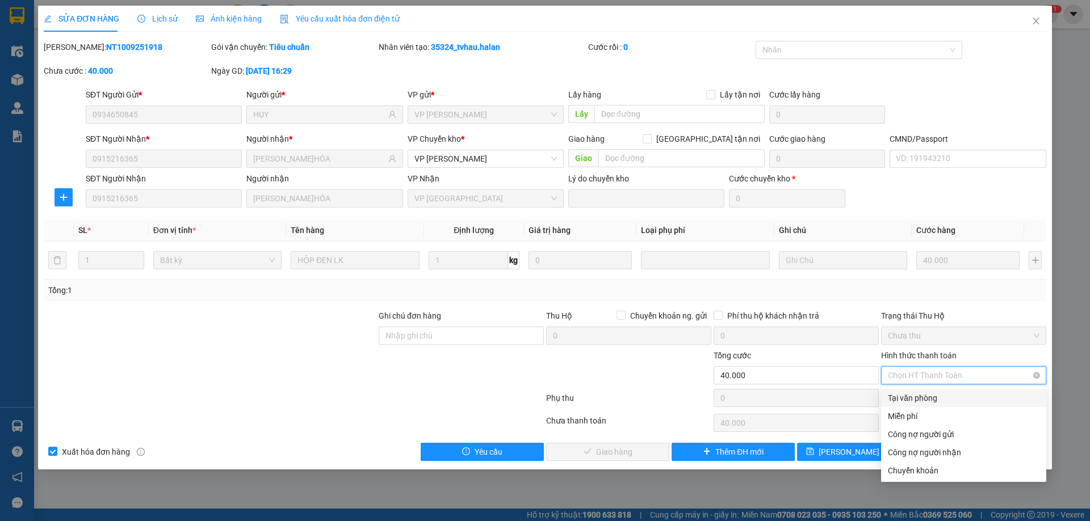
click at [912, 396] on div "Tại văn phòng" at bounding box center [964, 398] width 152 height 12
type input "0"
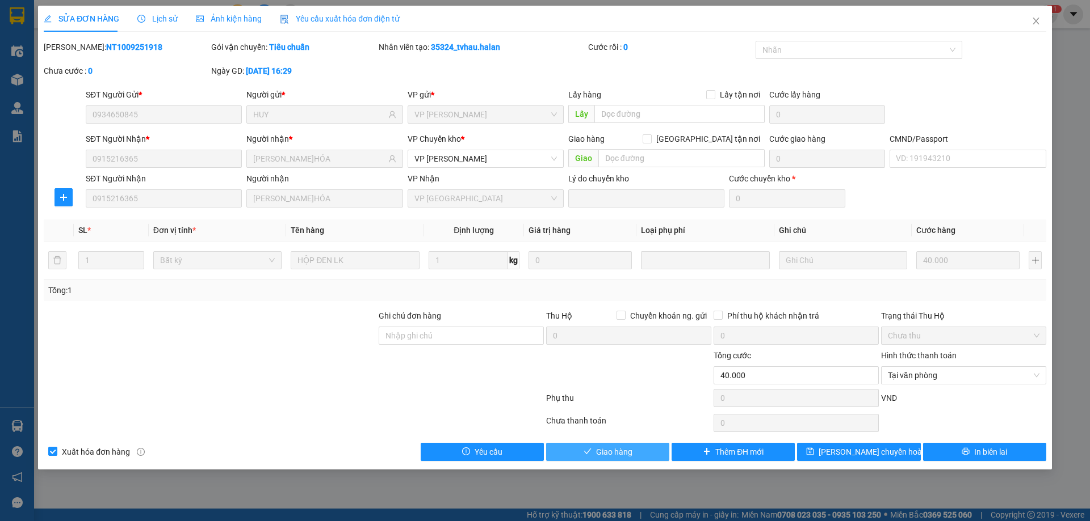
click at [631, 455] on span "Giao hàng" at bounding box center [614, 452] width 36 height 12
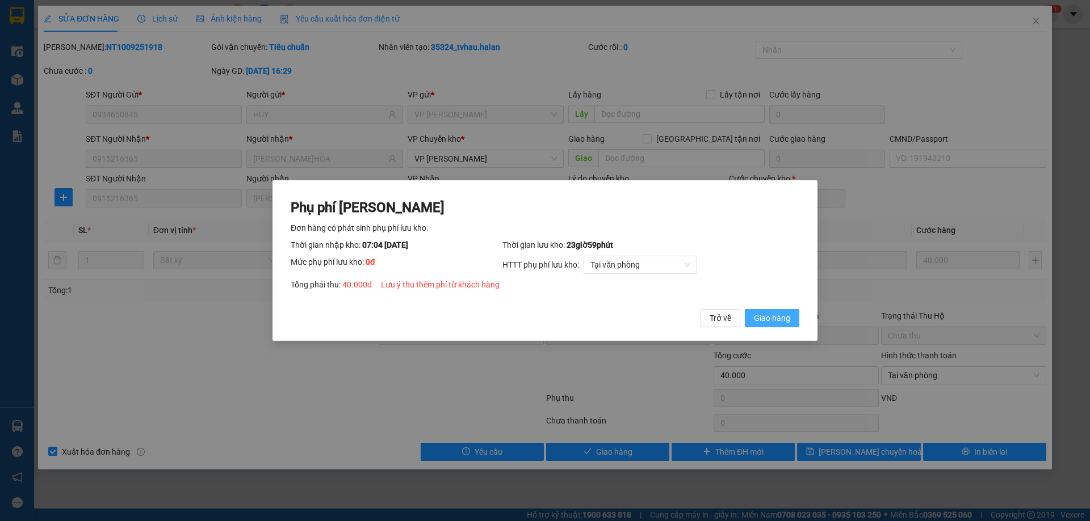
click at [792, 324] on button "Giao hàng" at bounding box center [772, 318] width 54 height 18
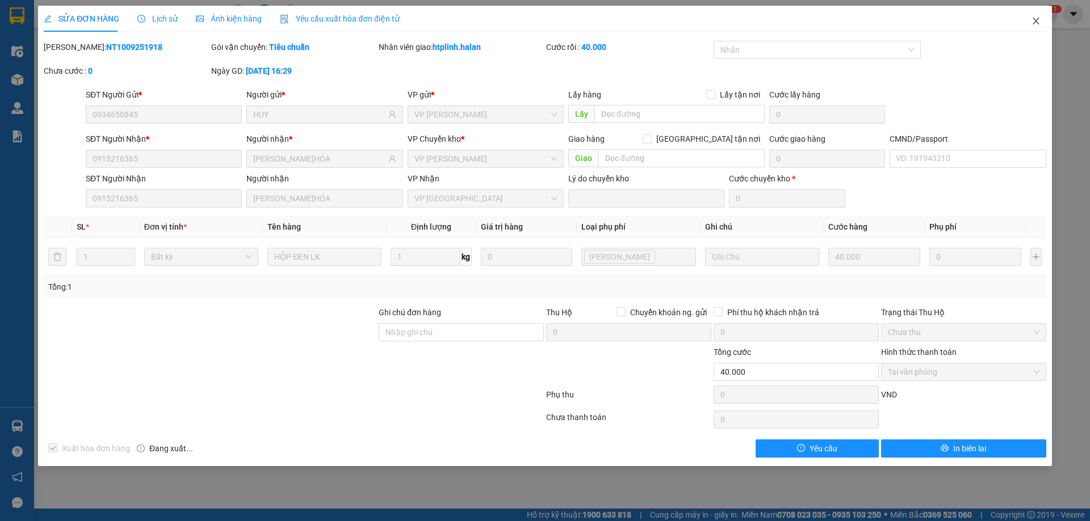
click at [1037, 19] on icon "close" at bounding box center [1035, 20] width 9 height 9
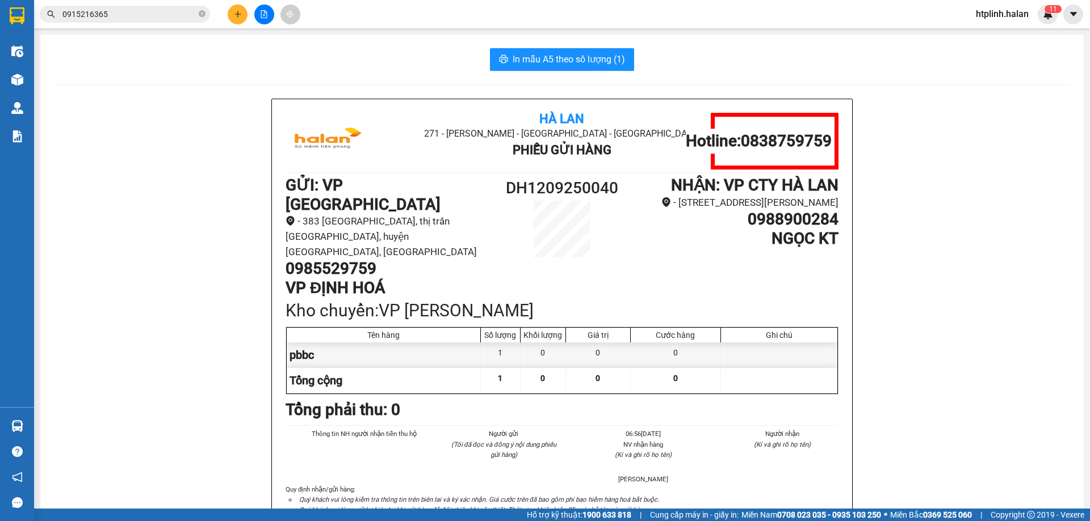
click at [157, 15] on input "0915216365" at bounding box center [129, 14] width 134 height 12
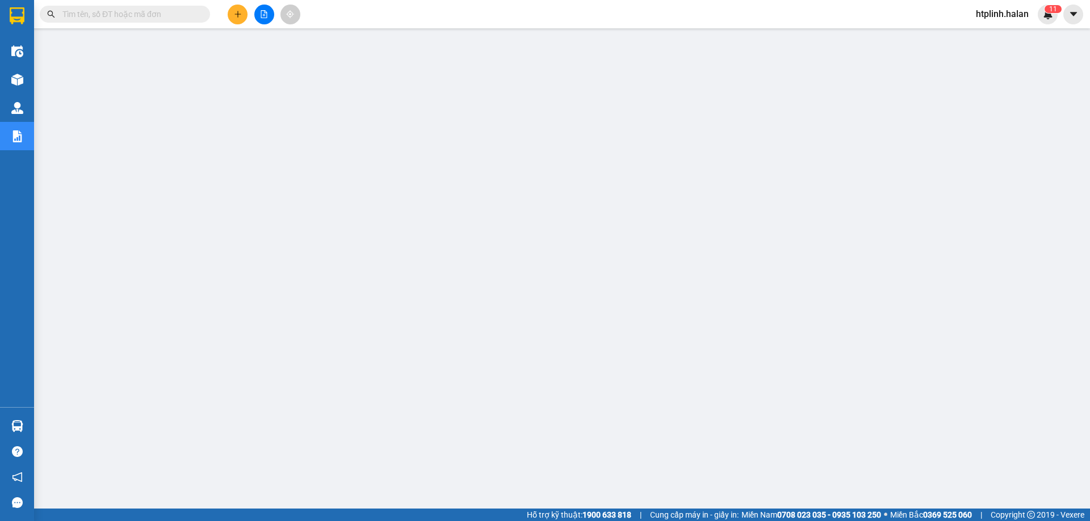
click at [154, 17] on input "text" at bounding box center [129, 14] width 134 height 12
type input "d"
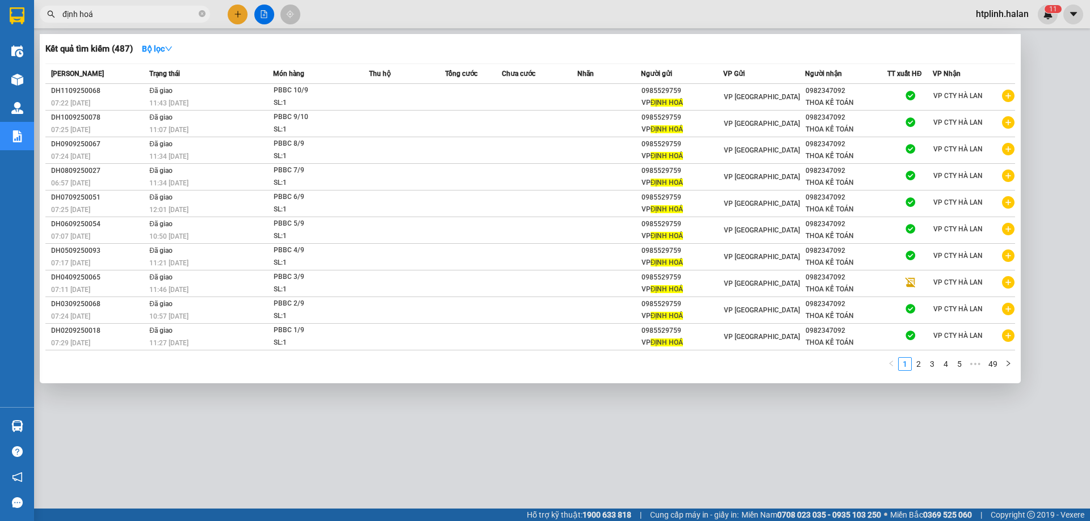
type input "định hoá"
click at [241, 15] on div at bounding box center [545, 260] width 1090 height 521
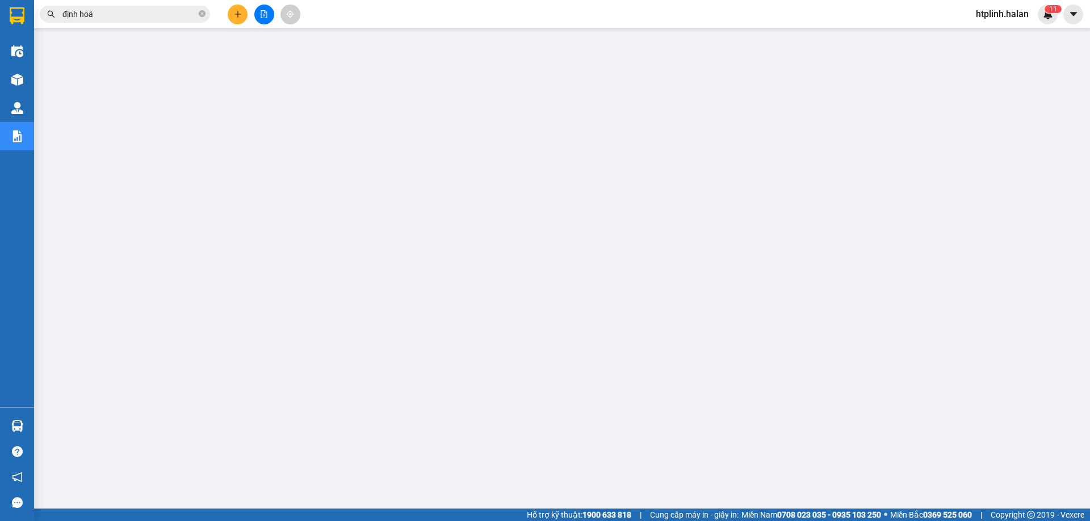
click at [241, 15] on icon "plus" at bounding box center [238, 14] width 8 height 8
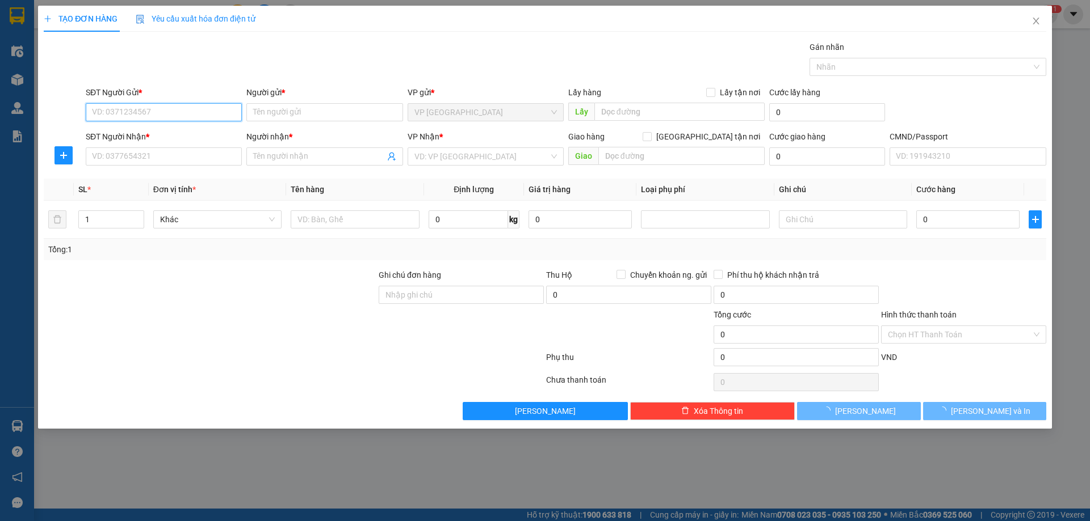
click at [140, 115] on input "SĐT Người Gửi *" at bounding box center [164, 112] width 156 height 18
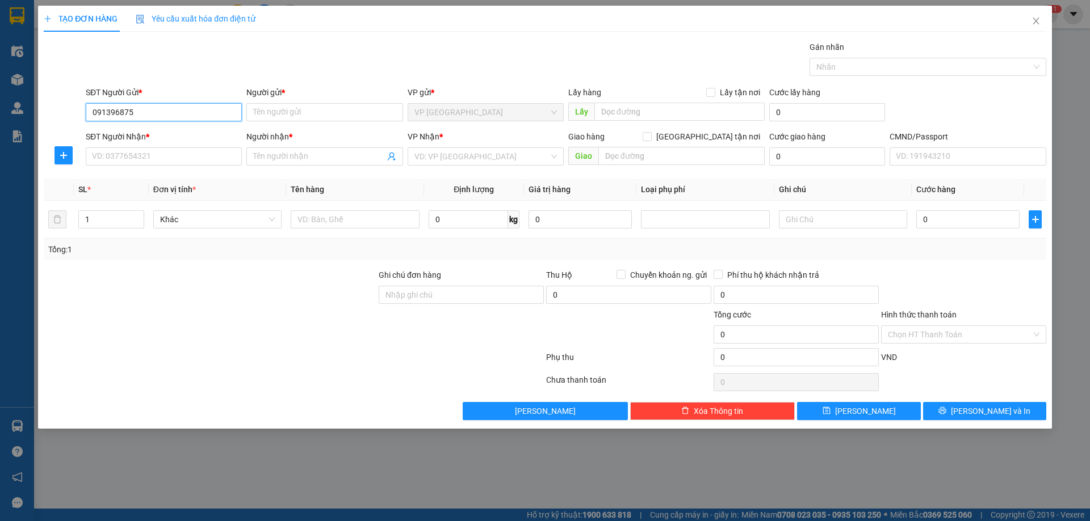
type input "0913968759"
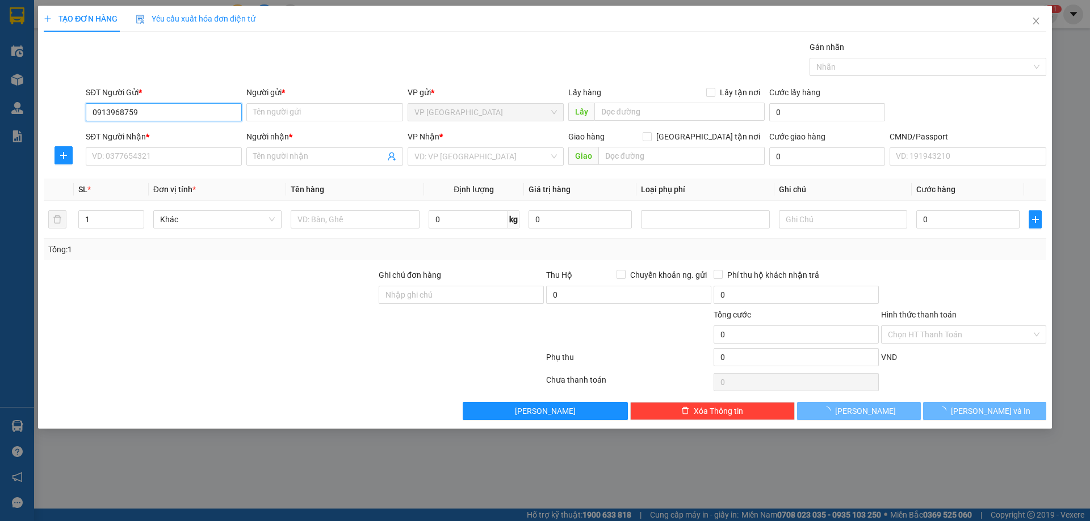
click at [150, 119] on input "0913968759" at bounding box center [164, 112] width 156 height 18
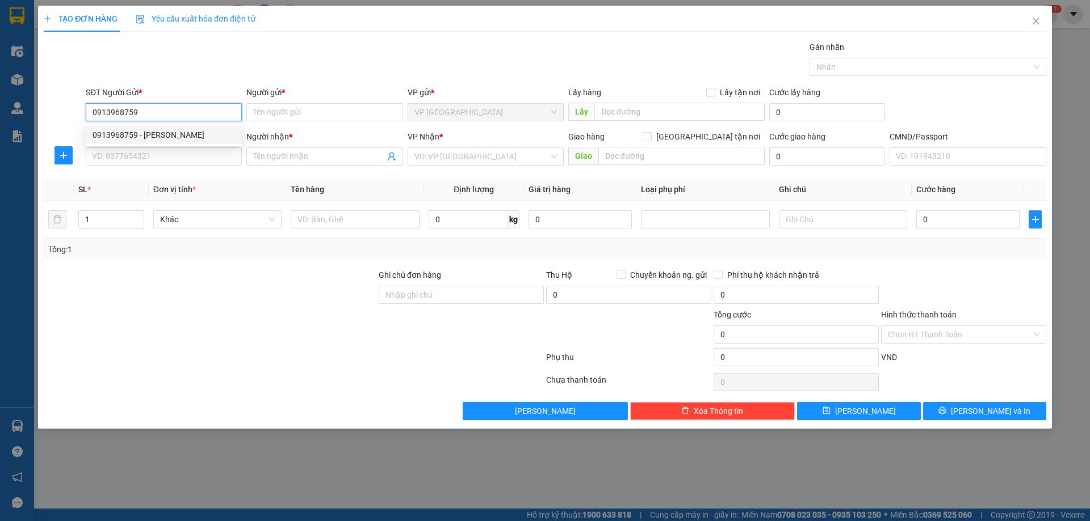
click at [164, 134] on div "0913968759 - [PERSON_NAME]" at bounding box center [163, 135] width 142 height 12
type input "HOÀNG GIA"
type input "0913968759"
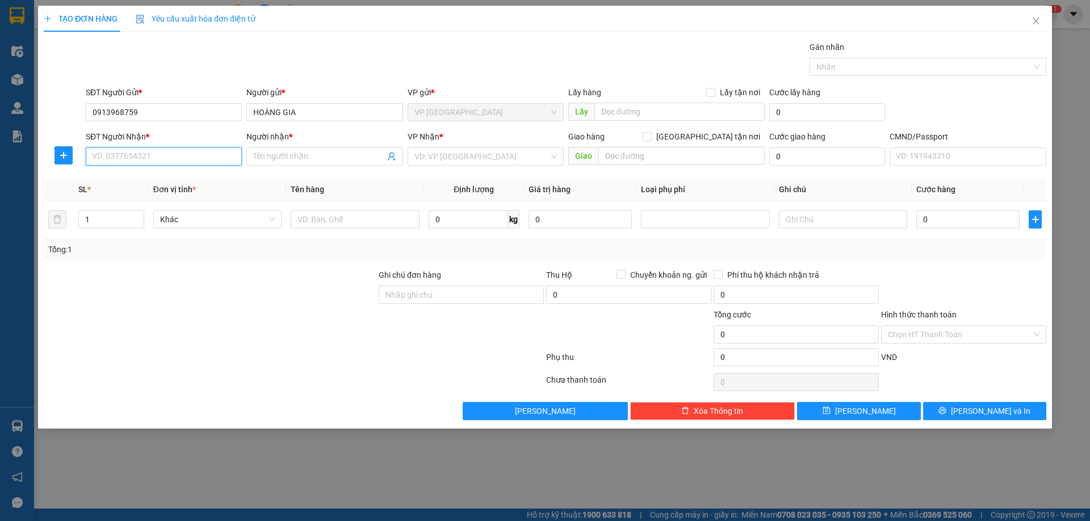
click at [166, 157] on input "SĐT Người Nhận *" at bounding box center [164, 157] width 156 height 18
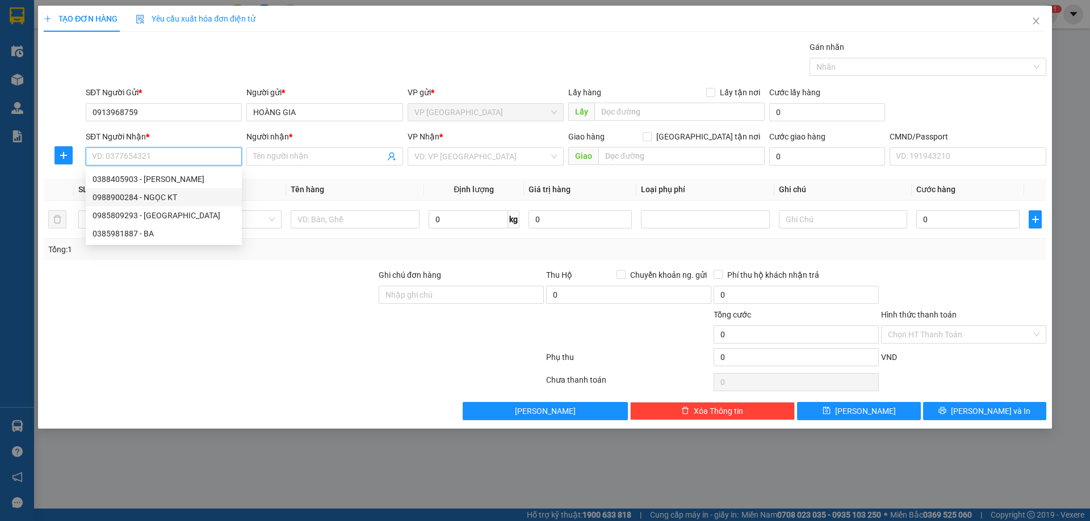
click at [155, 192] on div "0988900284 - NGỌC KT" at bounding box center [163, 197] width 142 height 12
type input "0988900284"
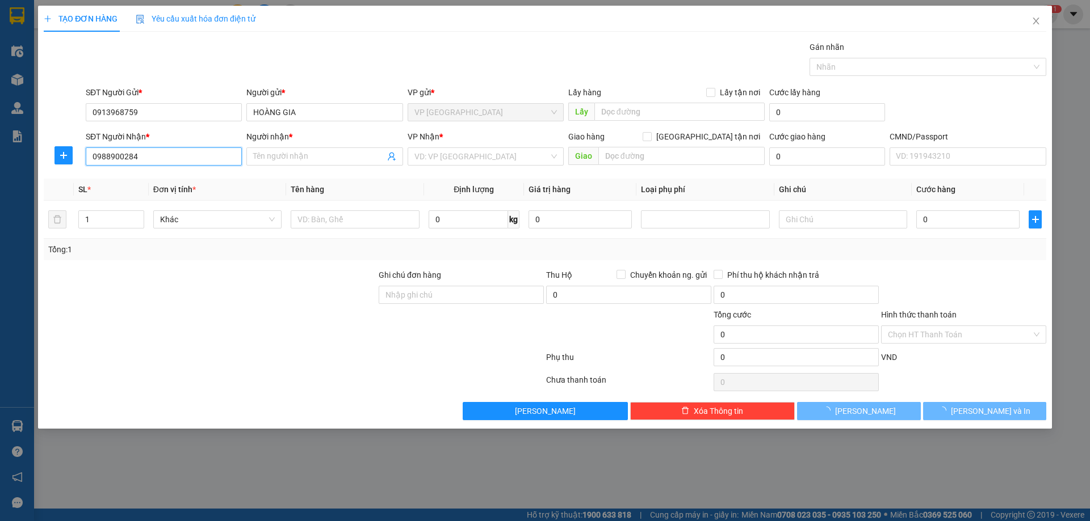
click at [158, 157] on input "0988900284" at bounding box center [164, 157] width 156 height 18
click at [1034, 22] on icon "close" at bounding box center [1035, 20] width 9 height 9
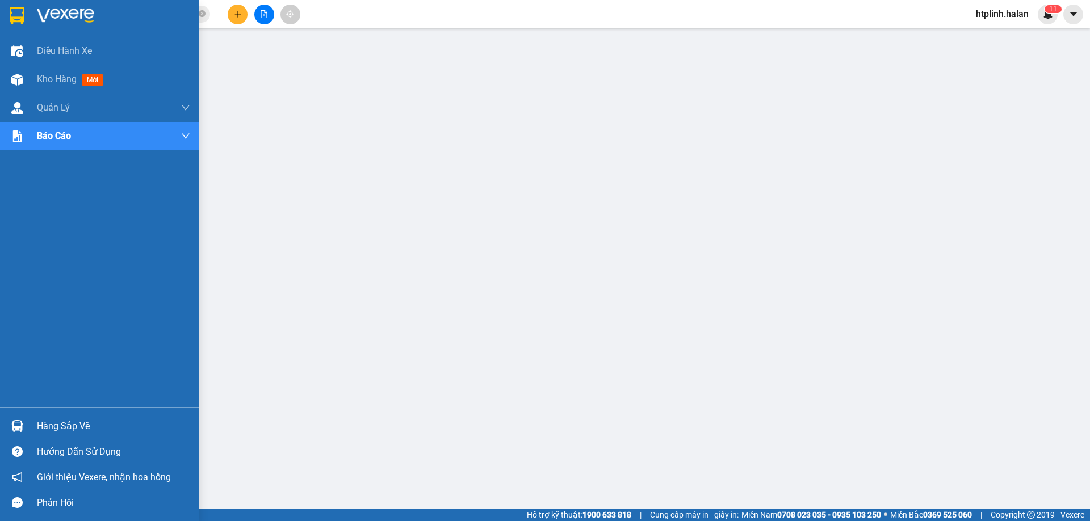
click at [27, 417] on div at bounding box center [17, 427] width 20 height 20
